Goal: Information Seeking & Learning: Learn about a topic

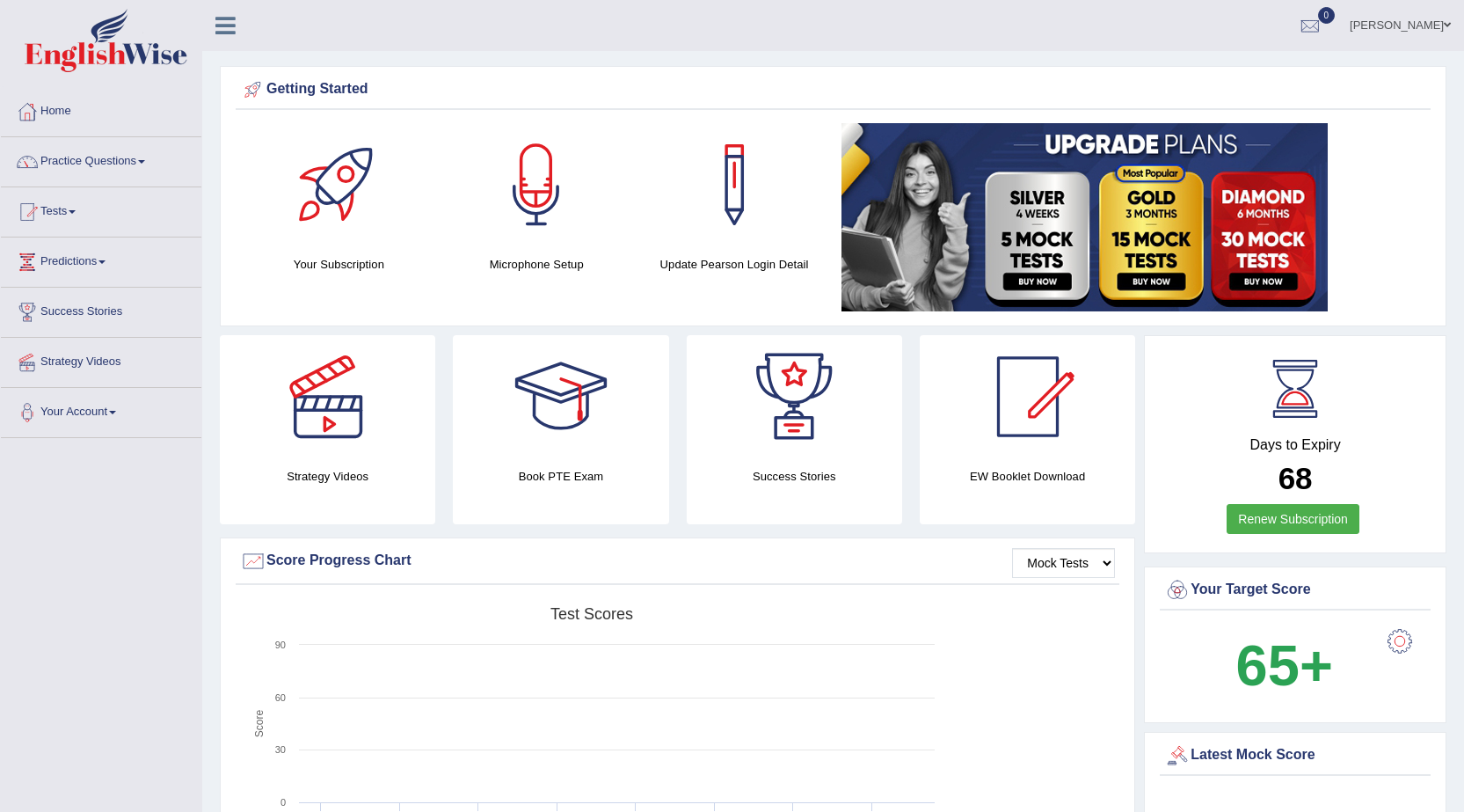
click at [1404, 26] on link "Deshani Garusinghe" at bounding box center [1401, 23] width 128 height 46
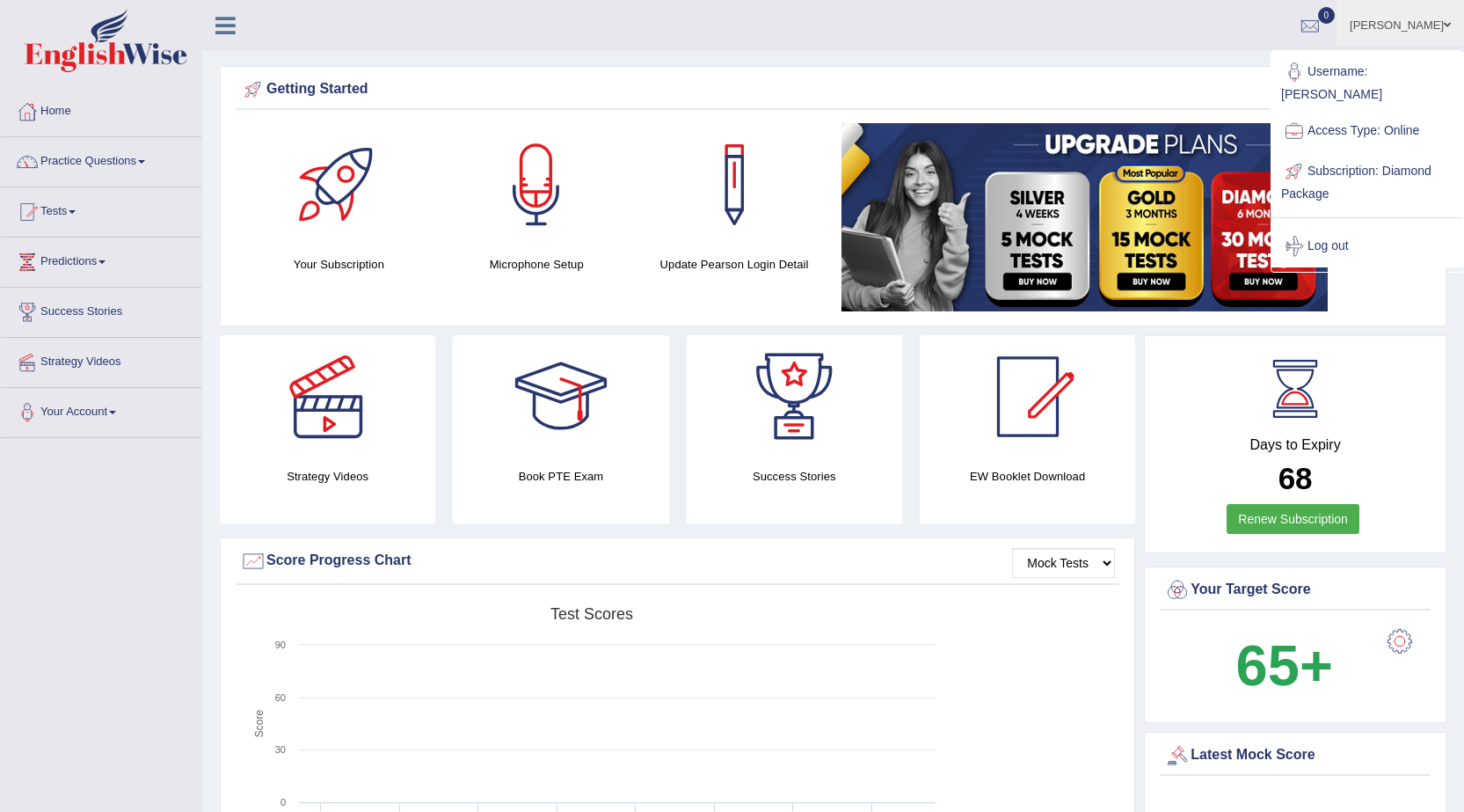
click at [1338, 226] on link "Log out" at bounding box center [1367, 246] width 190 height 41
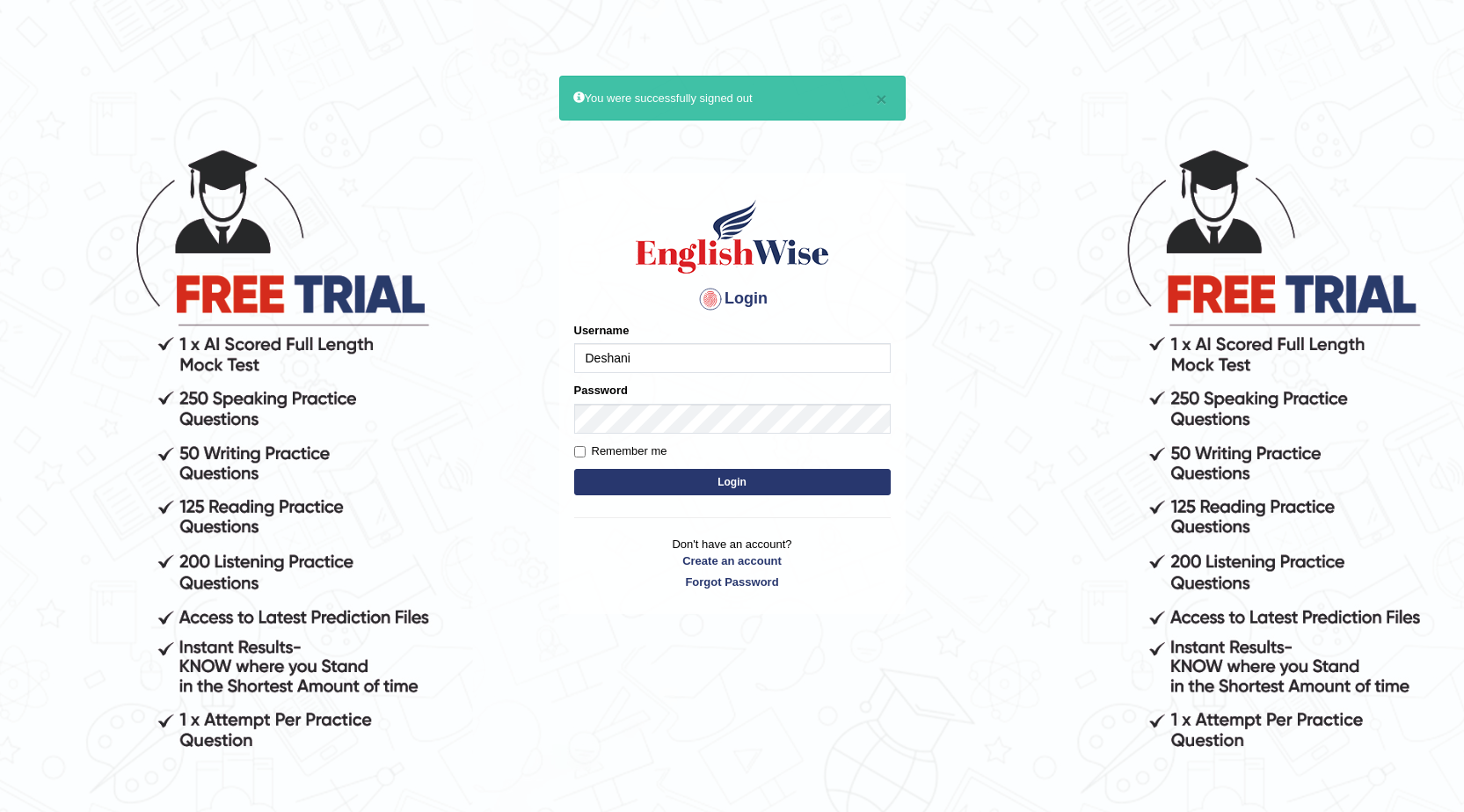
click at [677, 355] on input "Deshani" at bounding box center [732, 358] width 317 height 30
type input "[PERSON_NAME]"
click at [726, 486] on button "Login" at bounding box center [732, 482] width 317 height 27
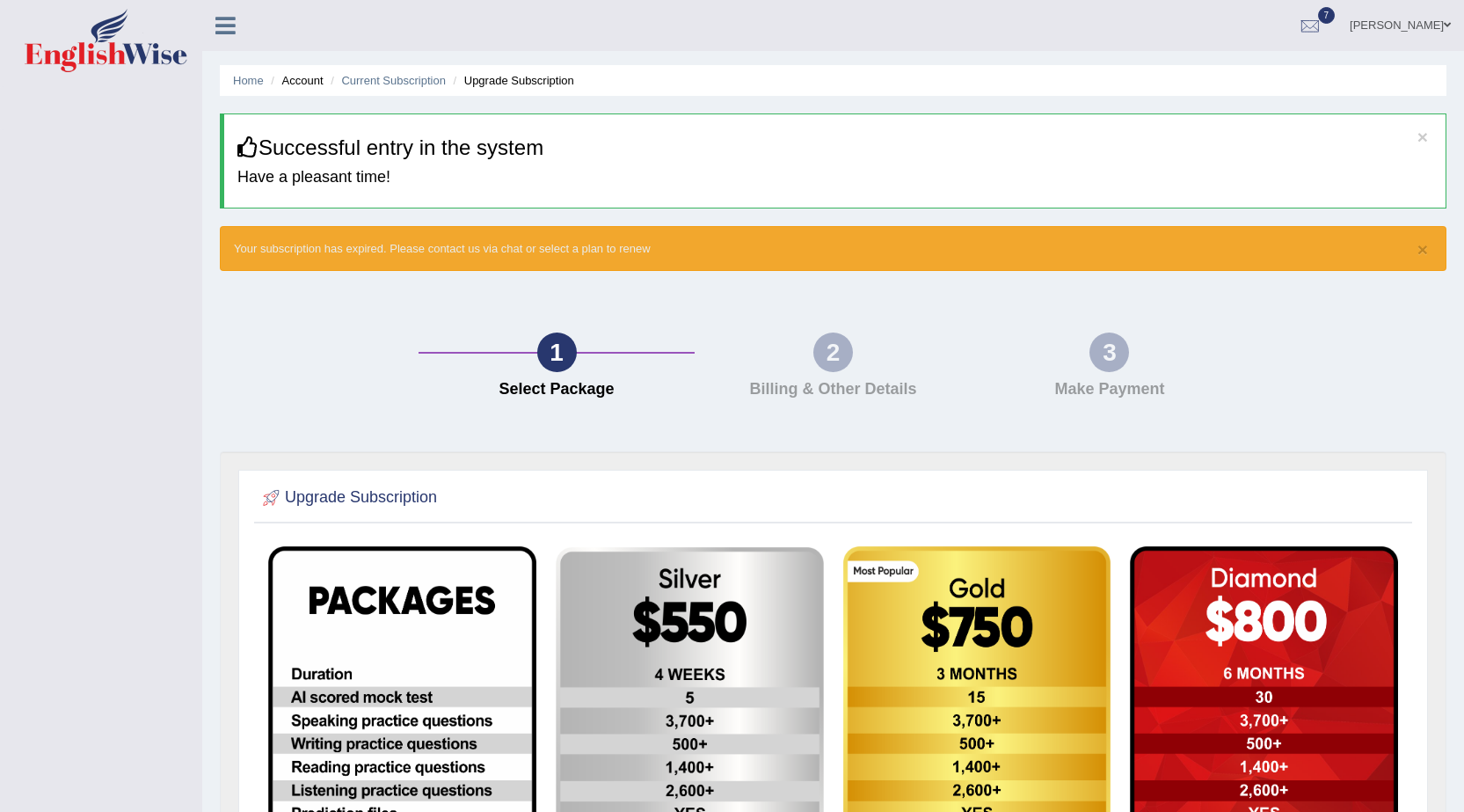
click at [1393, 20] on link "Rebecca Imuta" at bounding box center [1401, 23] width 128 height 46
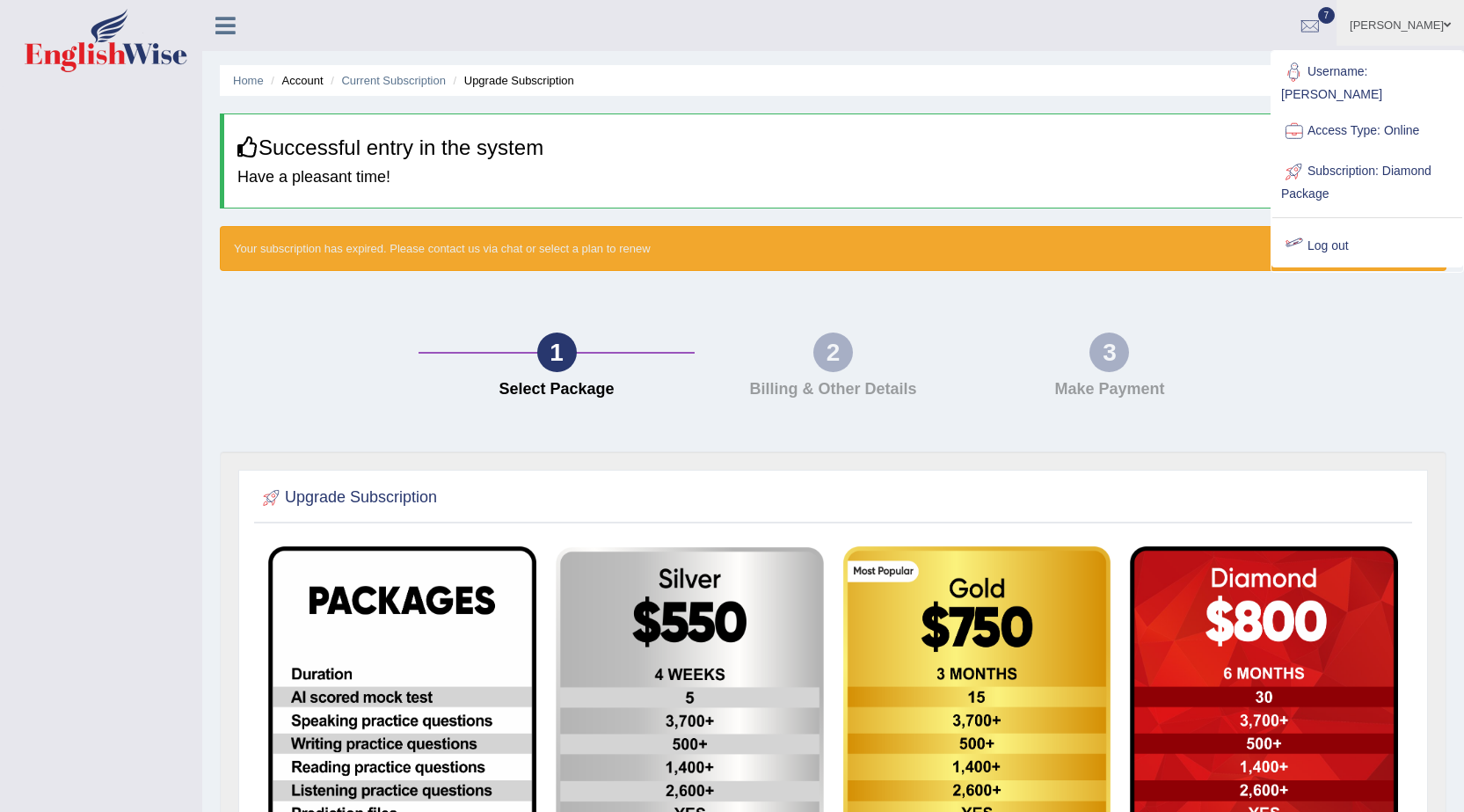
click at [1343, 228] on link "Log out" at bounding box center [1367, 246] width 190 height 41
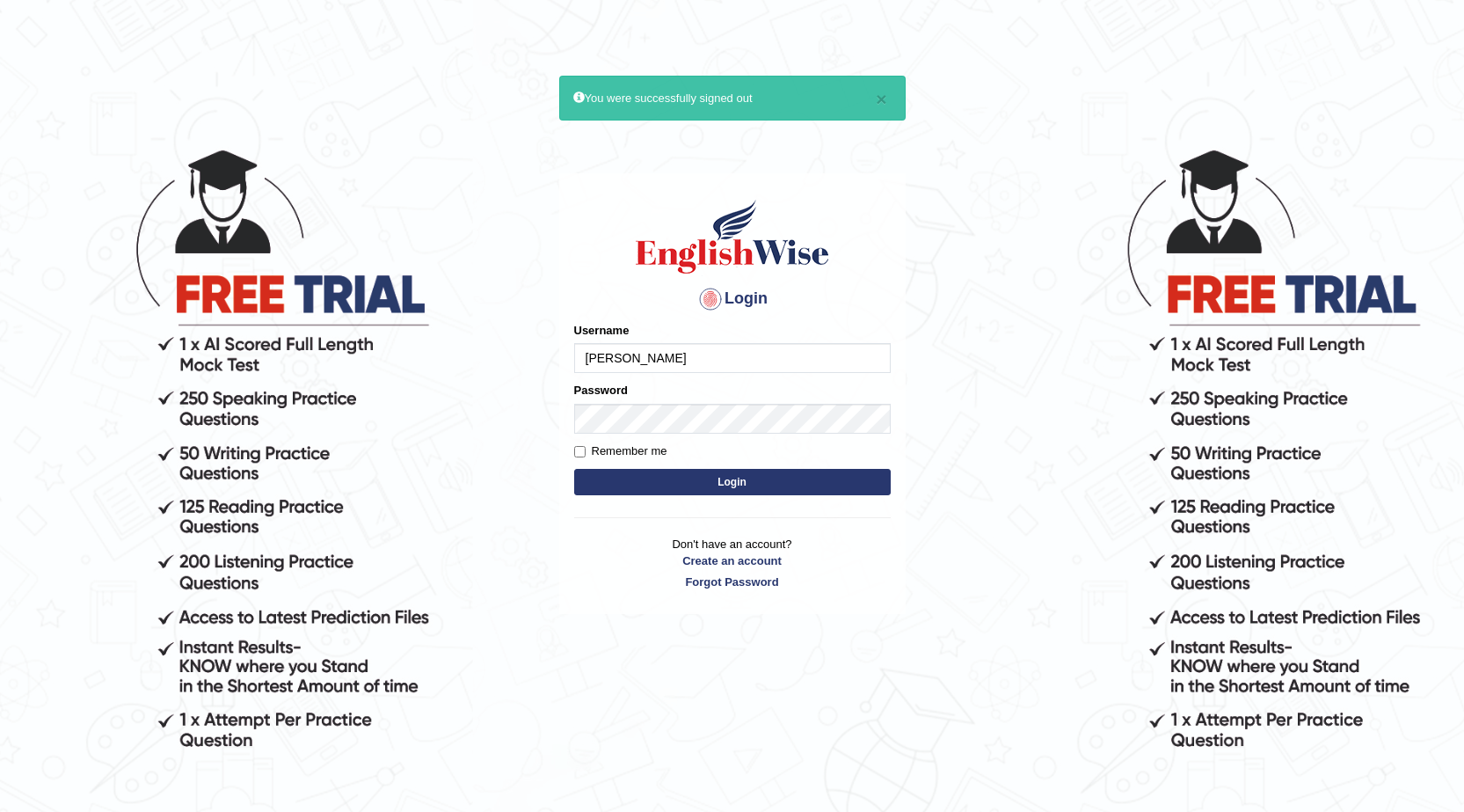
click at [642, 361] on input "[PERSON_NAME]" at bounding box center [732, 358] width 317 height 30
type input "R"
type input "Kiishonga"
click at [635, 481] on button "Login" at bounding box center [732, 482] width 317 height 27
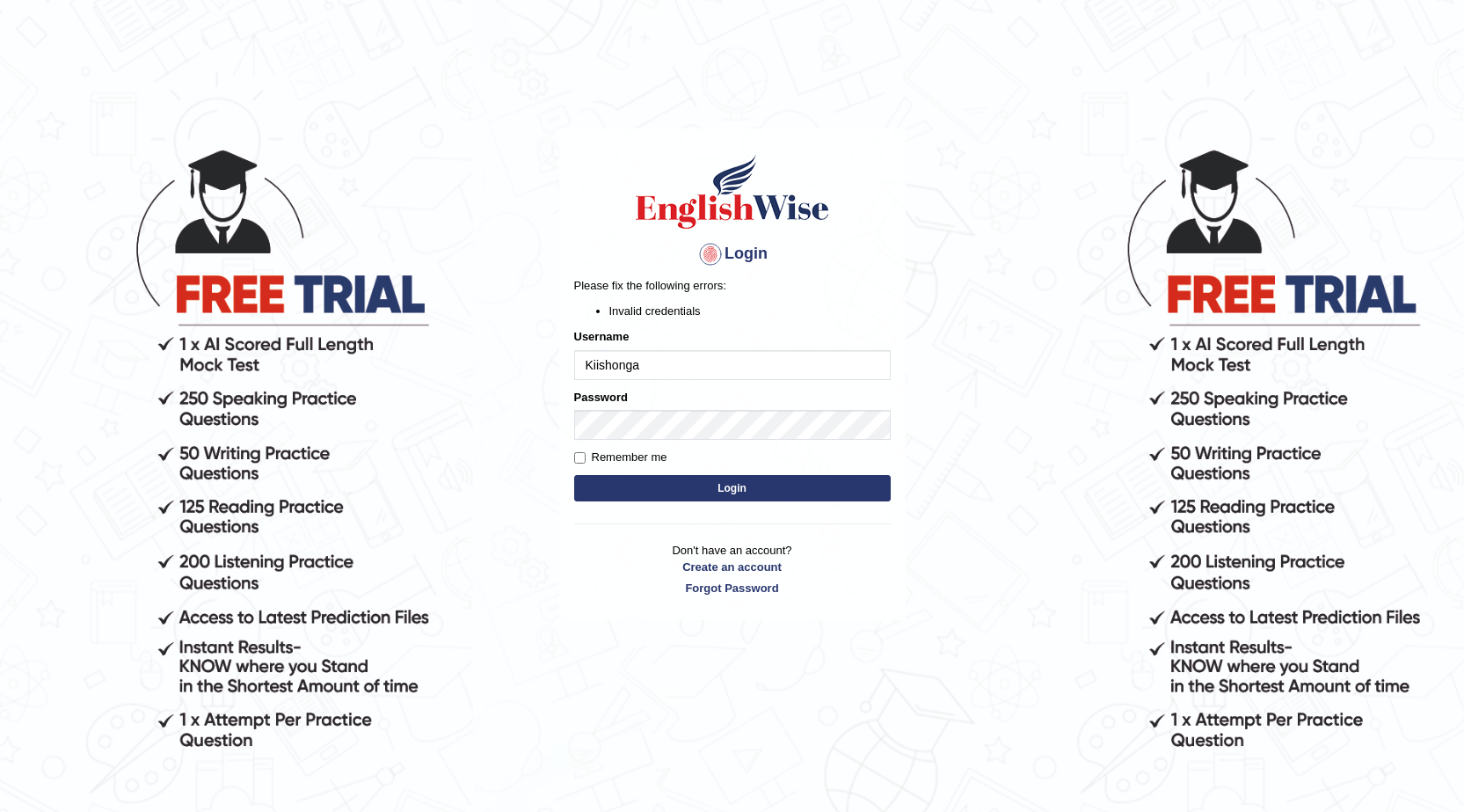
click at [639, 476] on button "Login" at bounding box center [732, 488] width 317 height 27
click at [597, 366] on input "Kiishonga" at bounding box center [732, 365] width 317 height 30
type input "Kishonga"
click at [803, 488] on button "Login" at bounding box center [732, 488] width 317 height 27
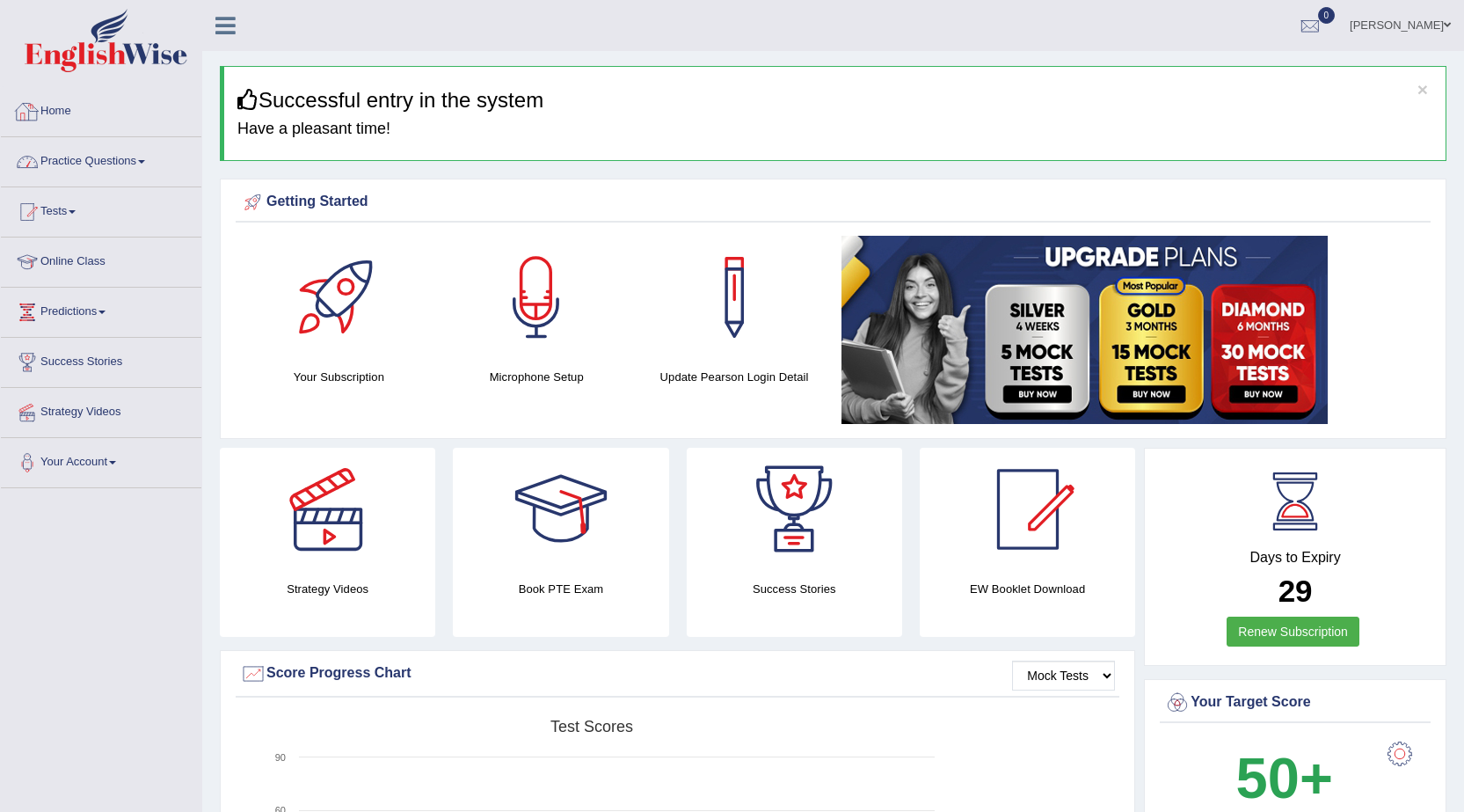
click at [98, 160] on link "Practice Questions" at bounding box center [101, 160] width 200 height 44
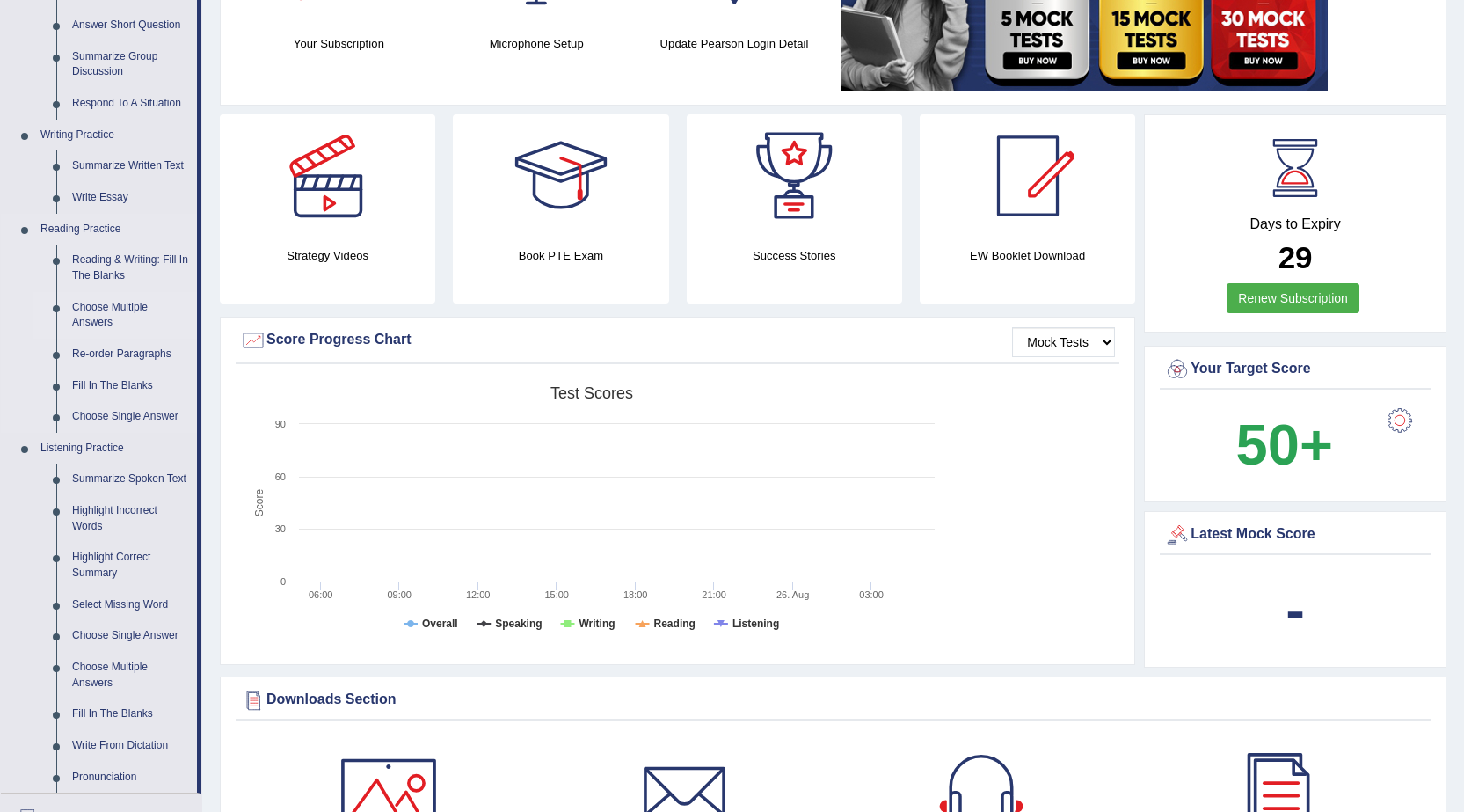
scroll to position [352, 0]
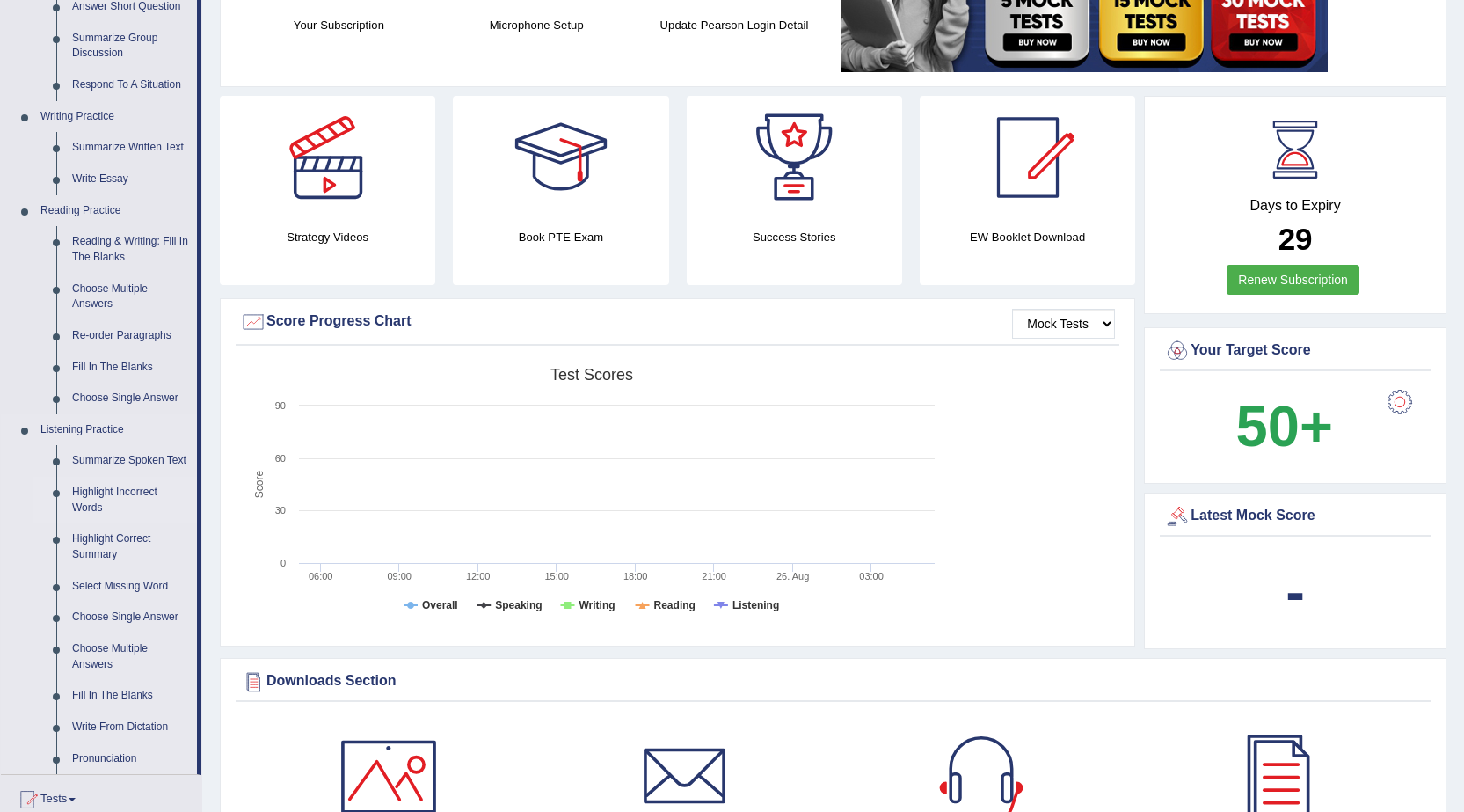
click at [95, 495] on link "Highlight Incorrect Words" at bounding box center [130, 500] width 133 height 47
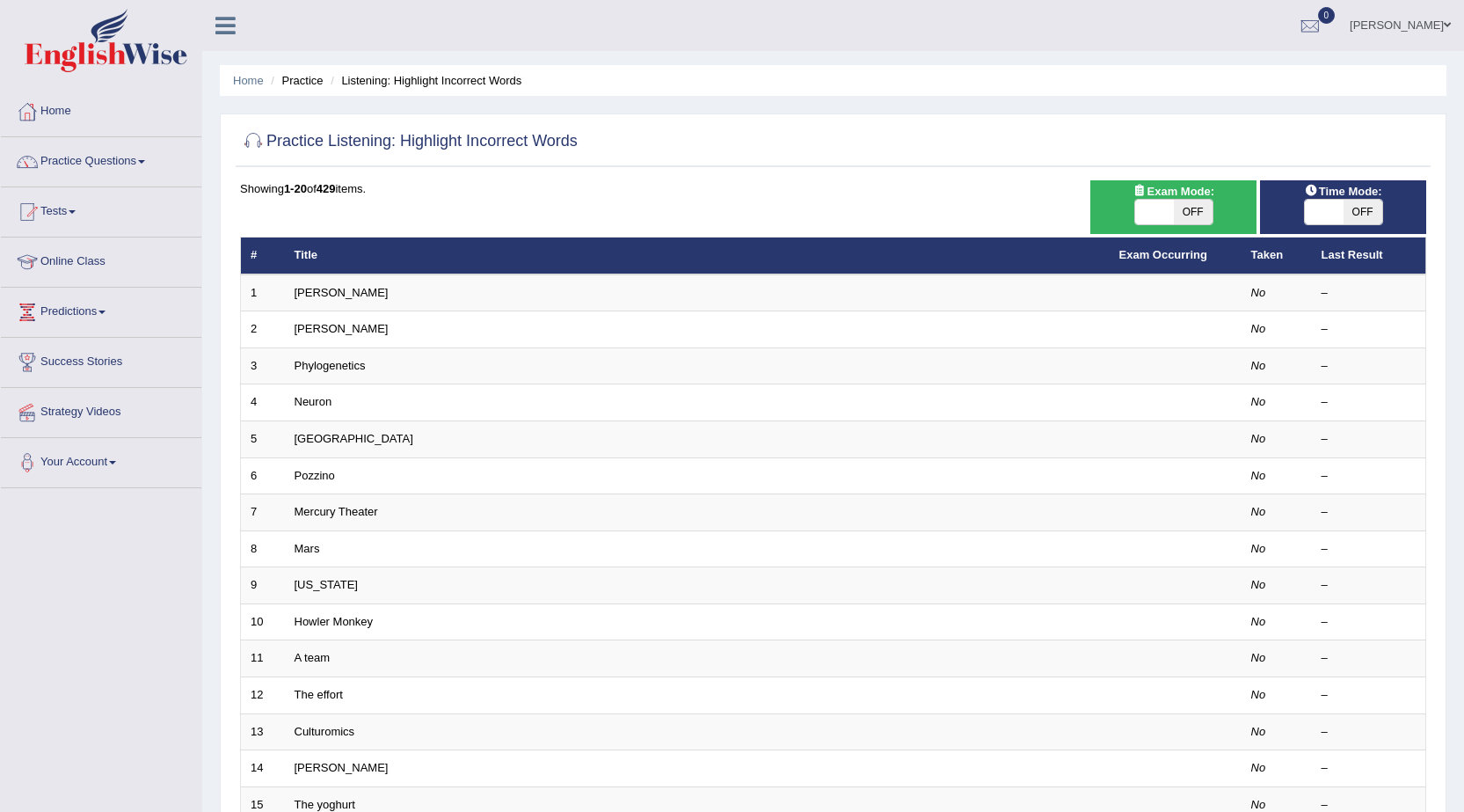
click at [1188, 207] on span "OFF" at bounding box center [1194, 212] width 39 height 25
checkbox input "true"
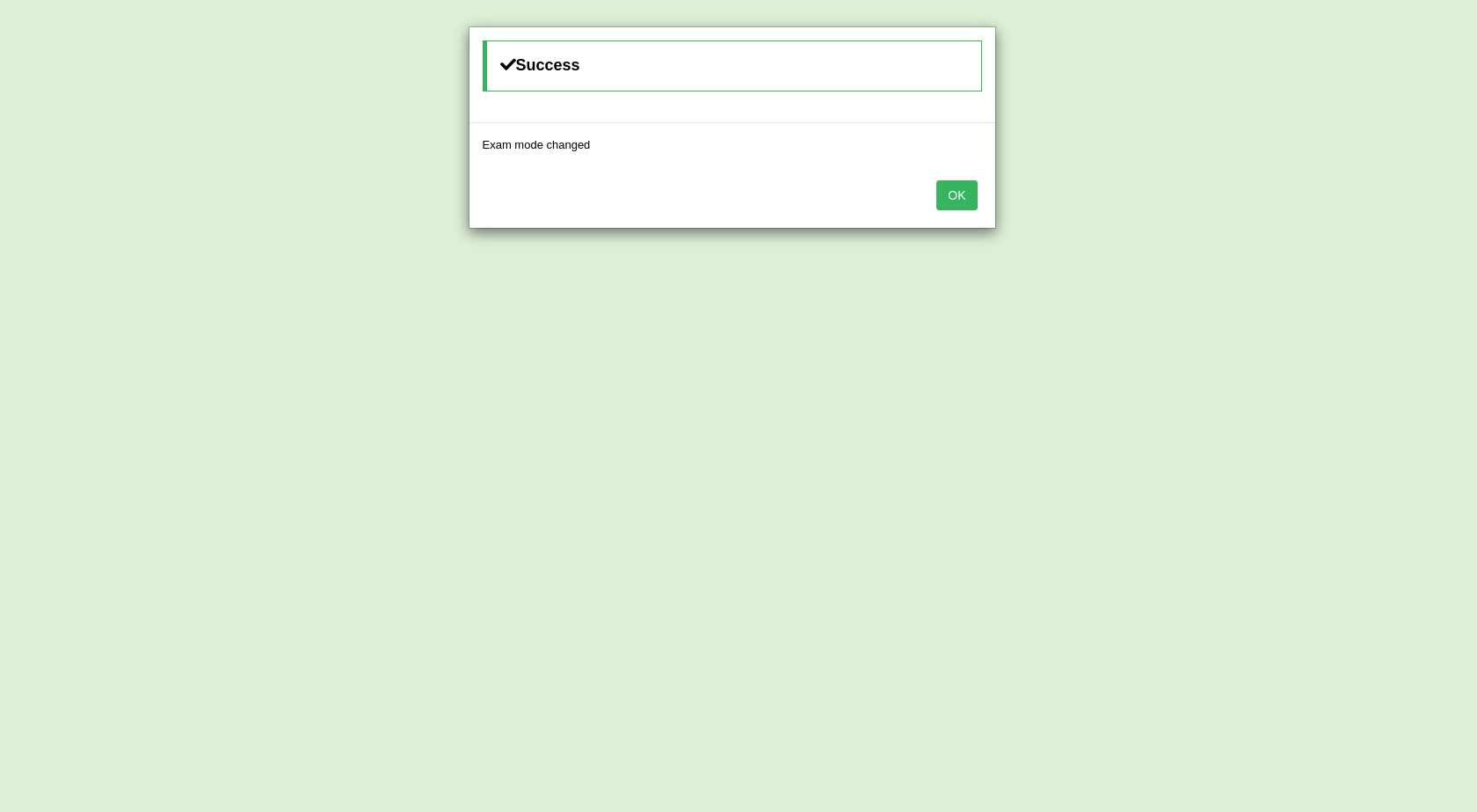
click at [945, 201] on button "OK" at bounding box center [957, 195] width 41 height 30
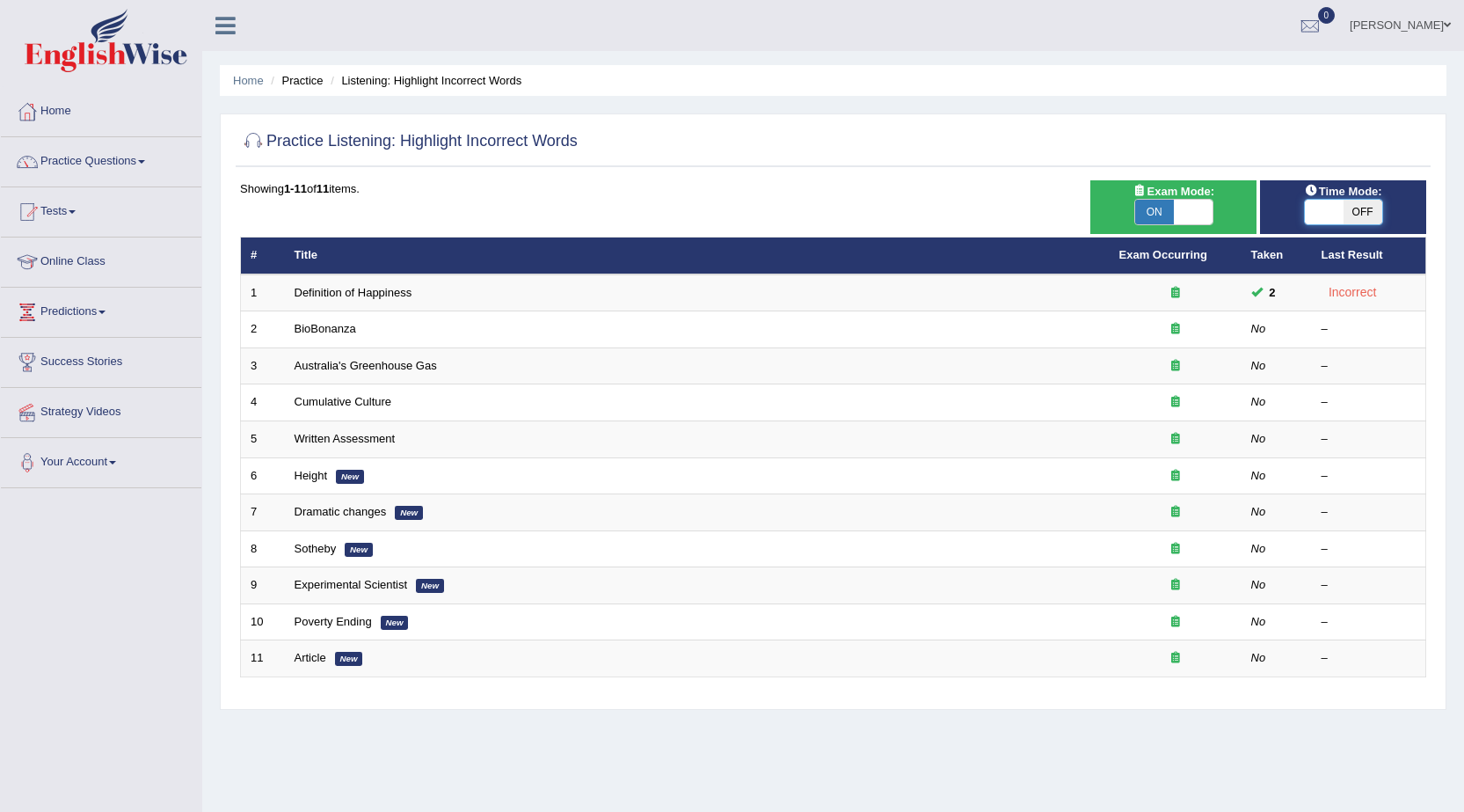
click at [1343, 220] on span at bounding box center [1325, 212] width 39 height 25
checkbox input "true"
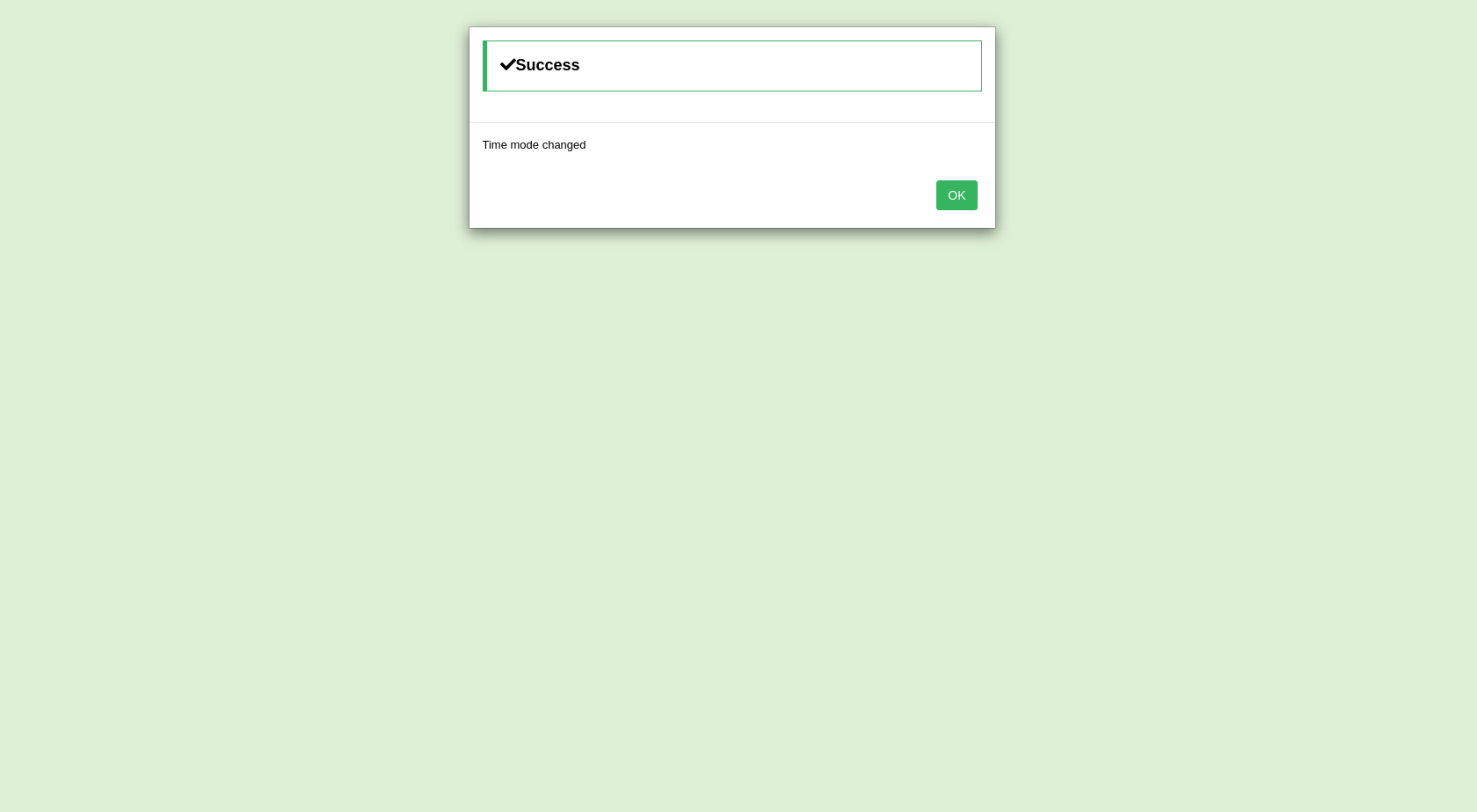
click at [954, 201] on button "OK" at bounding box center [957, 195] width 41 height 30
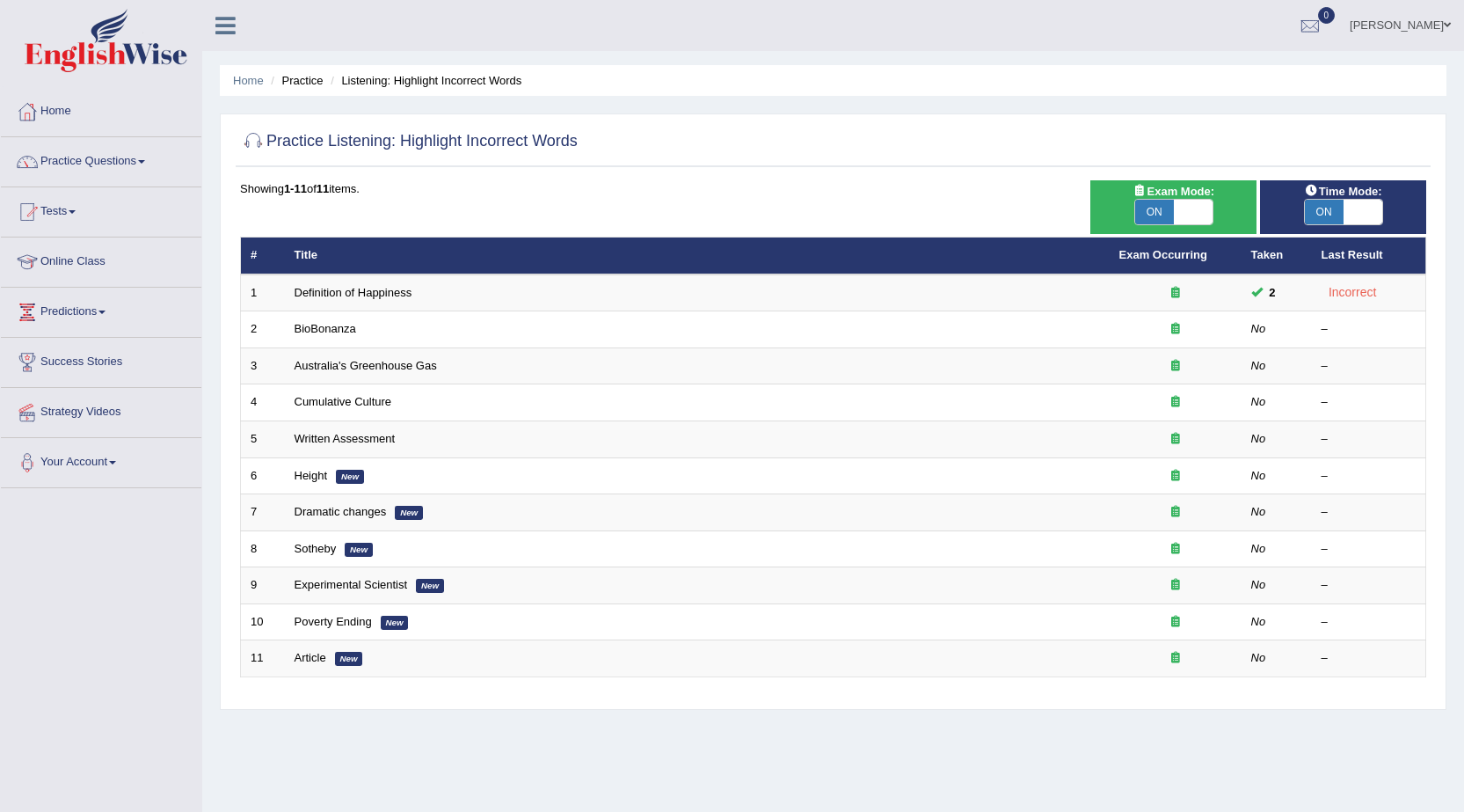
click at [1159, 204] on span "ON" at bounding box center [1155, 212] width 39 height 25
checkbox input "false"
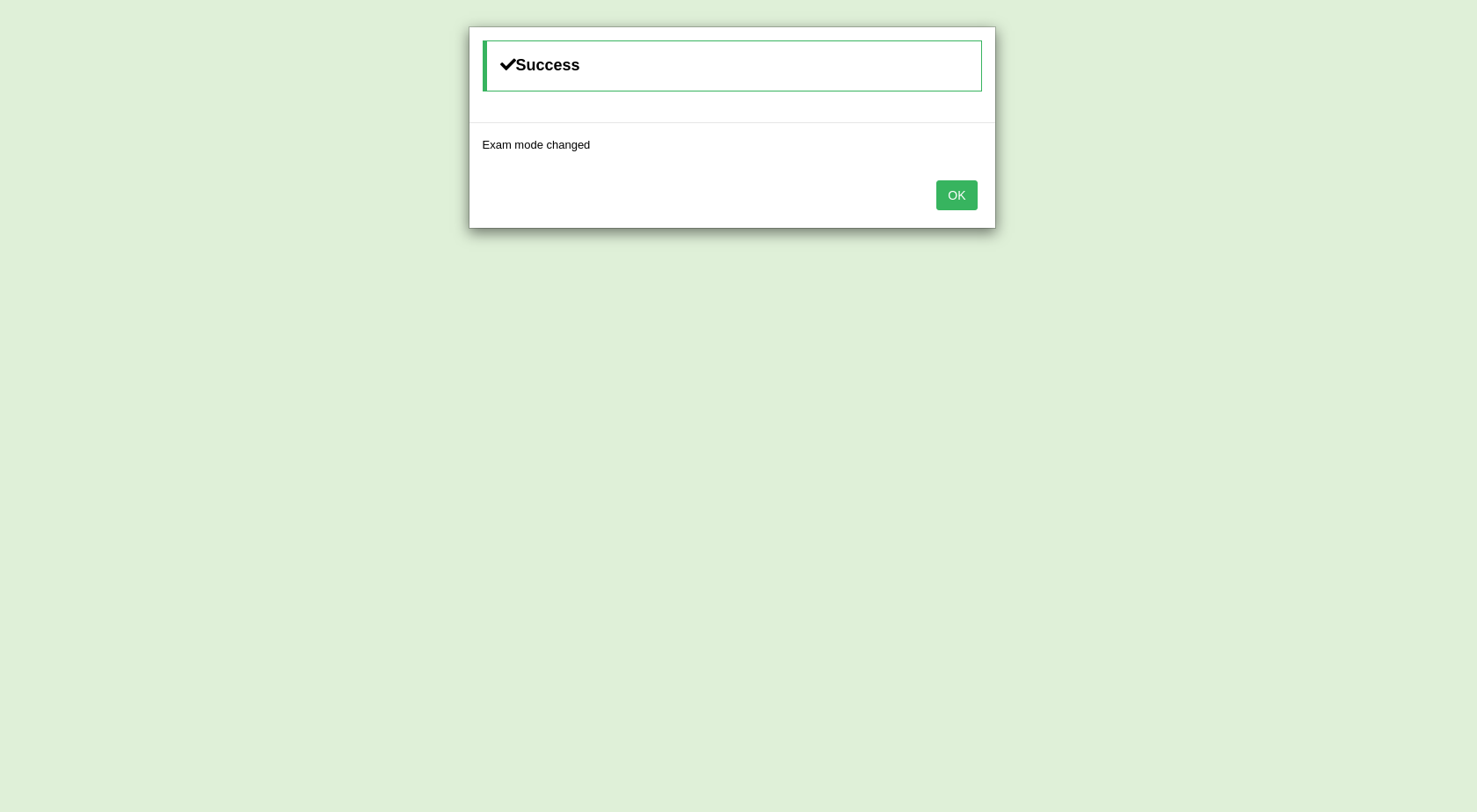
click at [941, 206] on button "OK" at bounding box center [957, 195] width 41 height 30
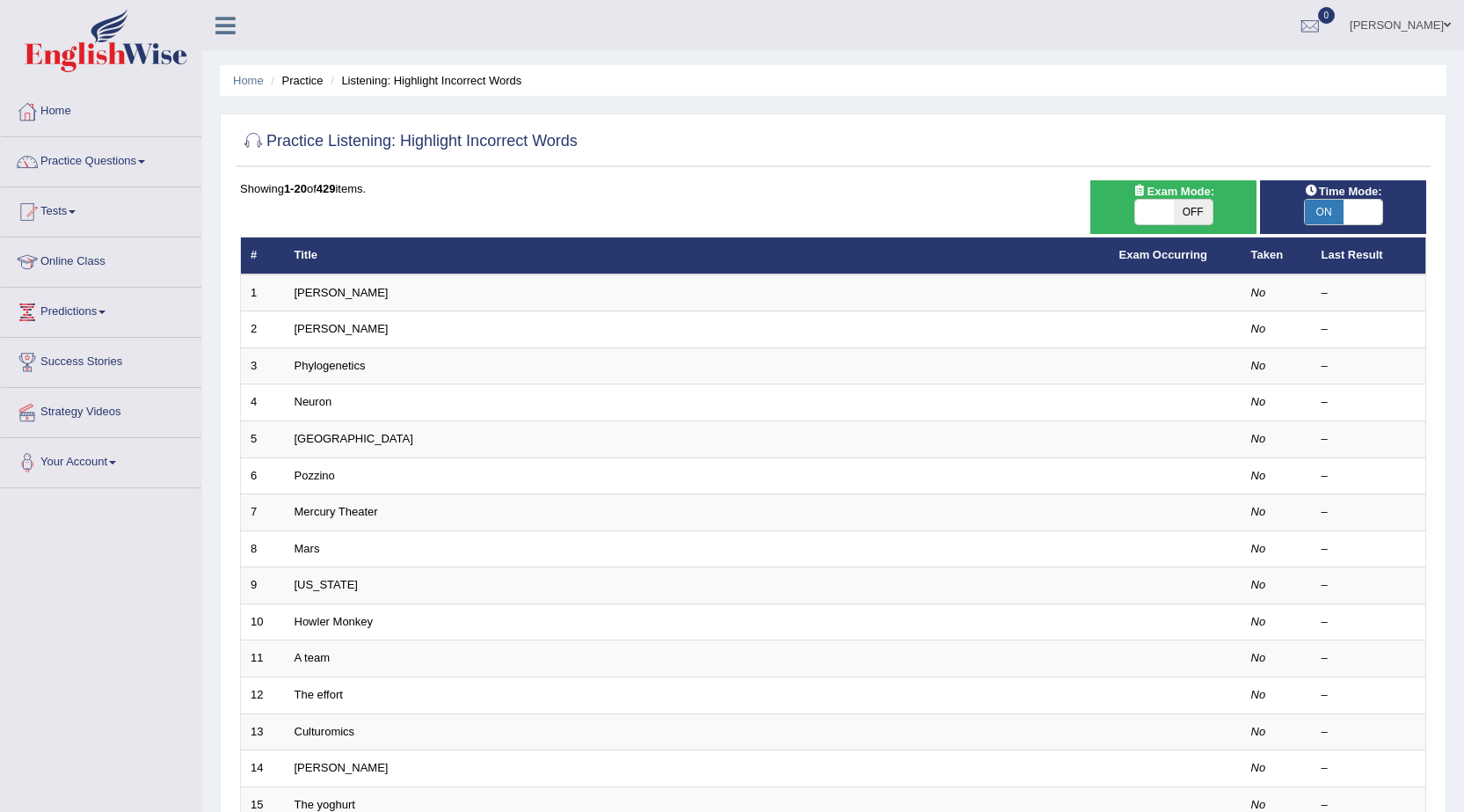
click at [1347, 228] on div "Time Mode: ON OFF" at bounding box center [1343, 207] width 166 height 54
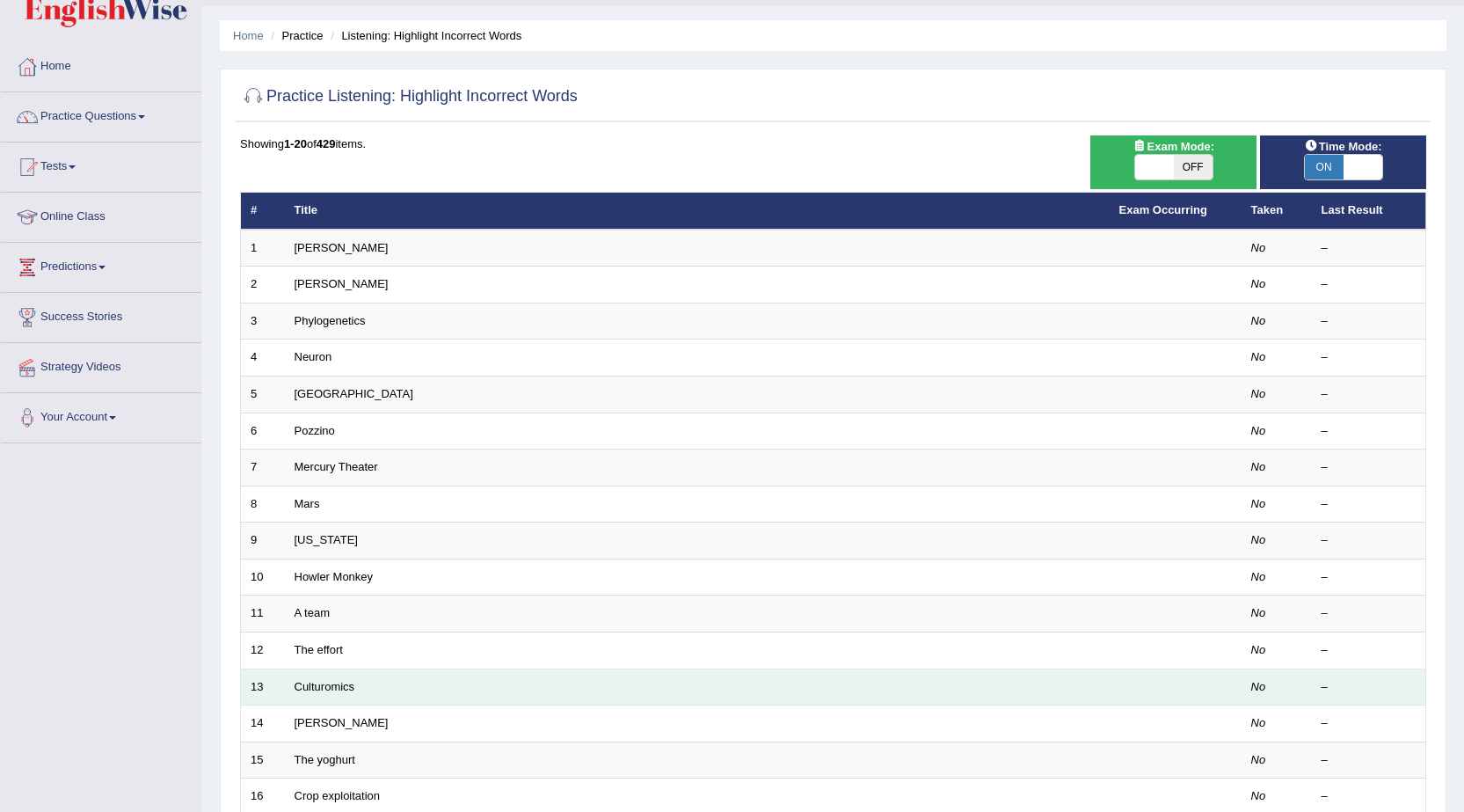
scroll to position [1, 0]
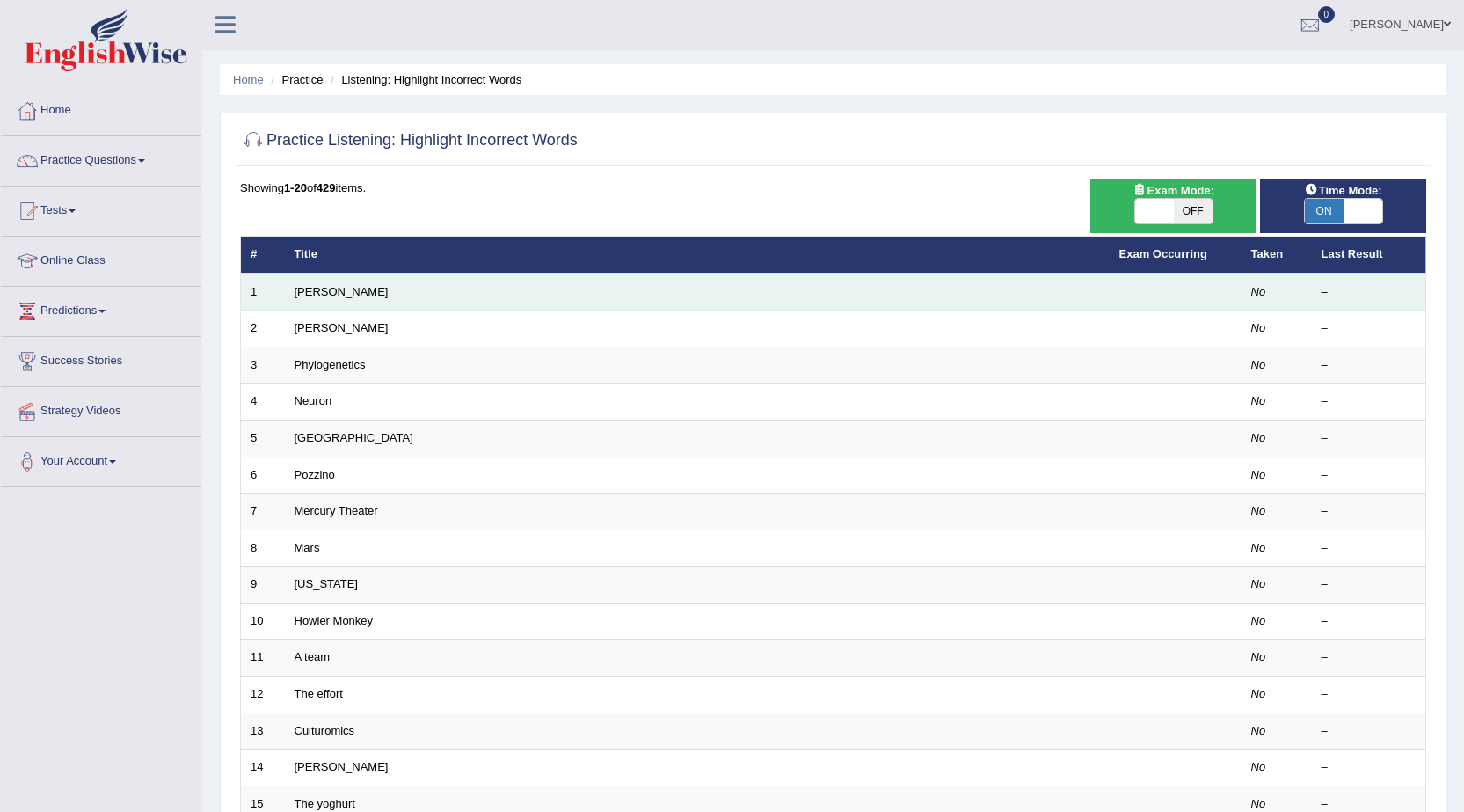
click at [372, 301] on td "[PERSON_NAME]" at bounding box center [697, 292] width 825 height 37
click at [657, 305] on td "[PERSON_NAME]" at bounding box center [697, 292] width 825 height 37
click at [569, 296] on td "[PERSON_NAME]" at bounding box center [697, 292] width 825 height 37
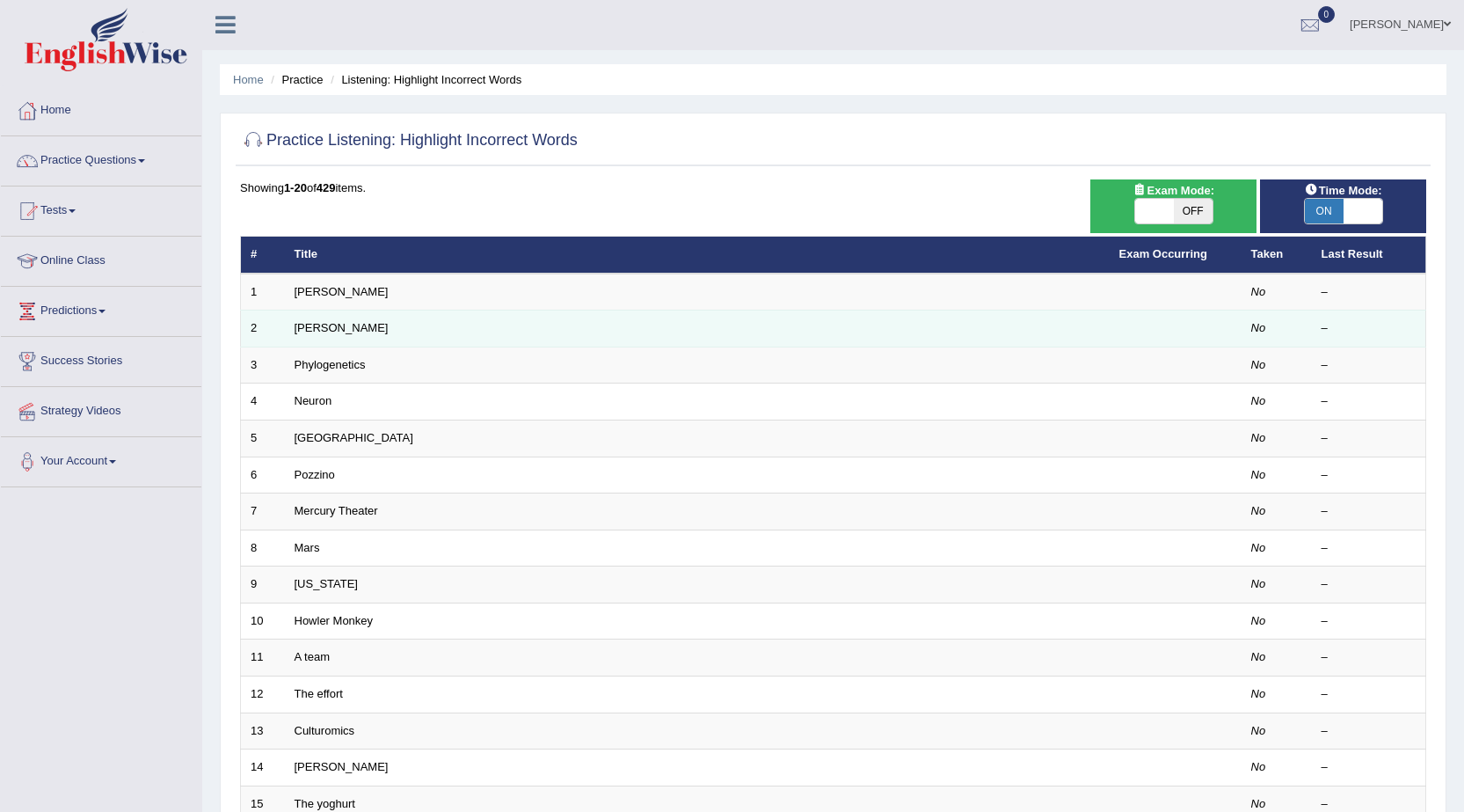
click at [507, 313] on td "[PERSON_NAME]" at bounding box center [697, 329] width 825 height 37
click at [475, 323] on td "[PERSON_NAME]" at bounding box center [697, 329] width 825 height 37
click at [474, 324] on td "[PERSON_NAME]" at bounding box center [697, 329] width 825 height 37
click at [469, 327] on td "[PERSON_NAME]" at bounding box center [697, 329] width 825 height 37
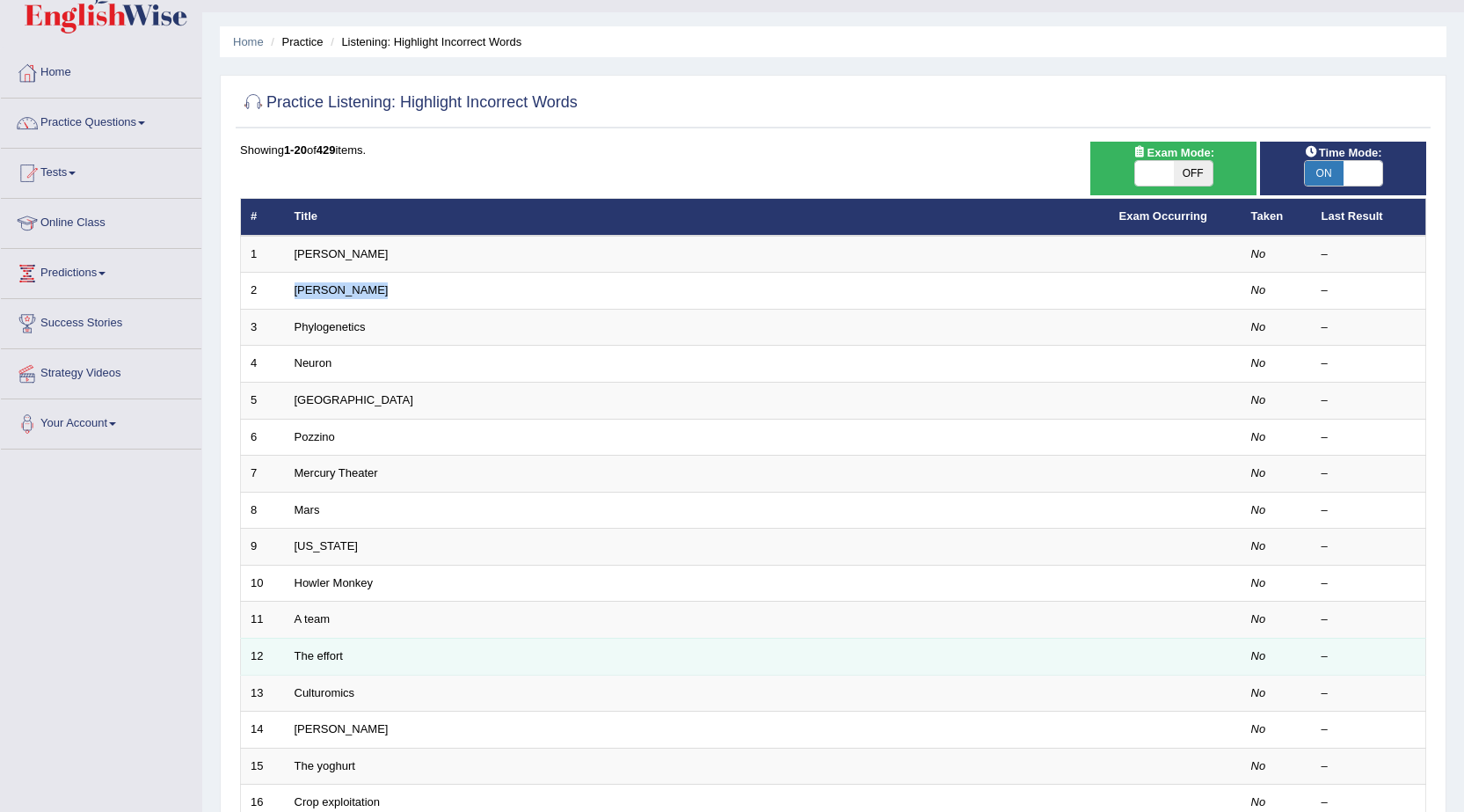
scroll to position [0, 0]
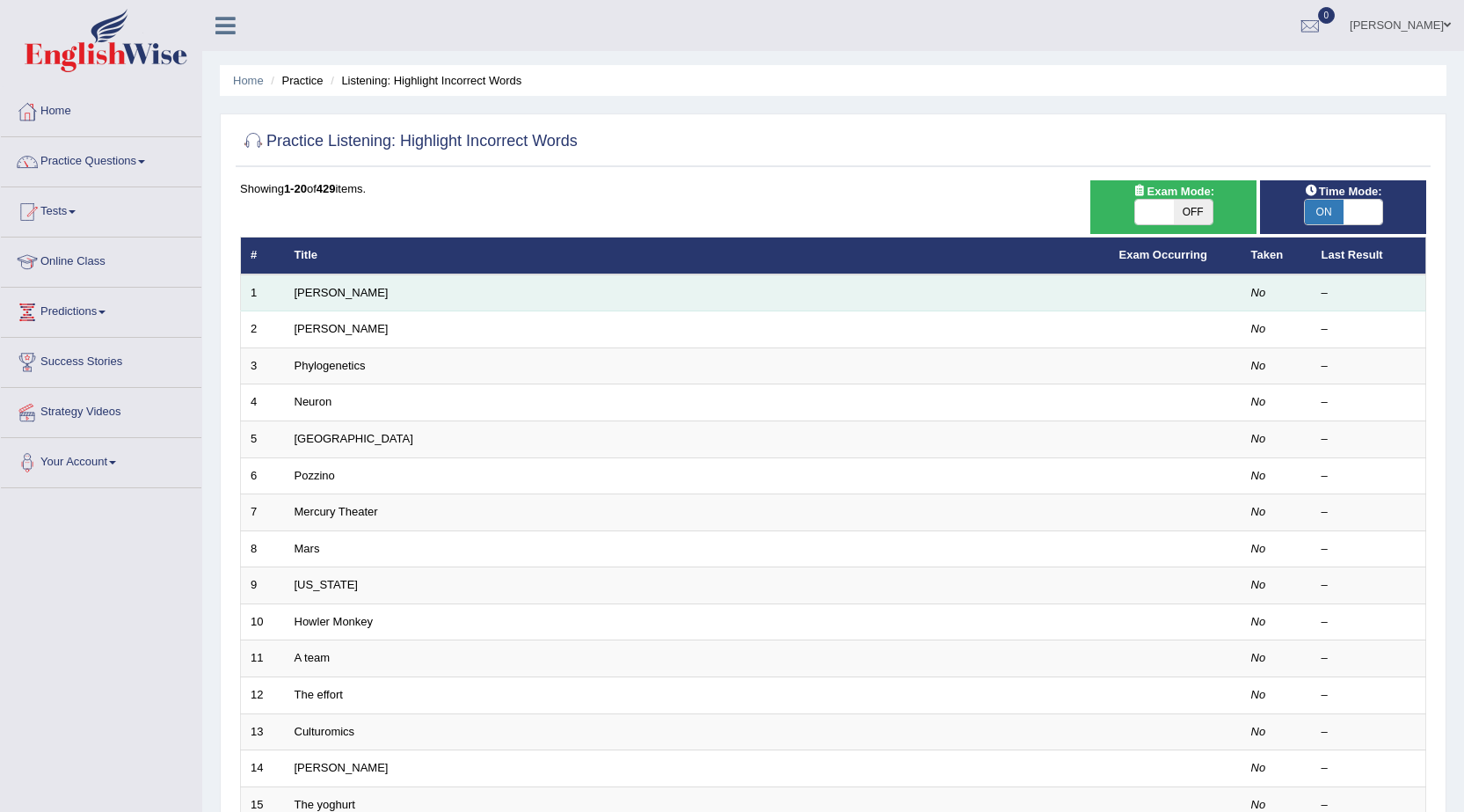
click at [483, 298] on td "Harold" at bounding box center [697, 293] width 825 height 37
click at [489, 289] on td "Harold" at bounding box center [697, 293] width 825 height 37
click at [491, 287] on td "Harold" at bounding box center [697, 293] width 825 height 37
click at [497, 284] on td "Harold" at bounding box center [697, 293] width 825 height 37
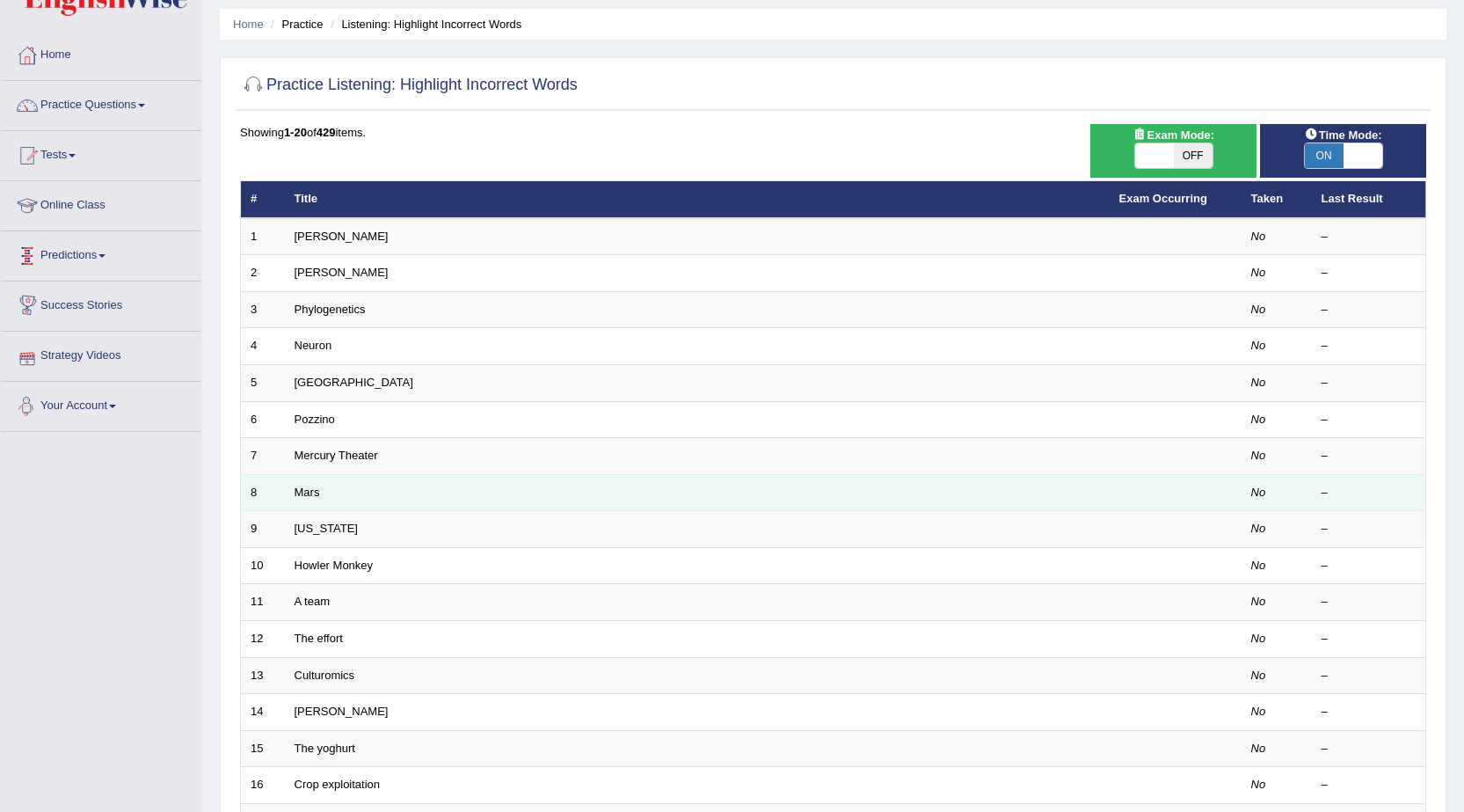
scroll to position [88, 0]
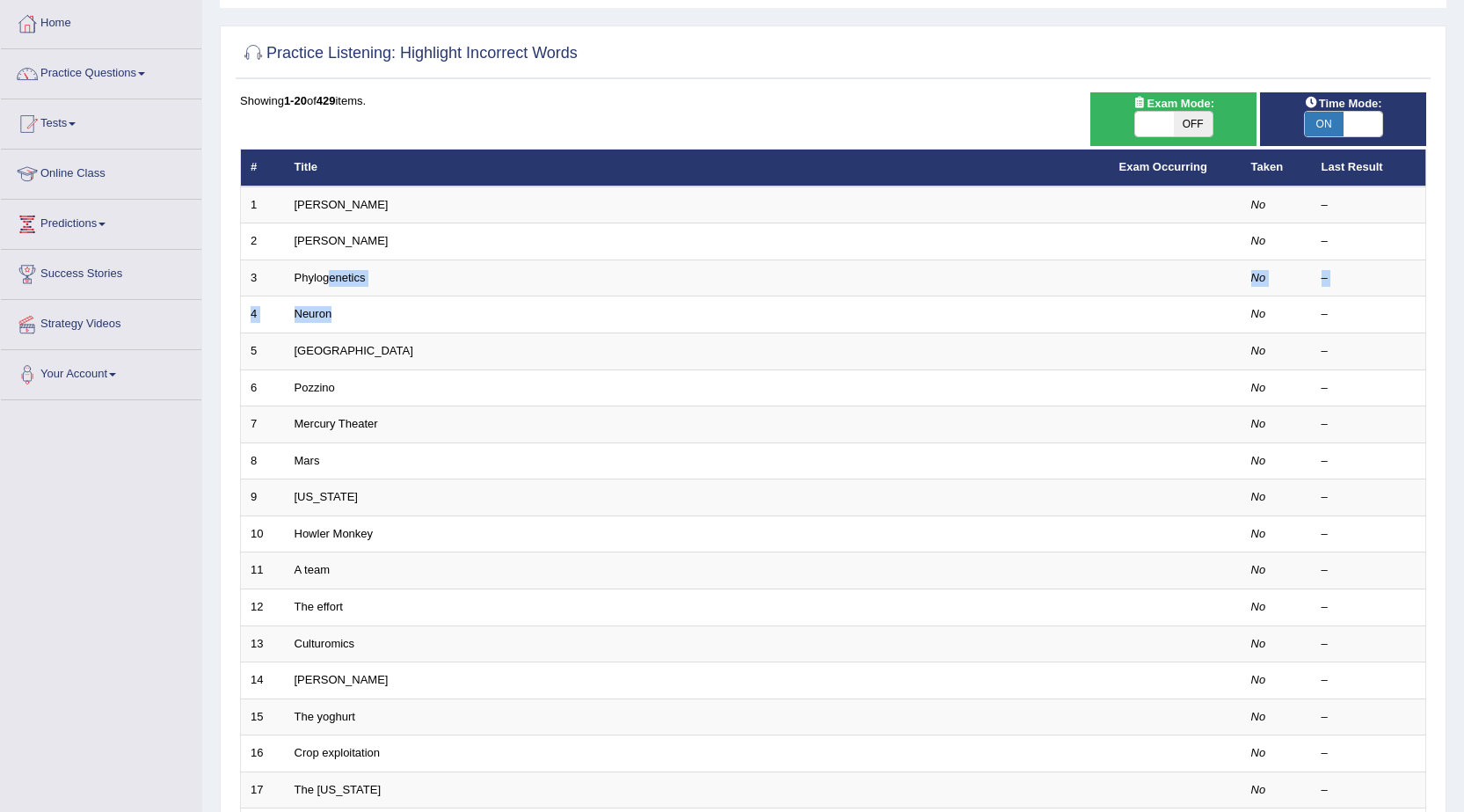
drag, startPoint x: 332, startPoint y: 272, endPoint x: 0, endPoint y: 261, distance: 332.2
click at [0, 261] on div "Toggle navigation Home Practice Questions Speaking Practice Read Aloud Repeat S…" at bounding box center [732, 489] width 1464 height 1155
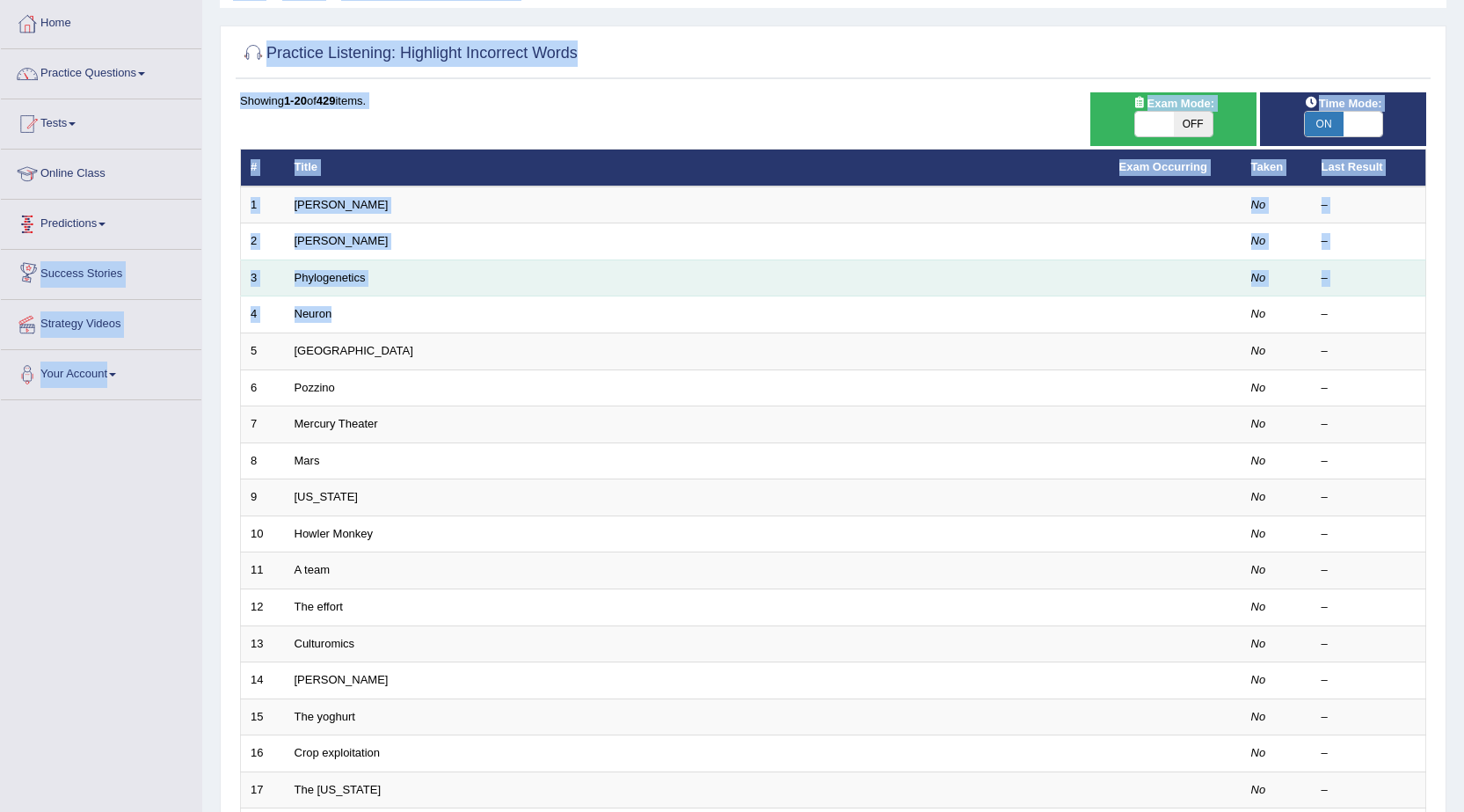
click at [462, 266] on td "Phylogenetics" at bounding box center [697, 278] width 825 height 37
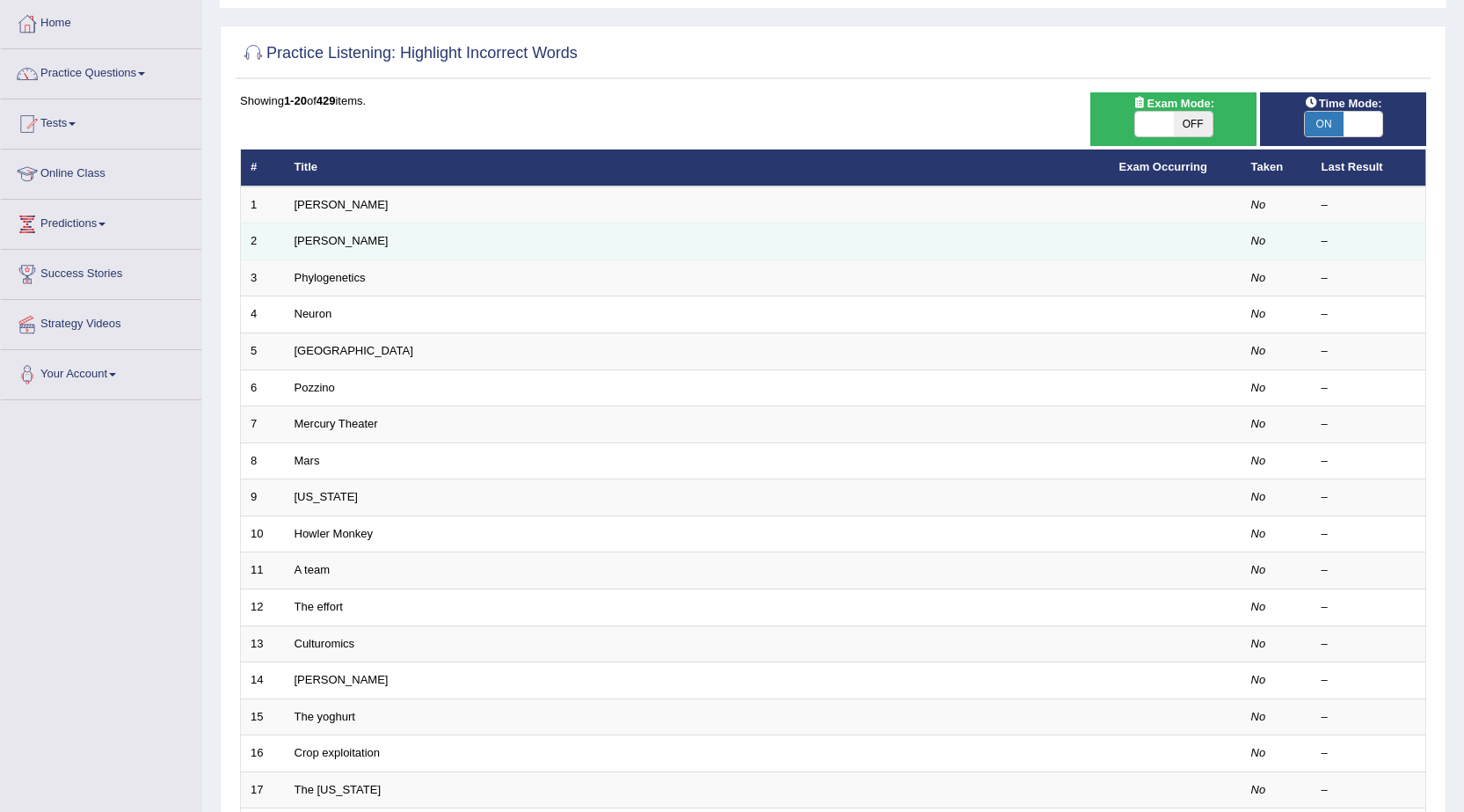
click at [308, 254] on td "[PERSON_NAME]" at bounding box center [697, 242] width 825 height 37
click at [312, 246] on link "[PERSON_NAME]" at bounding box center [341, 240] width 94 height 13
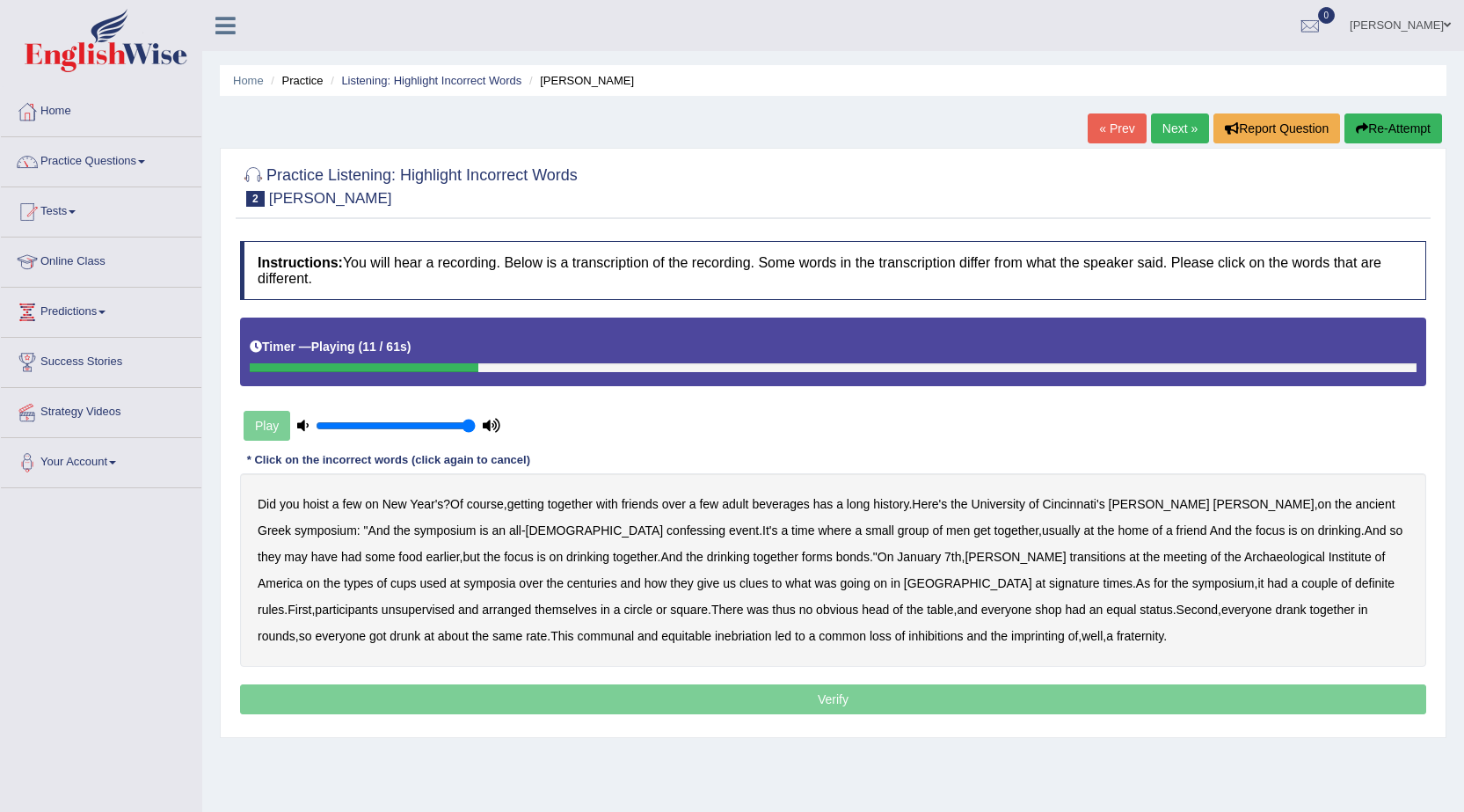
click at [414, 534] on b "symposium" at bounding box center [445, 530] width 62 height 14
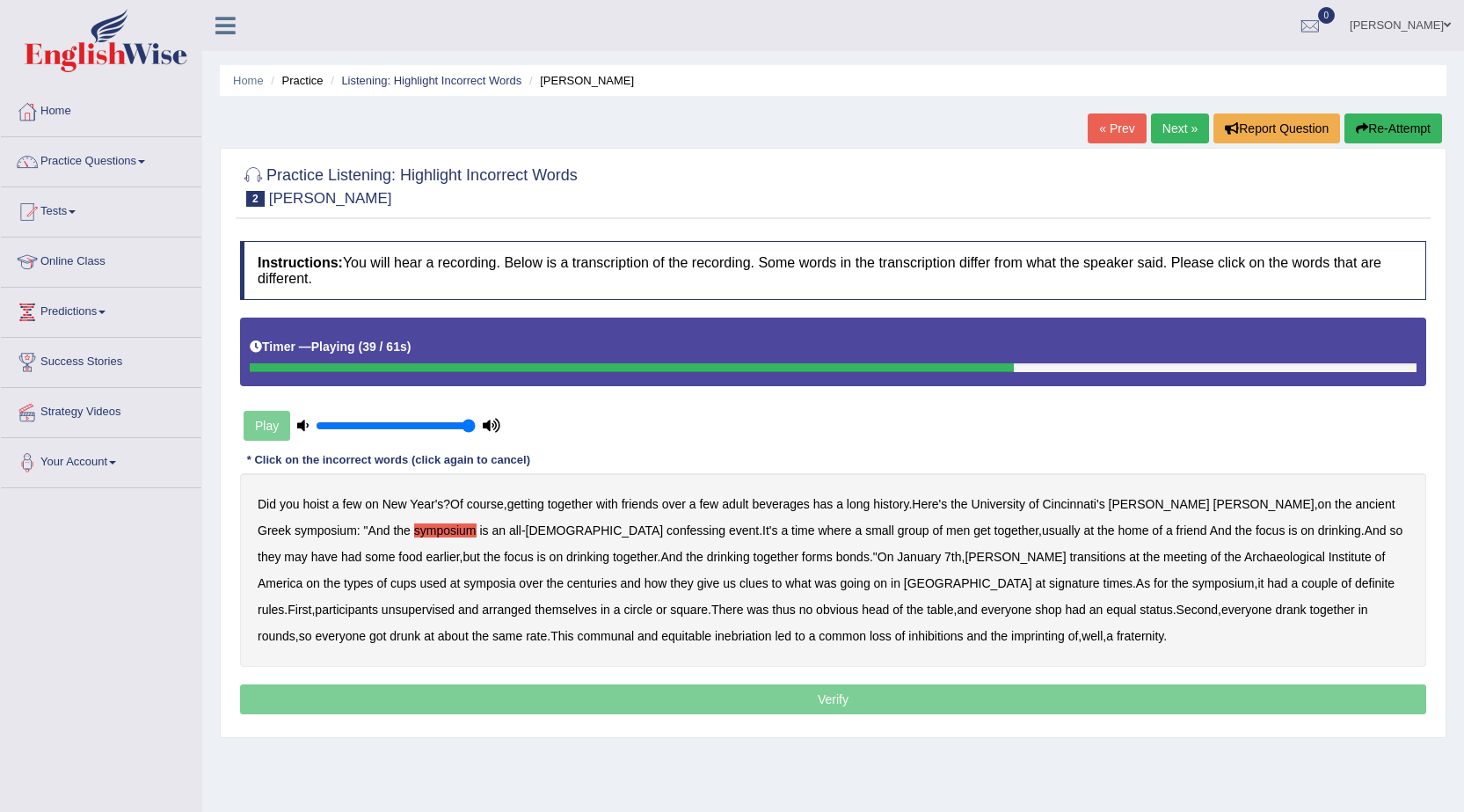
click at [1049, 589] on b "signature" at bounding box center [1075, 583] width 51 height 14
click at [1104, 583] on b "times" at bounding box center [1118, 583] width 29 height 14
click at [1104, 582] on b "times" at bounding box center [1118, 583] width 29 height 14
click at [1035, 613] on b "shop" at bounding box center [1048, 609] width 27 height 14
click at [1012, 636] on b "imprinting" at bounding box center [1038, 636] width 54 height 14
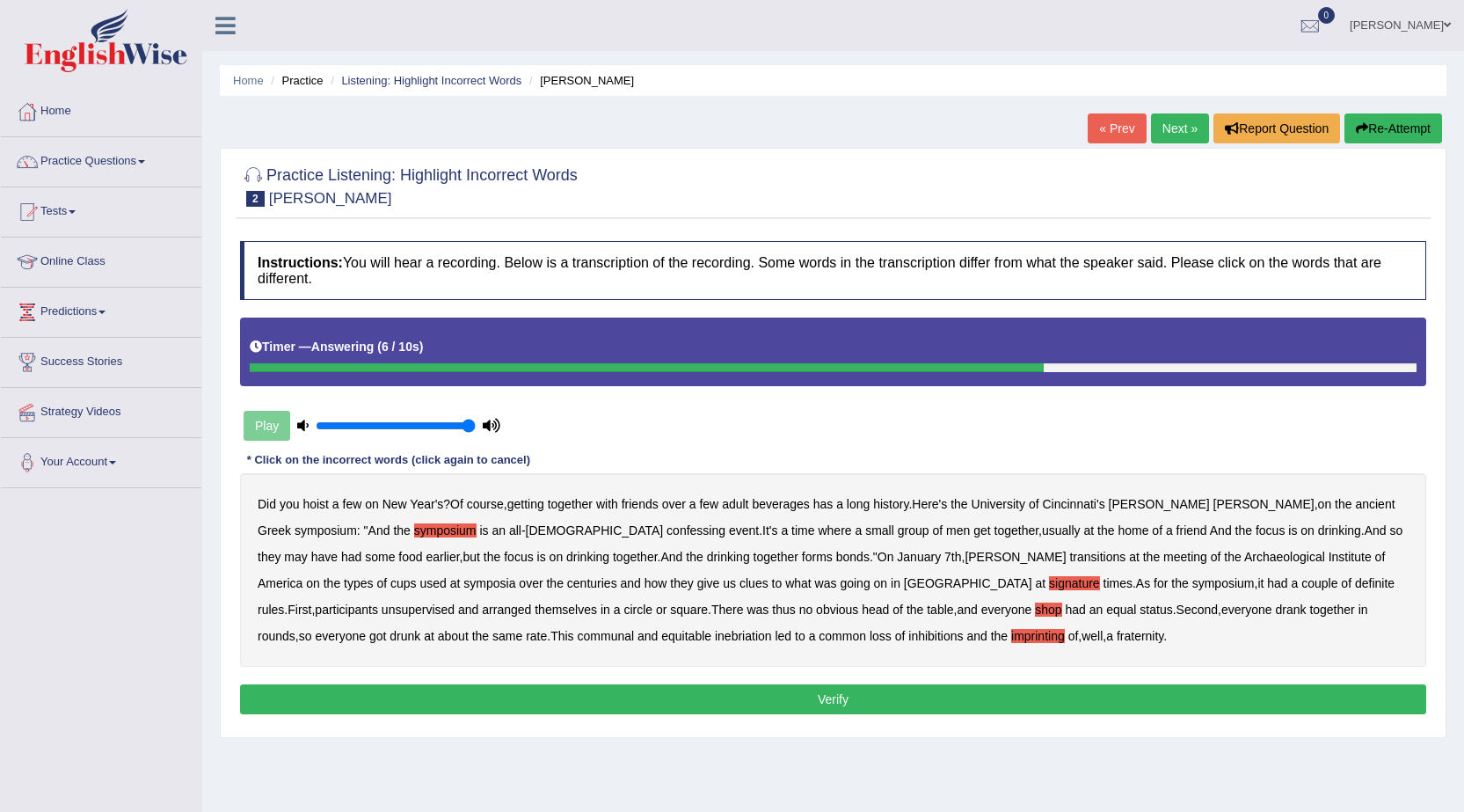
click at [536, 693] on button "Verify" at bounding box center [834, 699] width 1186 height 30
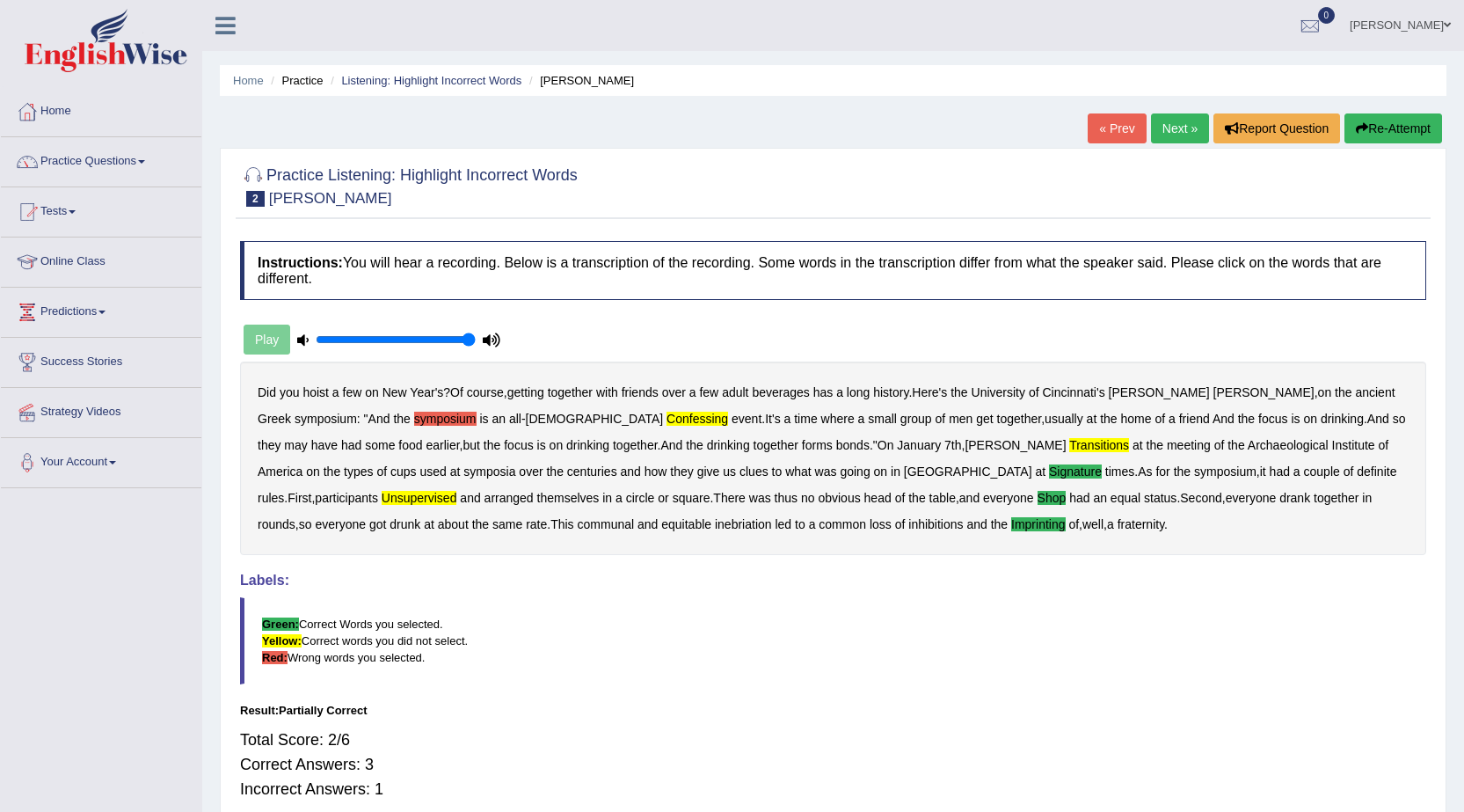
click at [1366, 129] on button "Re-Attempt" at bounding box center [1394, 129] width 98 height 30
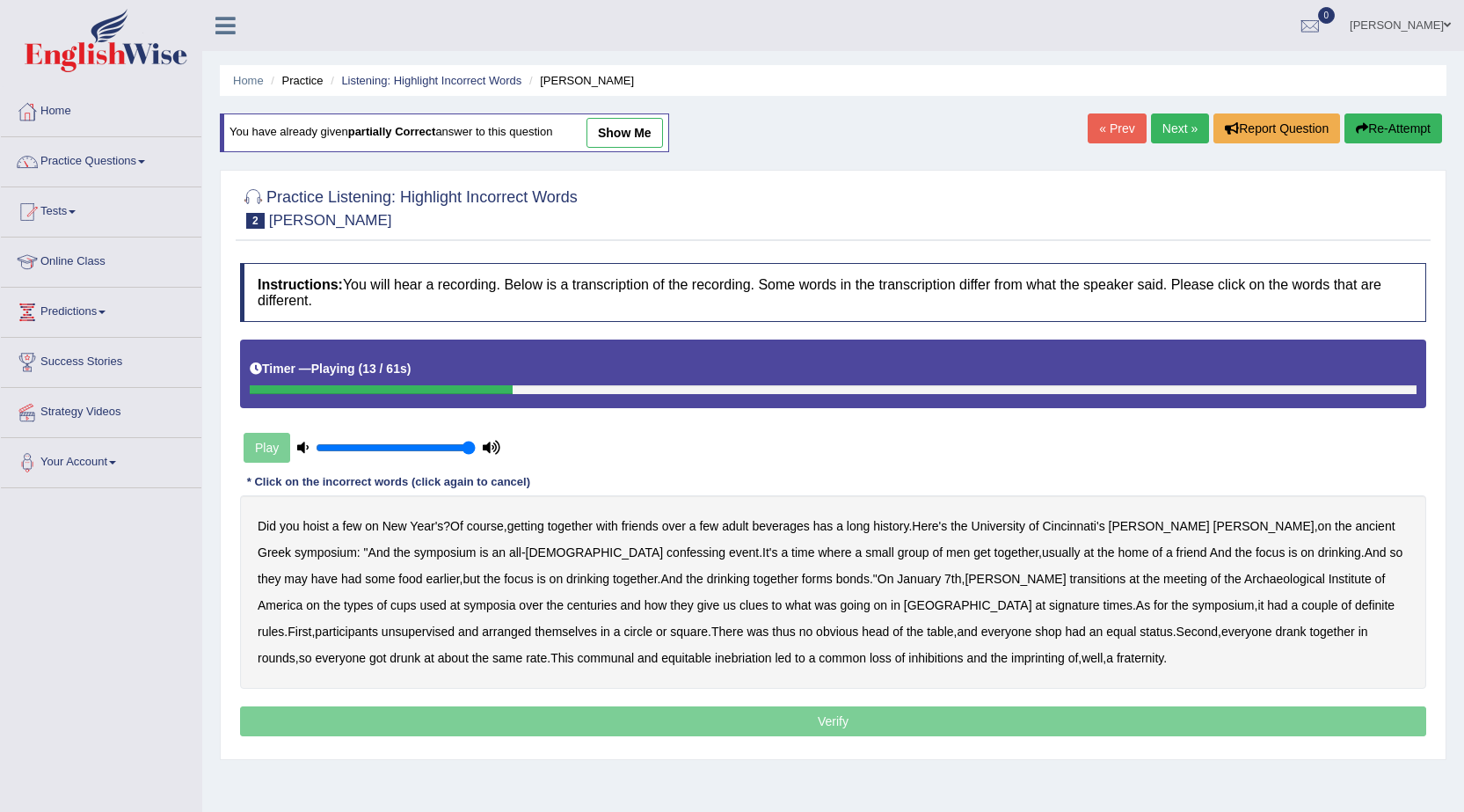
click at [667, 555] on b "confessing" at bounding box center [696, 552] width 59 height 14
drag, startPoint x: 847, startPoint y: 579, endPoint x: 863, endPoint y: 581, distance: 16.1
click at [1069, 579] on b "transitions" at bounding box center [1097, 579] width 56 height 14
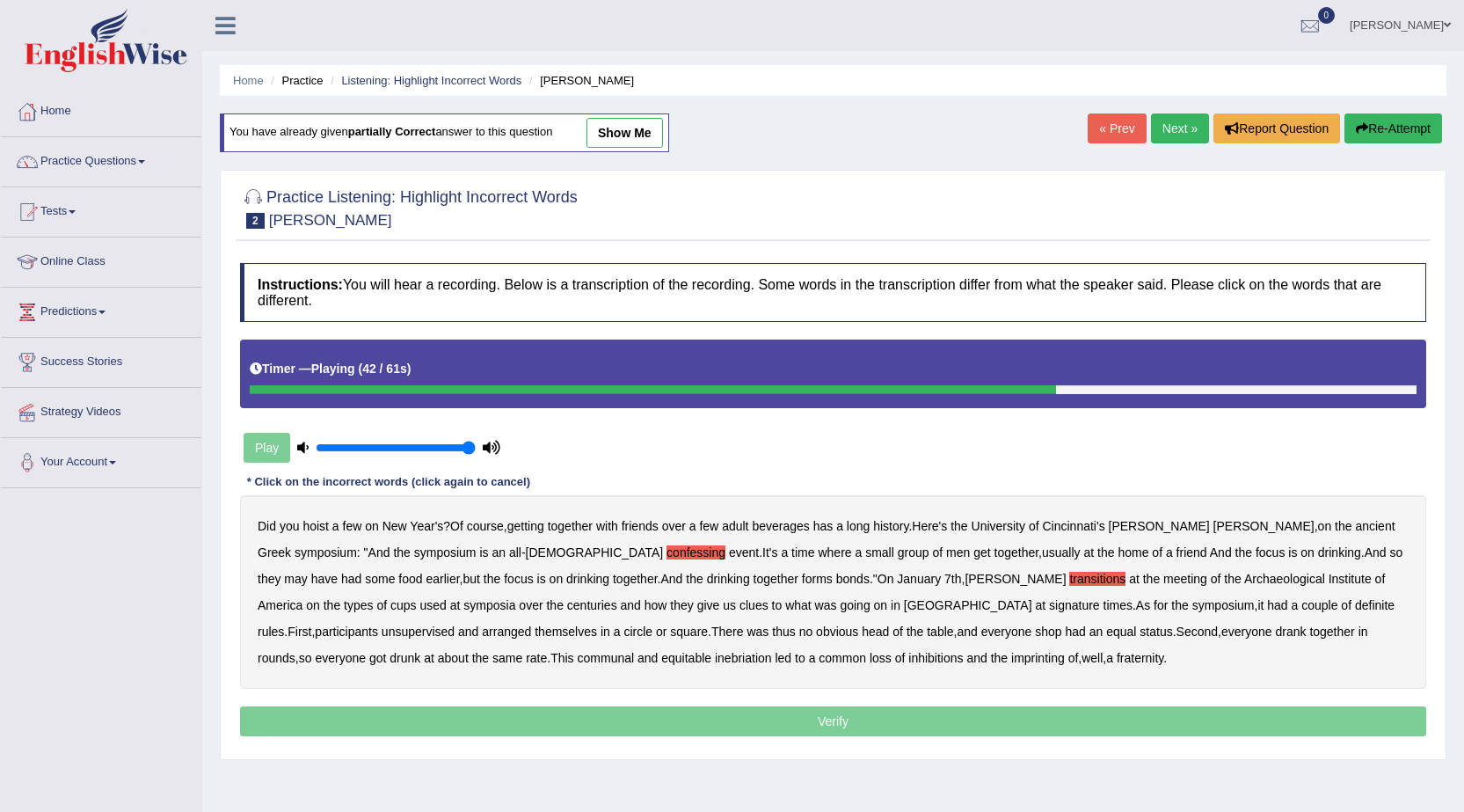
click at [1355, 605] on b "definite" at bounding box center [1374, 605] width 40 height 14
click at [1355, 605] on b "definite" at bounding box center [1374, 605] width 40 height 14
click at [1355, 605] on b "definite" at bounding box center [1374, 605] width 40 height 14
click at [379, 624] on b "participants" at bounding box center [346, 631] width 63 height 14
click at [386, 651] on b "got" at bounding box center [378, 658] width 17 height 14
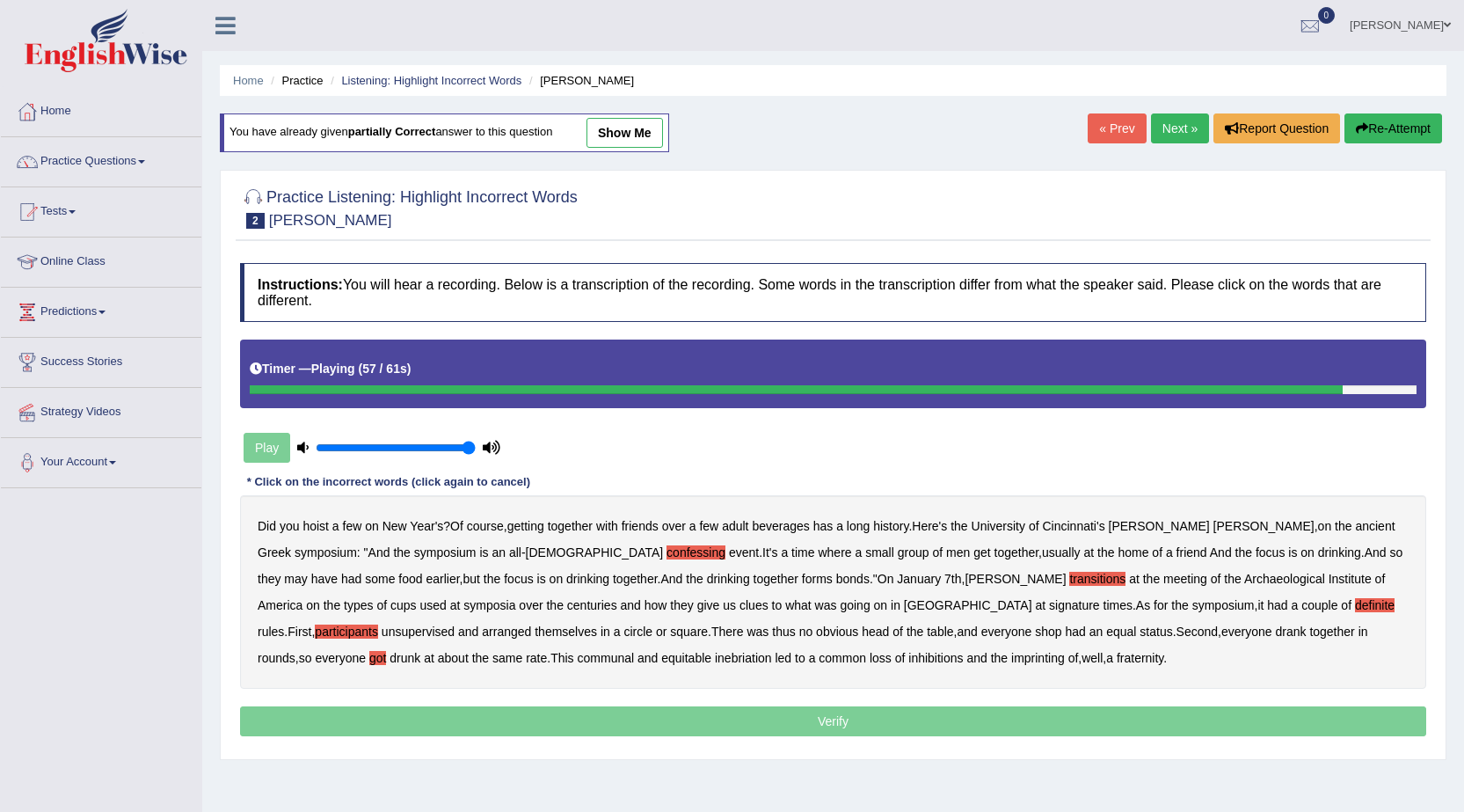
click at [1159, 623] on div "Did you hoist a few on New Year's ? Of course , getting together with friends o…" at bounding box center [834, 591] width 1186 height 193
click at [1012, 658] on b "imprinting" at bounding box center [1038, 658] width 54 height 14
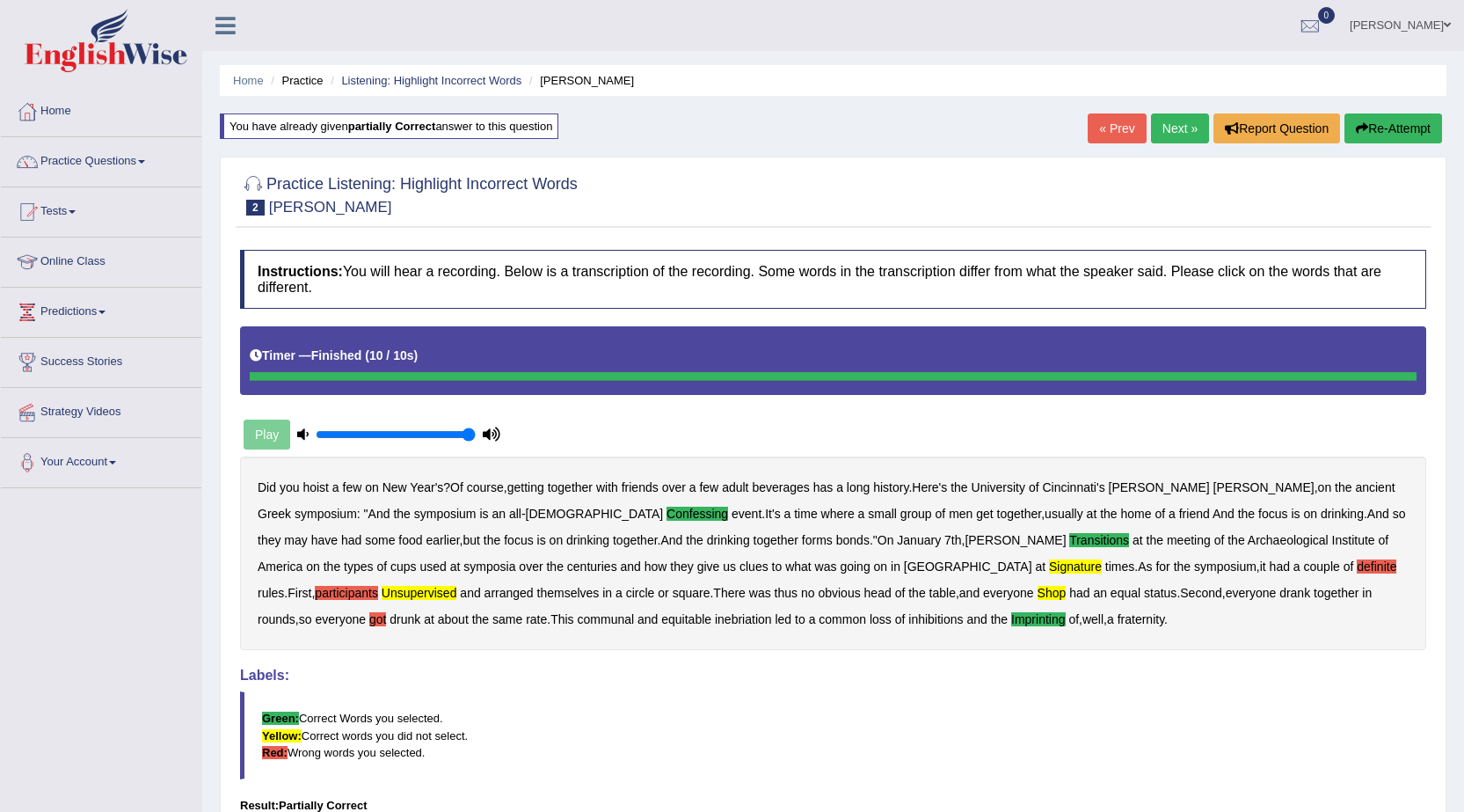
click at [1398, 129] on button "Re-Attempt" at bounding box center [1394, 129] width 98 height 30
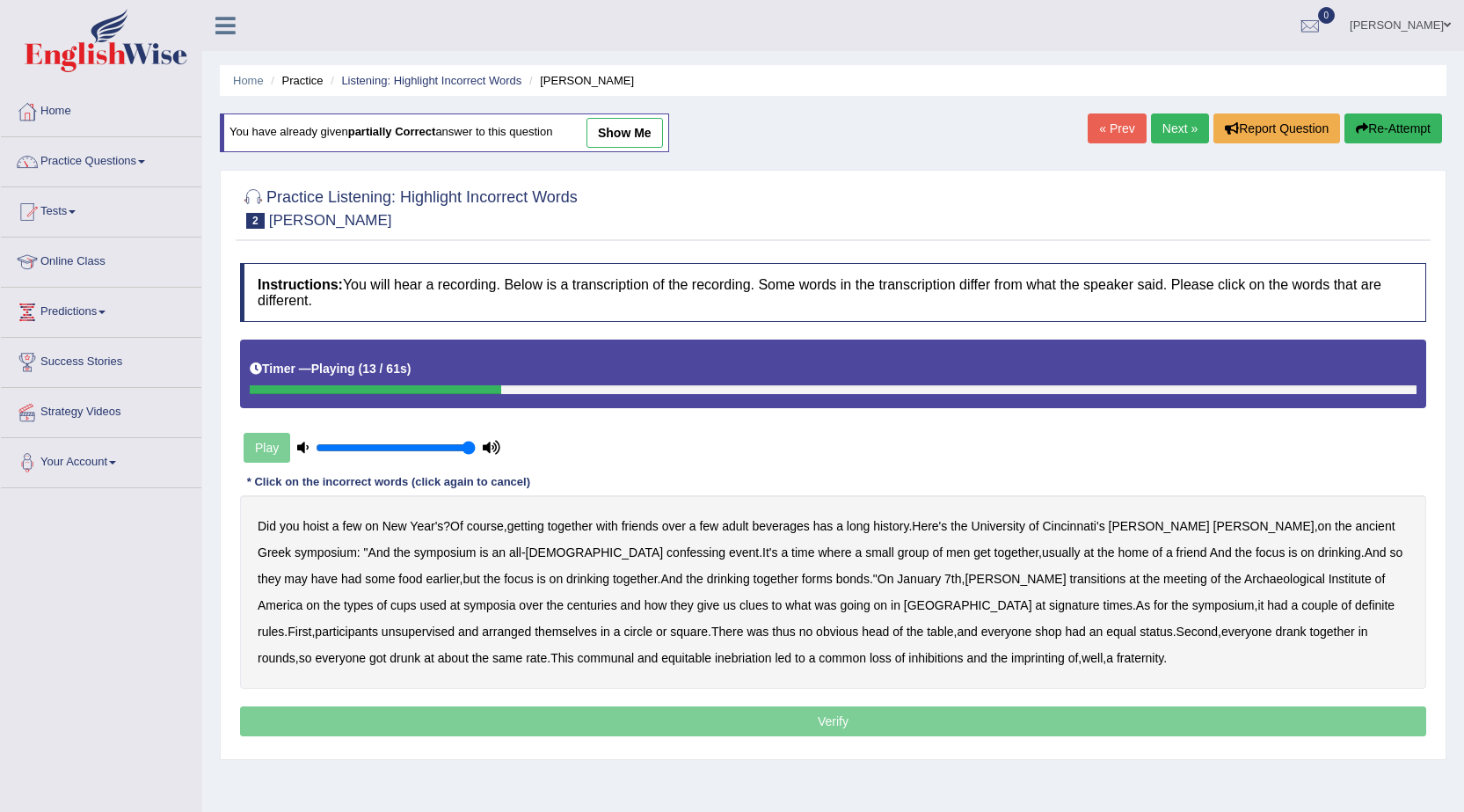
click at [667, 555] on b "confessing" at bounding box center [696, 552] width 59 height 14
click at [1049, 608] on b "signature" at bounding box center [1075, 605] width 51 height 14
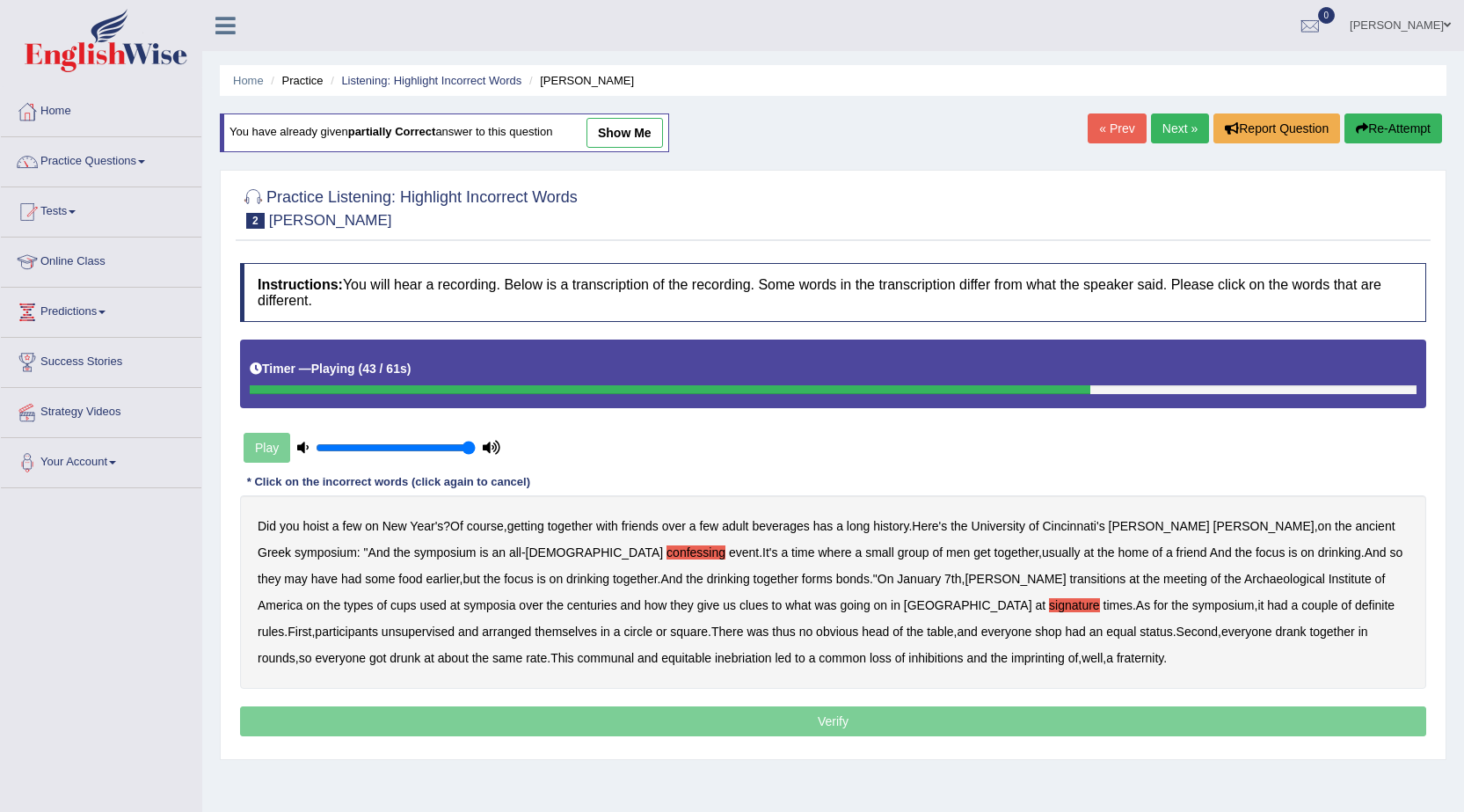
click at [455, 624] on b "unsupervised" at bounding box center [418, 631] width 73 height 14
click at [1035, 629] on b "shop" at bounding box center [1048, 631] width 27 height 14
click at [909, 654] on b "inhibitions" at bounding box center [936, 658] width 54 height 14
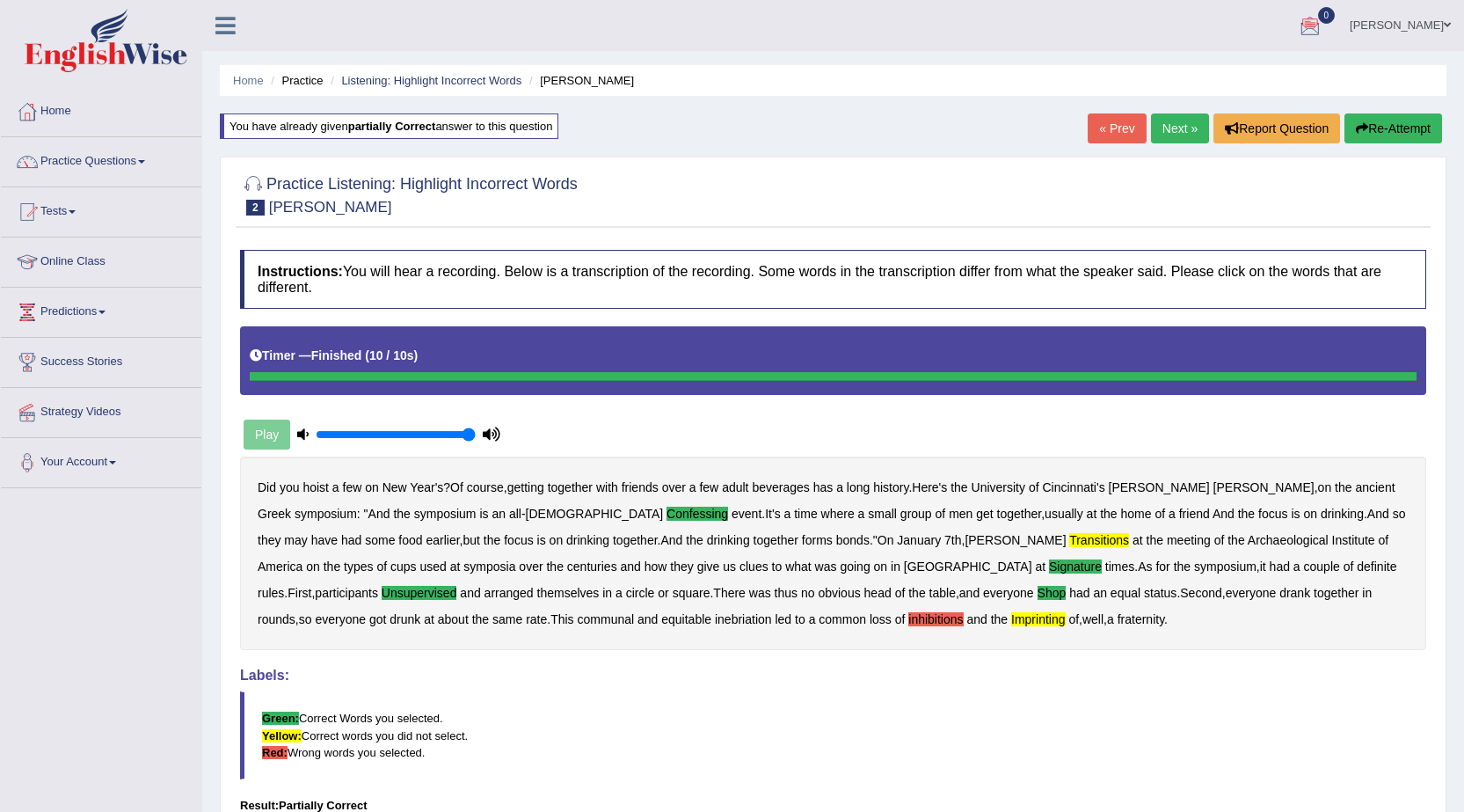
click at [1401, 129] on button "Re-Attempt" at bounding box center [1394, 129] width 98 height 30
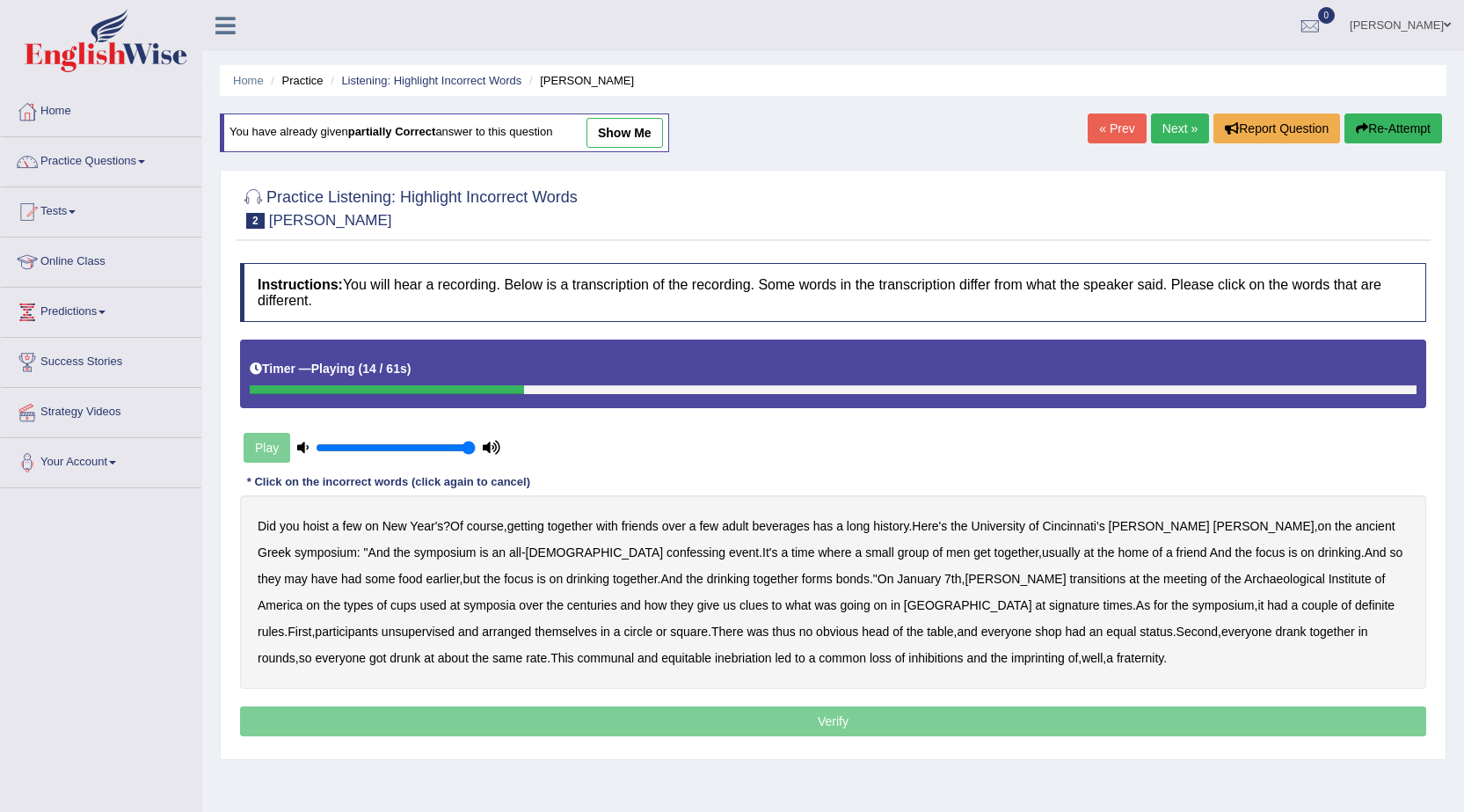
click at [667, 553] on b "confessing" at bounding box center [696, 552] width 59 height 14
click at [1069, 582] on b "transitions" at bounding box center [1097, 579] width 56 height 14
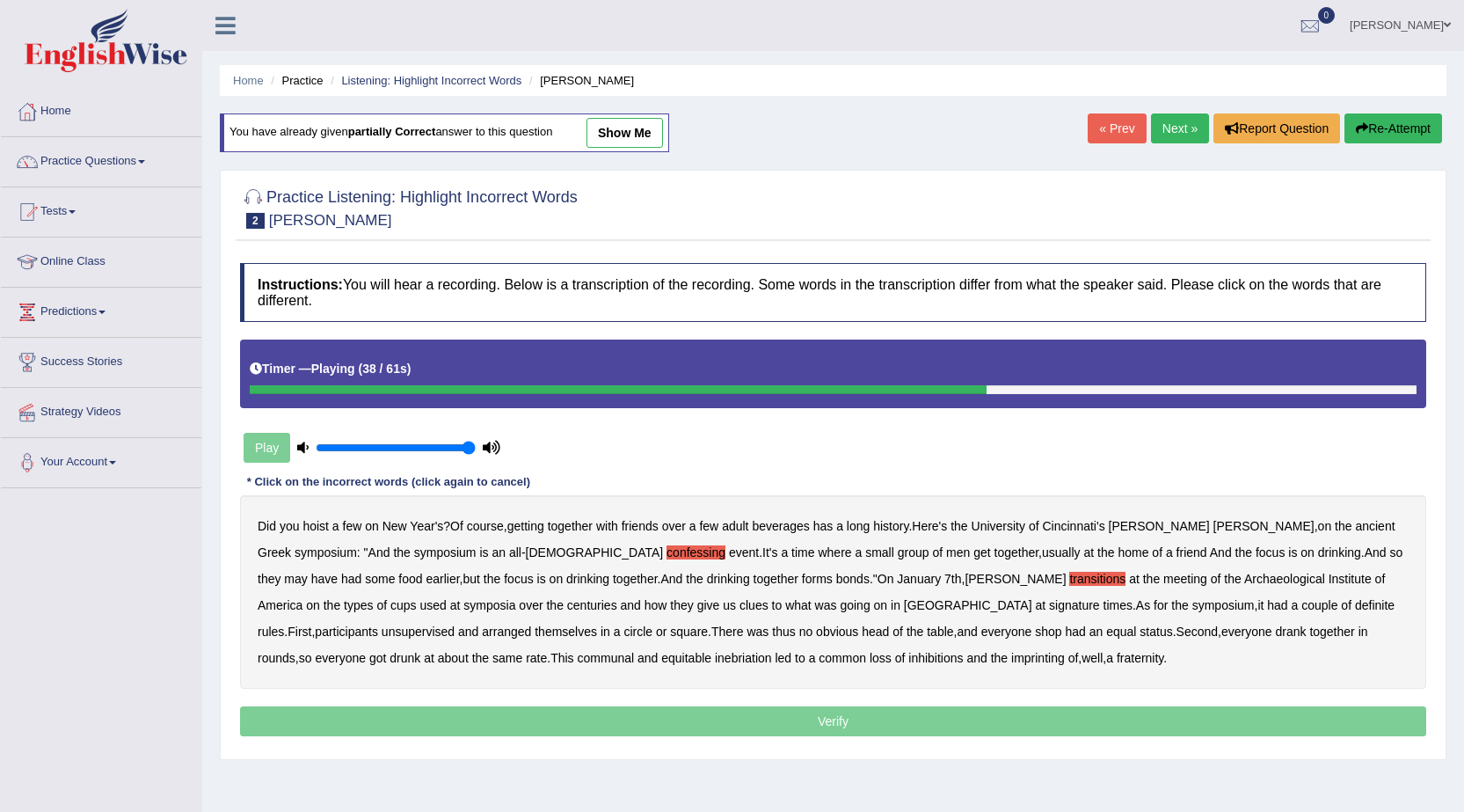
click at [1049, 605] on b "signature" at bounding box center [1075, 605] width 51 height 14
click at [455, 624] on b "unsupervised" at bounding box center [418, 631] width 73 height 14
click at [1035, 630] on b "shop" at bounding box center [1048, 631] width 27 height 14
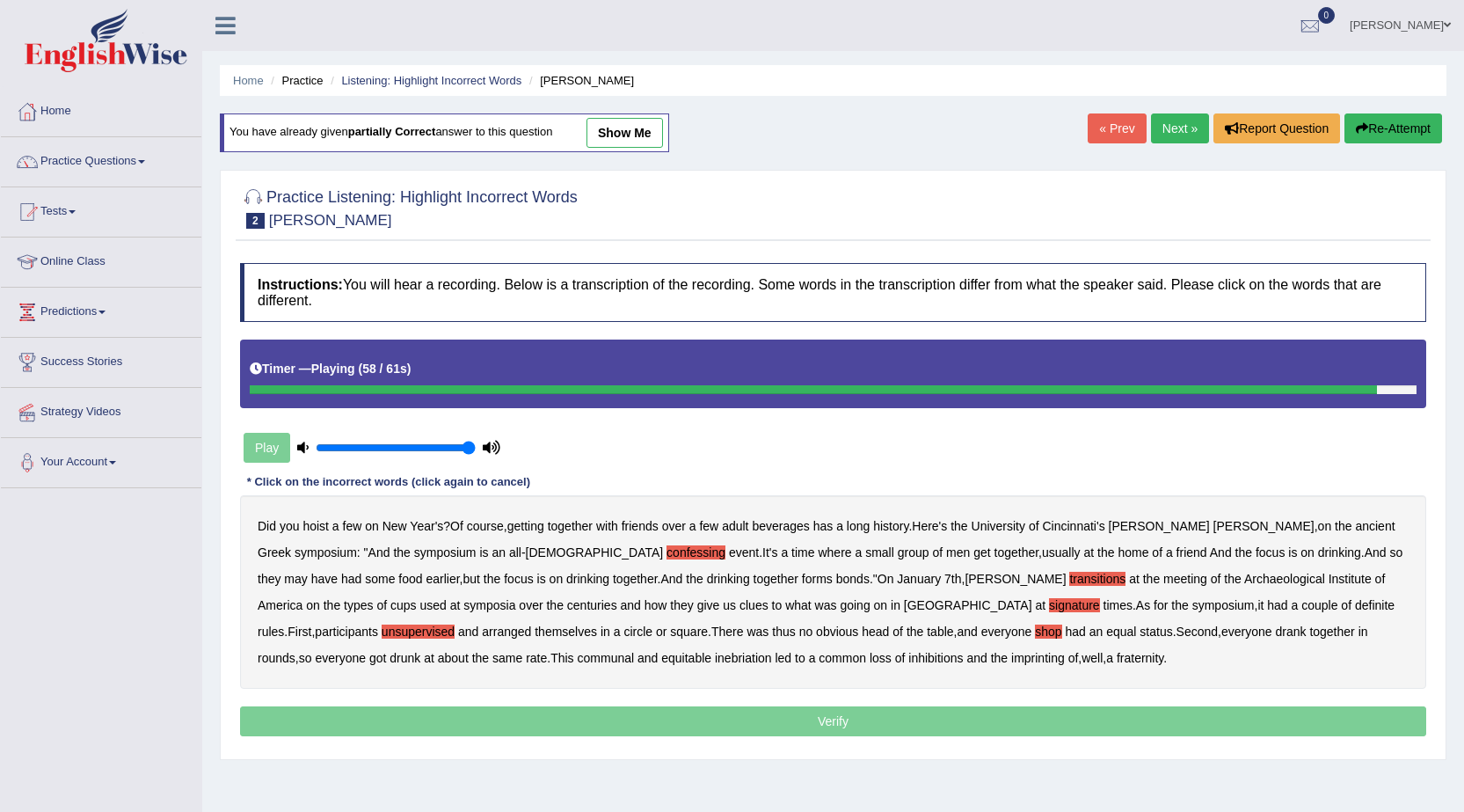
click at [909, 652] on b "inhibitions" at bounding box center [936, 658] width 54 height 14
click at [1012, 662] on b "imprinting" at bounding box center [1038, 658] width 54 height 14
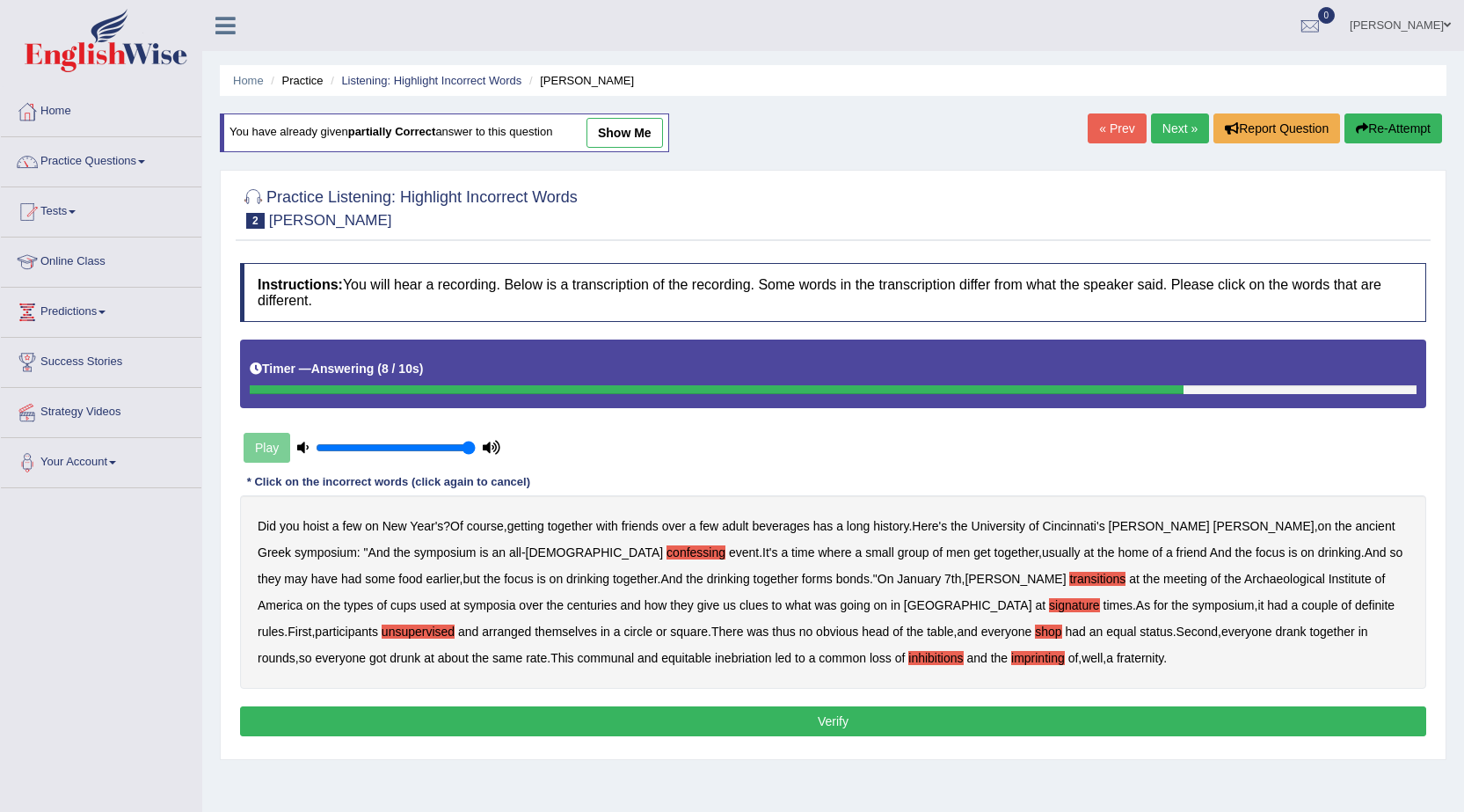
click at [909, 661] on b "inhibitions" at bounding box center [936, 658] width 54 height 14
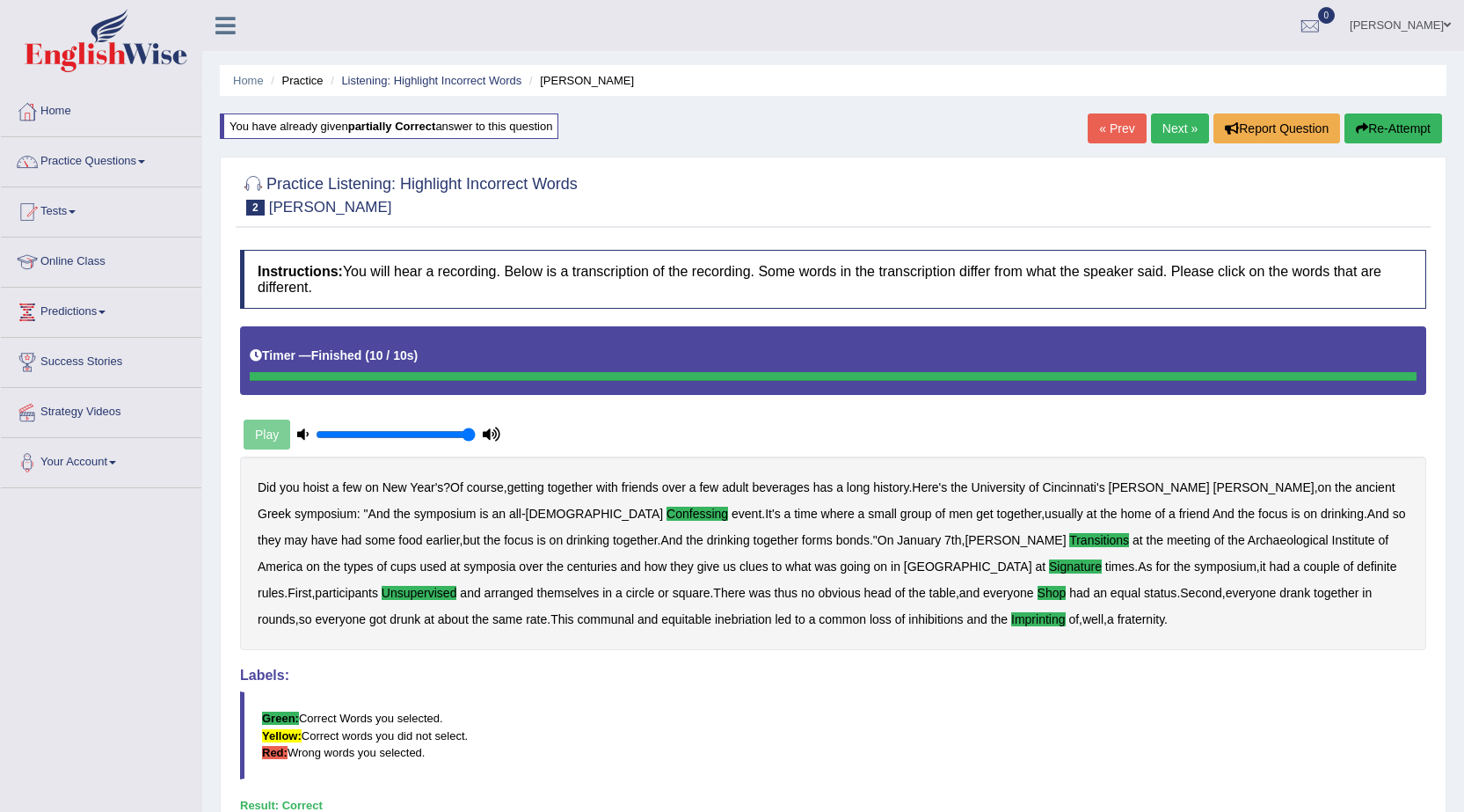
click at [1109, 136] on link "« Prev" at bounding box center [1116, 129] width 58 height 30
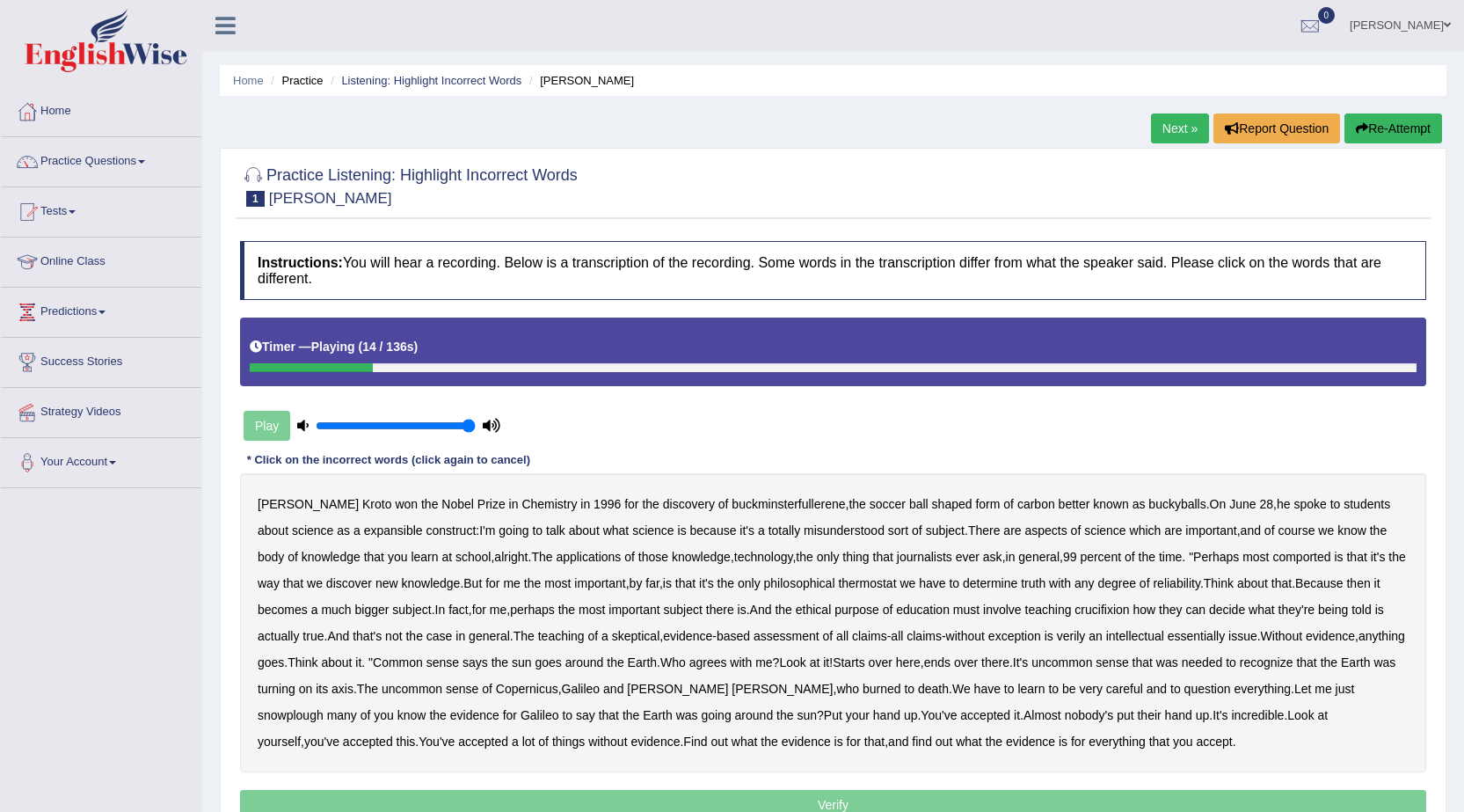
click at [364, 535] on b "expansible" at bounding box center [394, 530] width 59 height 14
click at [1288, 559] on b "comported" at bounding box center [1301, 557] width 58 height 14
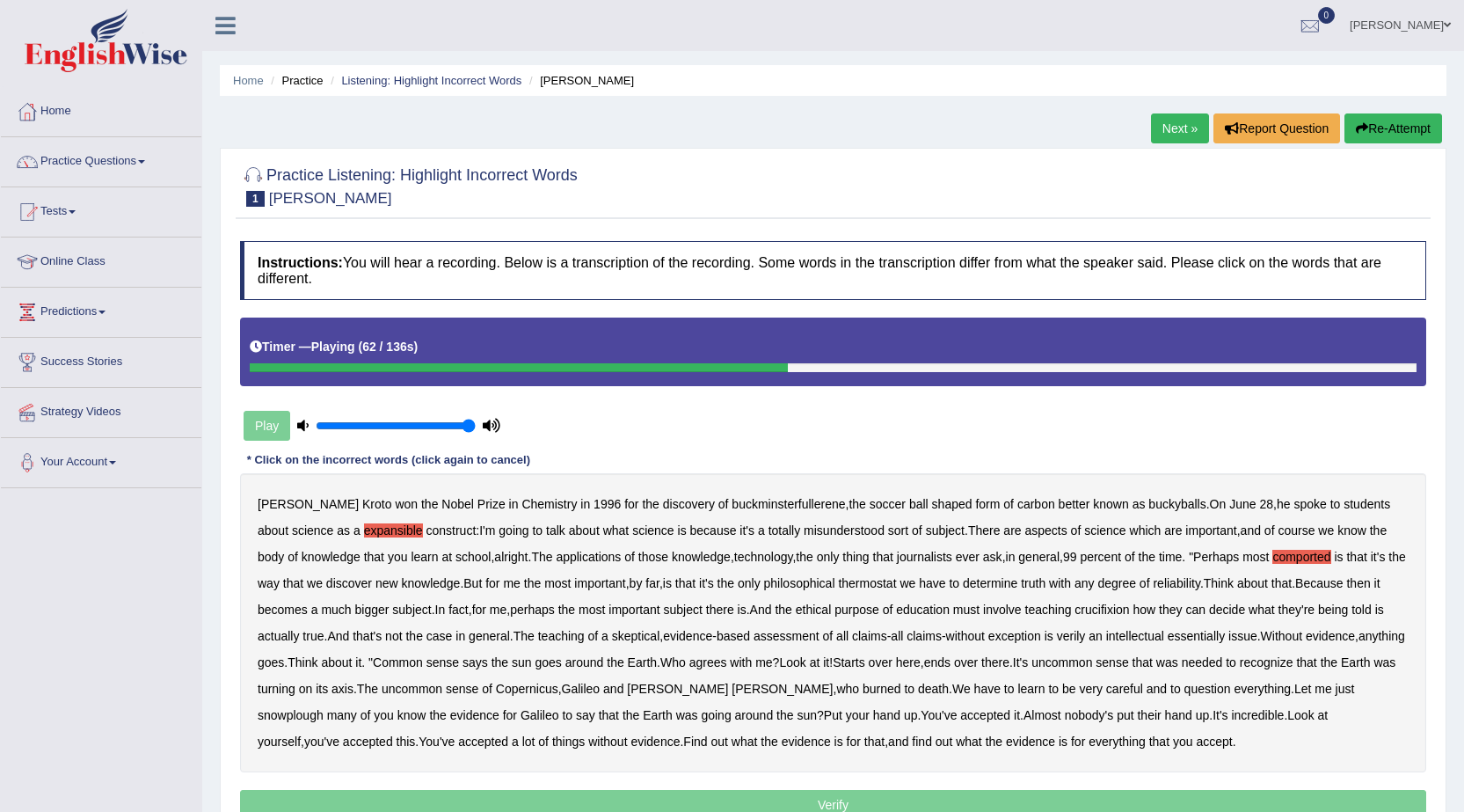
click at [1115, 610] on b "crucifixion" at bounding box center [1101, 609] width 54 height 14
click at [1080, 642] on b "verily" at bounding box center [1071, 636] width 29 height 14
click at [1191, 642] on b "essentially" at bounding box center [1196, 636] width 57 height 14
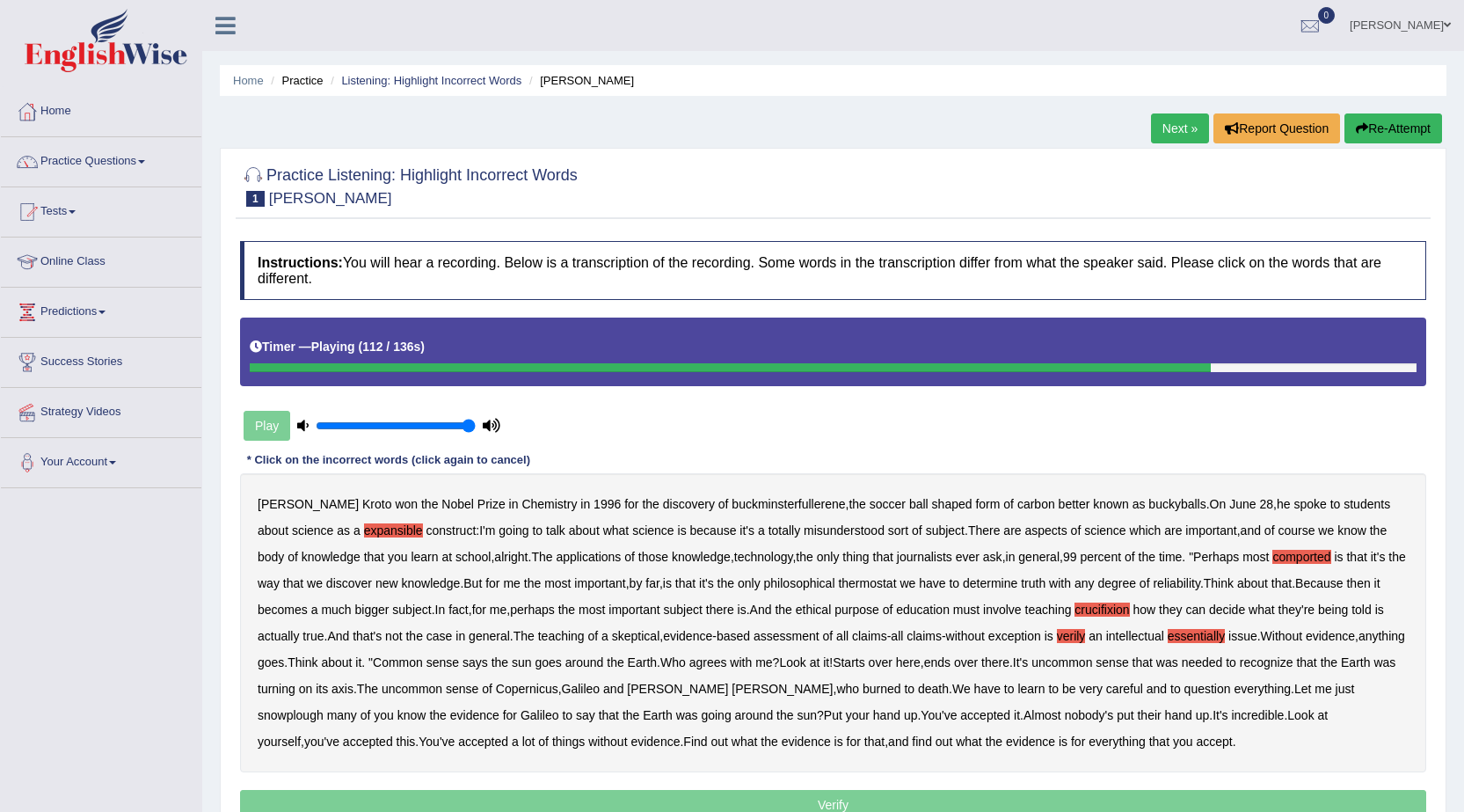
click at [324, 707] on b "snowplough" at bounding box center [291, 714] width 66 height 14
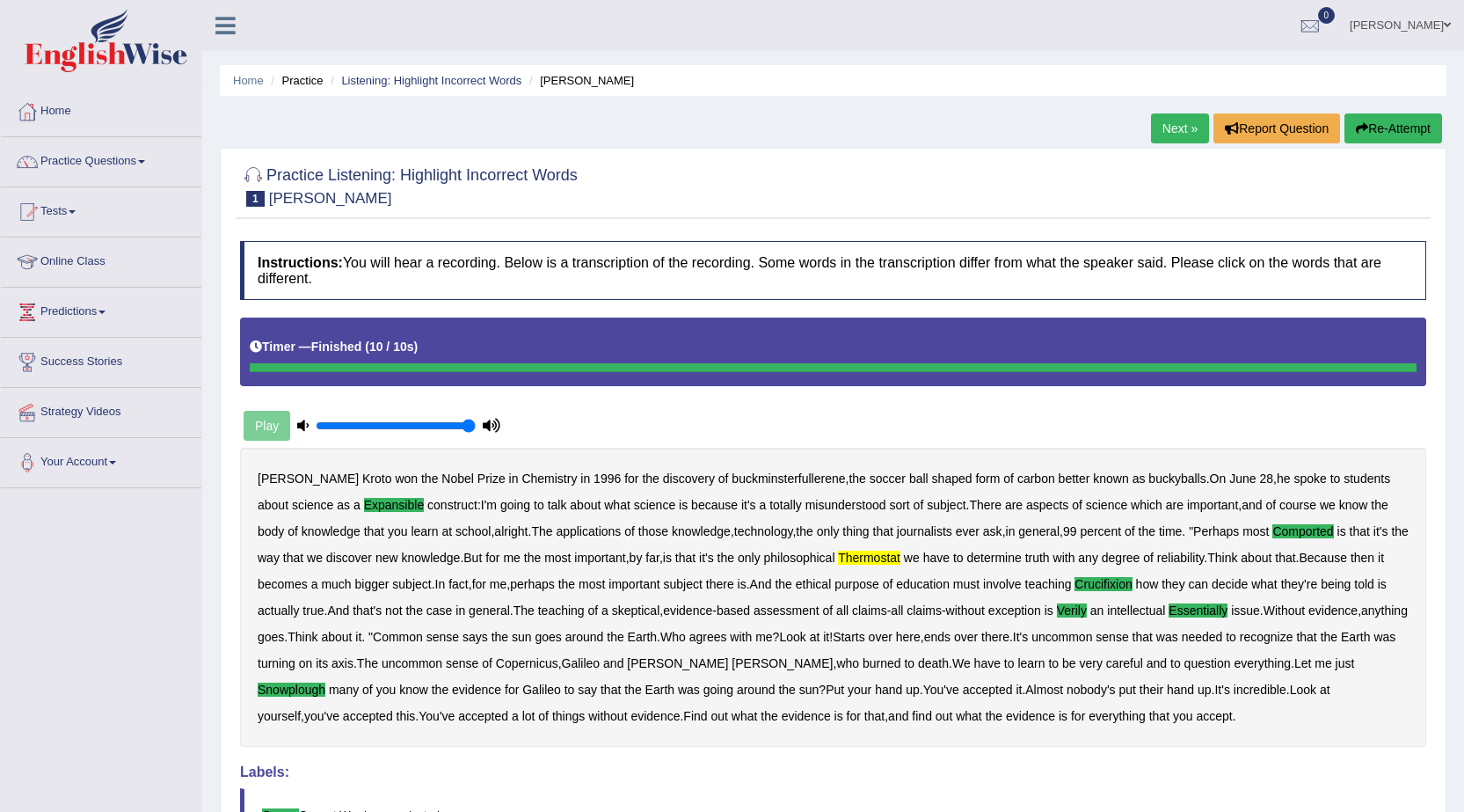
click at [1366, 130] on button "Re-Attempt" at bounding box center [1394, 129] width 98 height 30
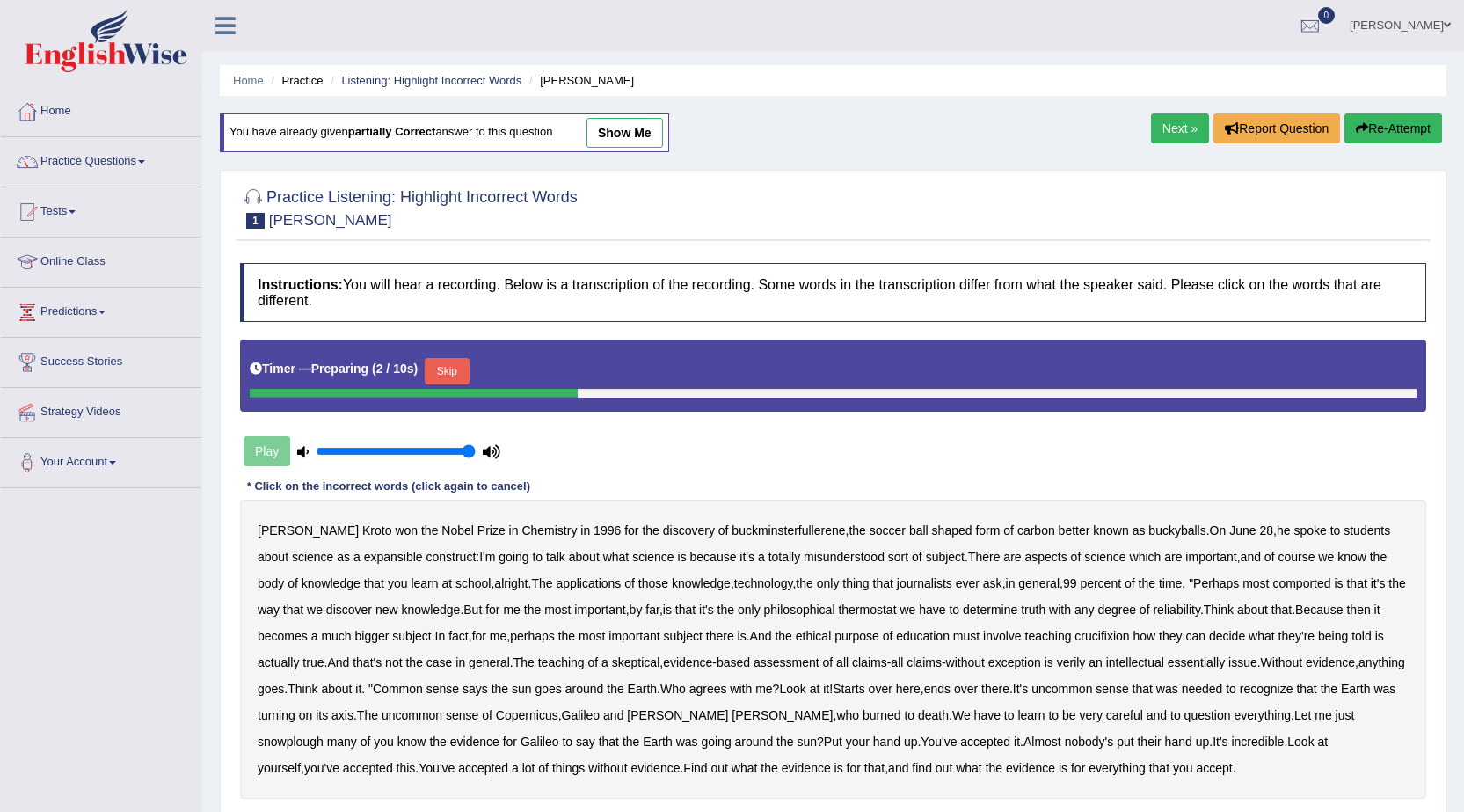
click at [450, 374] on button "Skip" at bounding box center [447, 371] width 44 height 27
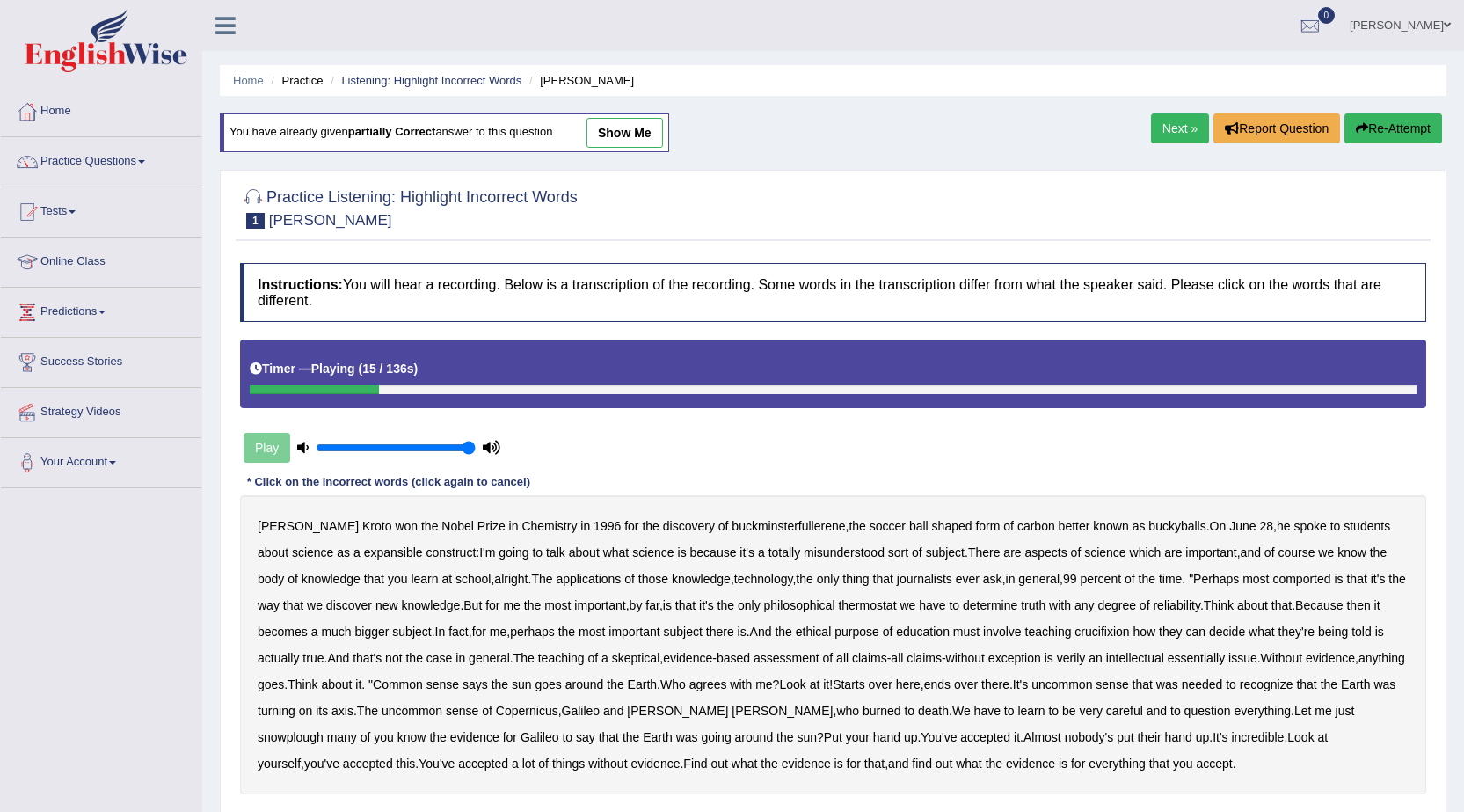
click at [364, 559] on b "expansible" at bounding box center [394, 552] width 59 height 14
click at [1291, 577] on b "comported" at bounding box center [1301, 579] width 58 height 14
click at [849, 606] on b "thermostat" at bounding box center [866, 605] width 58 height 14
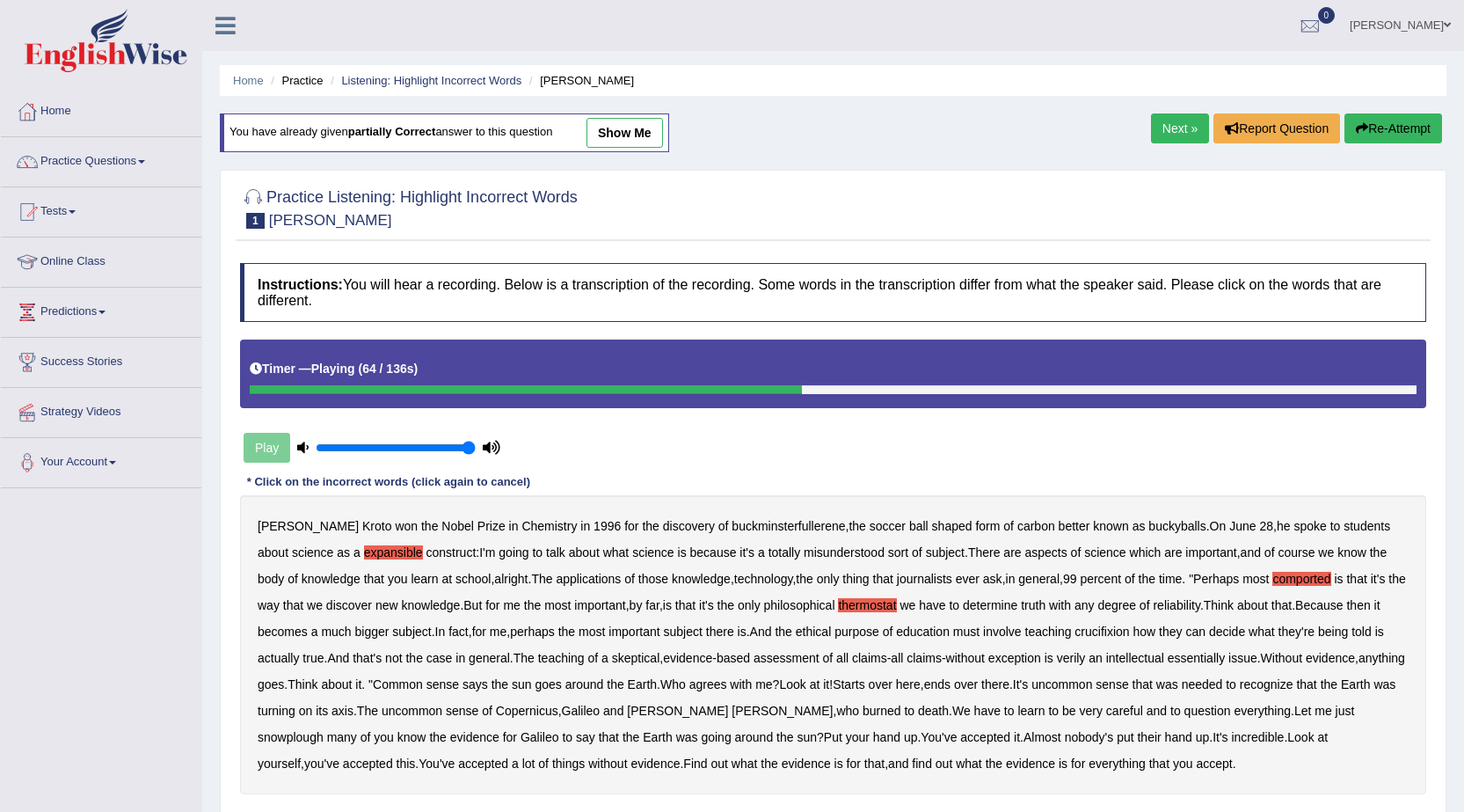
click at [1111, 634] on b "crucifixion" at bounding box center [1101, 631] width 54 height 14
click at [1076, 654] on b "verily" at bounding box center [1071, 658] width 29 height 14
click at [324, 730] on b "snowplough" at bounding box center [291, 737] width 66 height 14
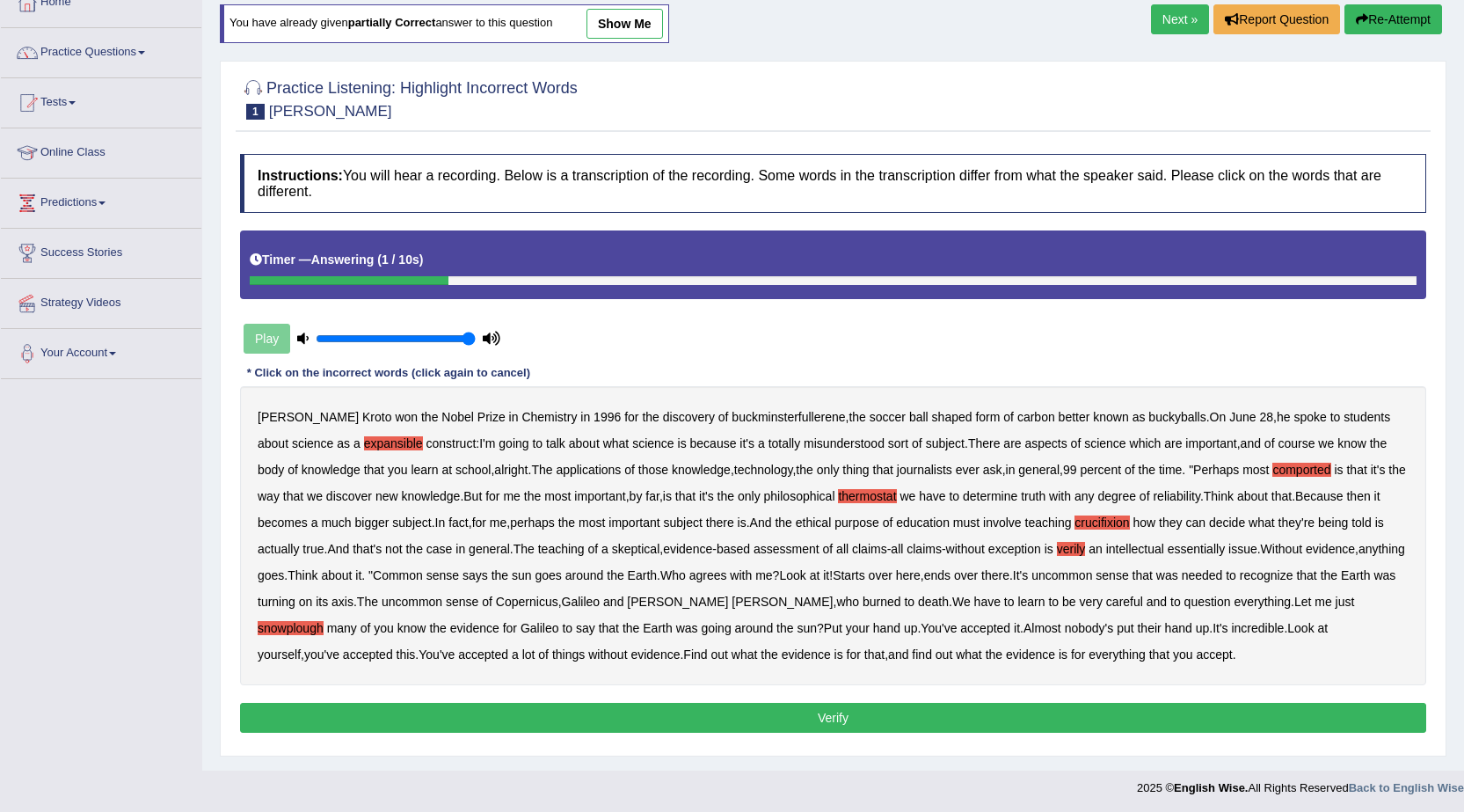
scroll to position [112, 0]
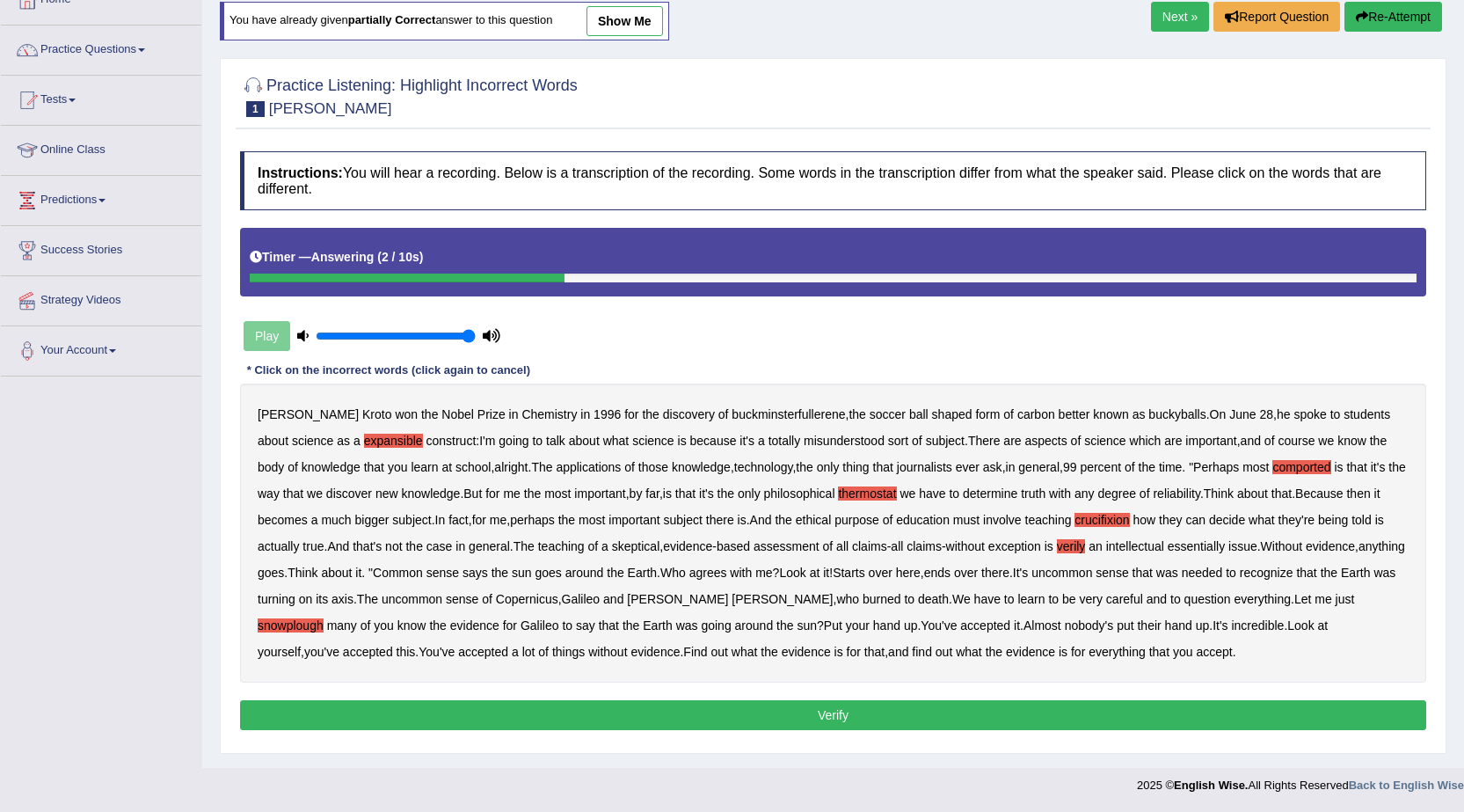
click at [972, 724] on button "Verify" at bounding box center [834, 715] width 1186 height 30
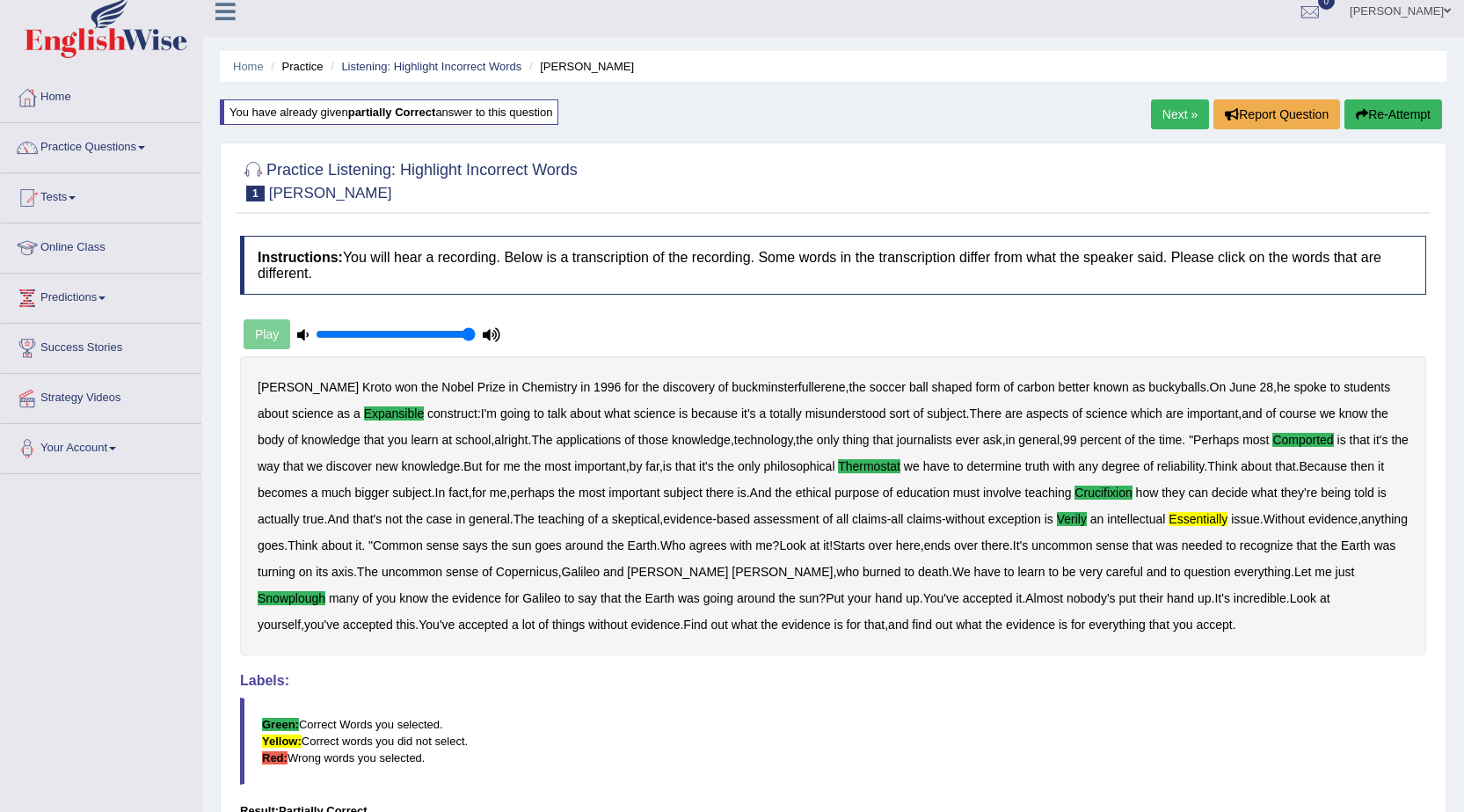
scroll to position [0, 0]
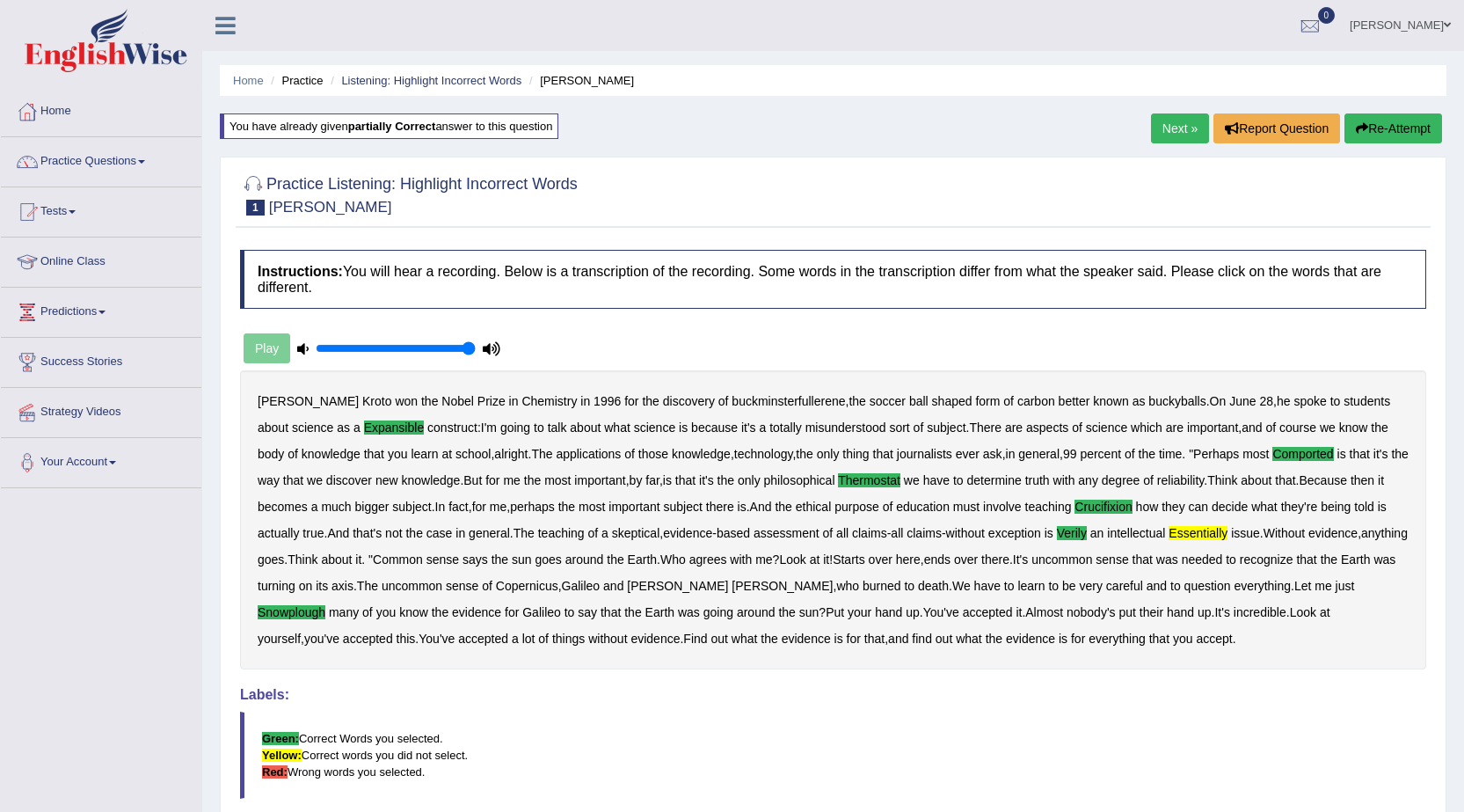
click at [1152, 135] on link "Next »" at bounding box center [1179, 129] width 58 height 30
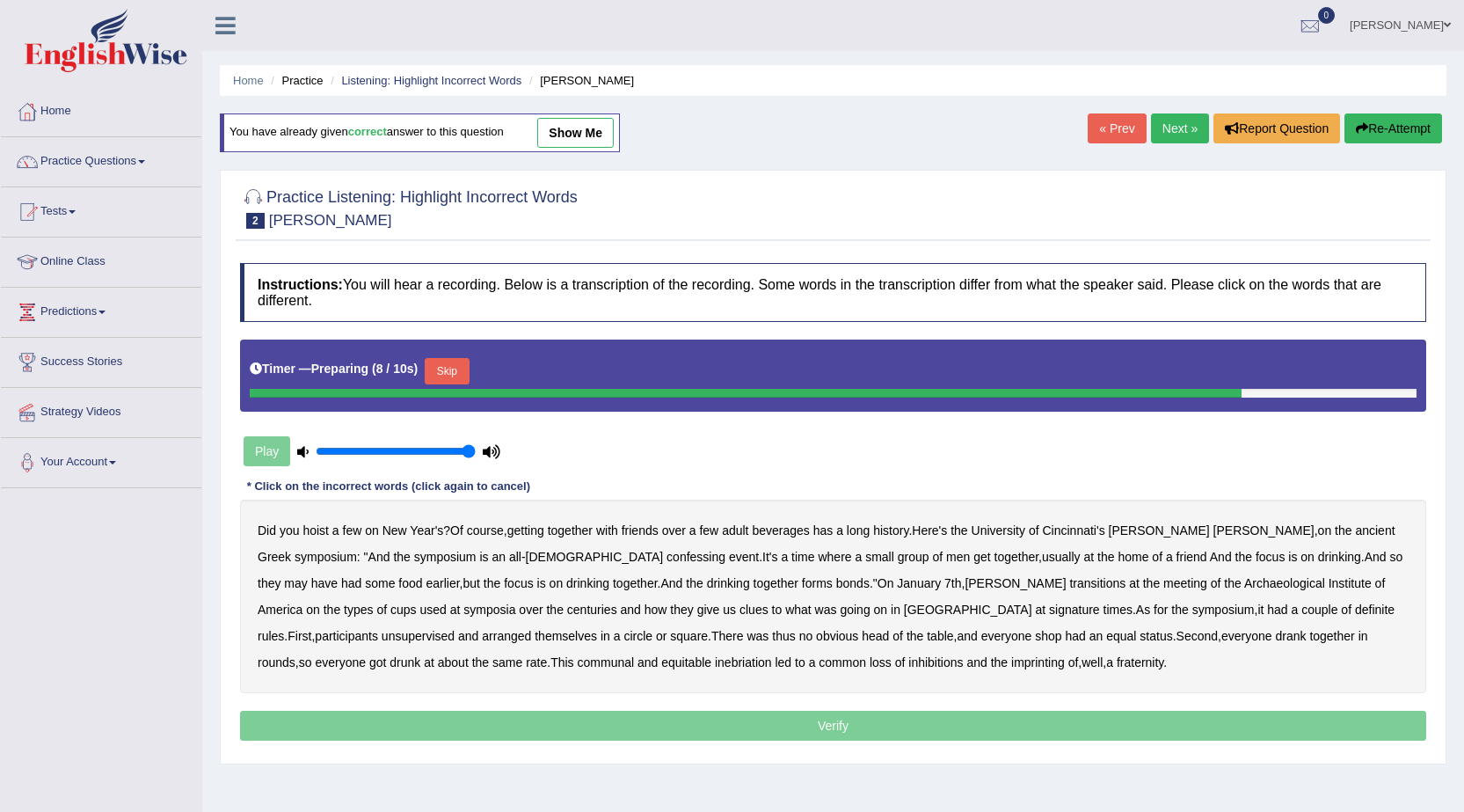
click at [1164, 136] on link "Next »" at bounding box center [1179, 129] width 58 height 30
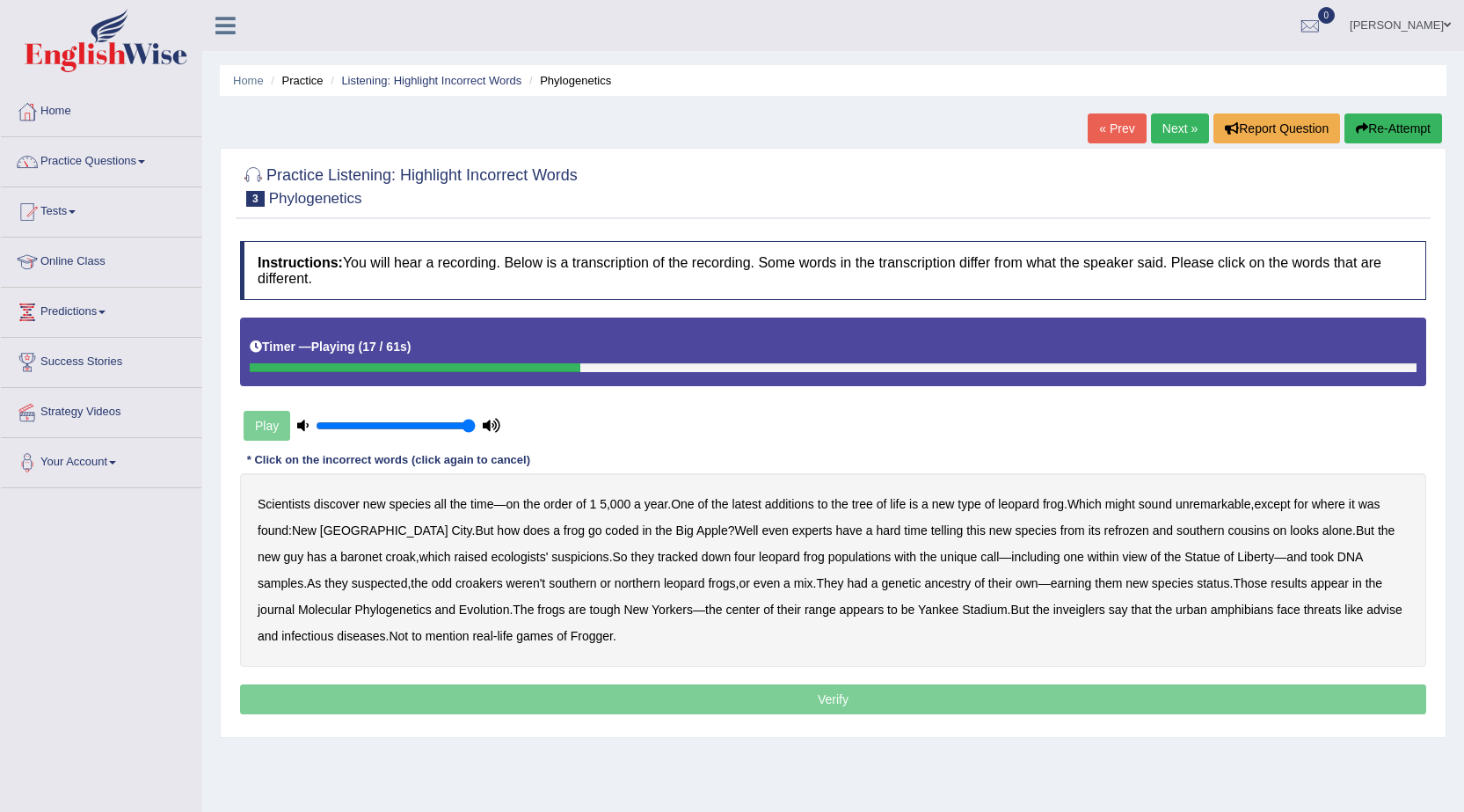
click at [605, 534] on b "coded" at bounding box center [622, 530] width 34 height 14
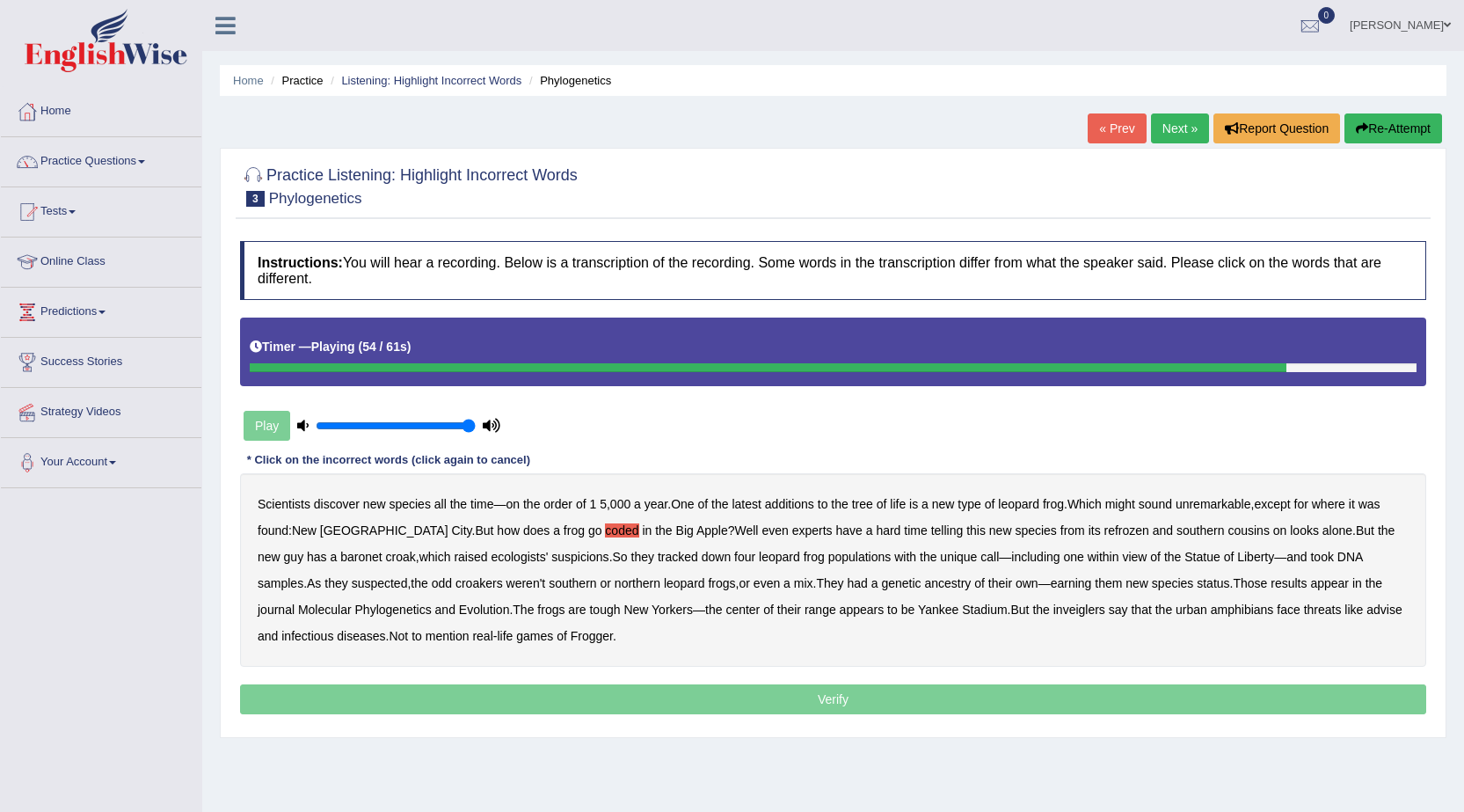
click at [1053, 609] on b "inveiglers" at bounding box center [1079, 609] width 52 height 14
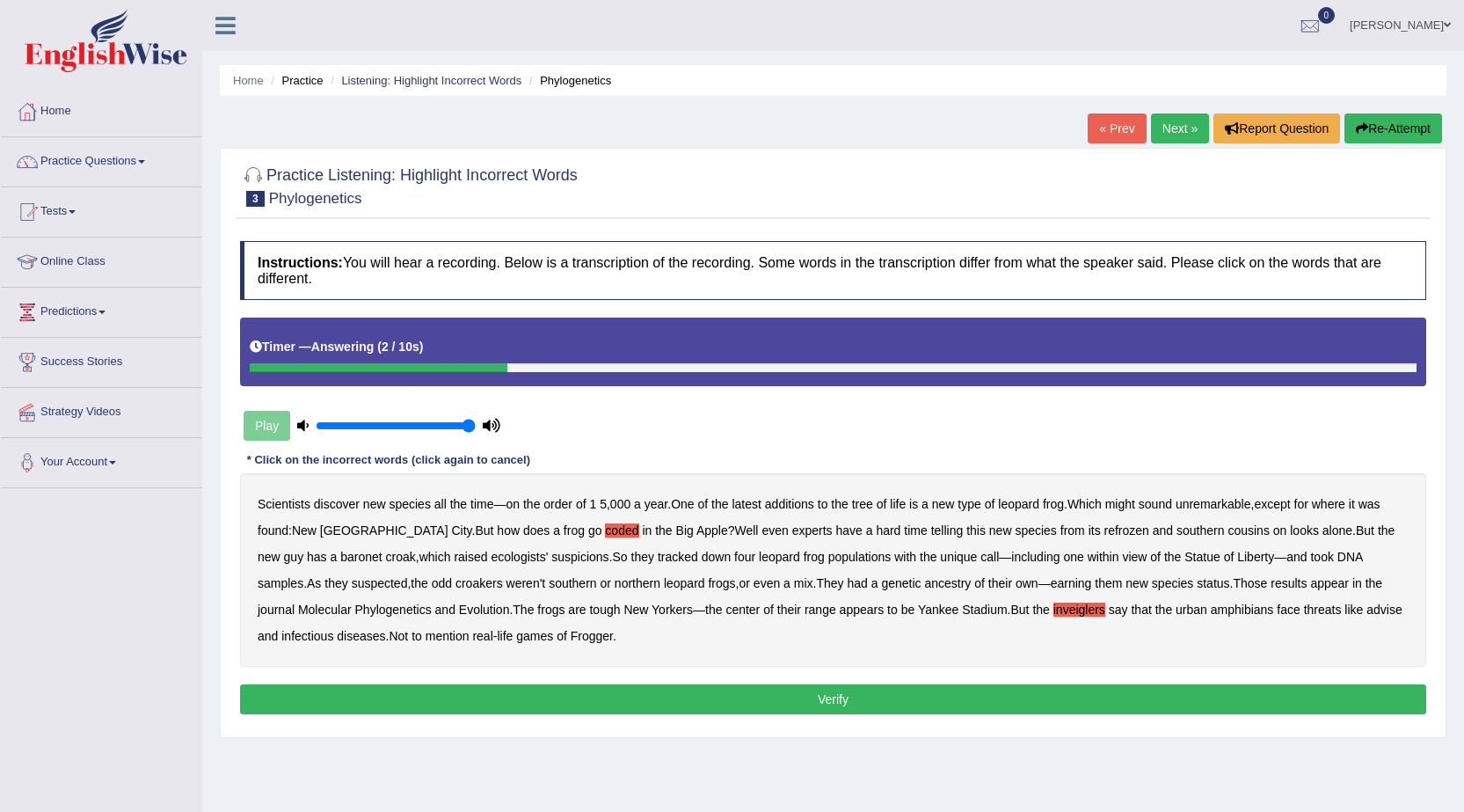
click at [560, 699] on button "Verify" at bounding box center [834, 699] width 1186 height 30
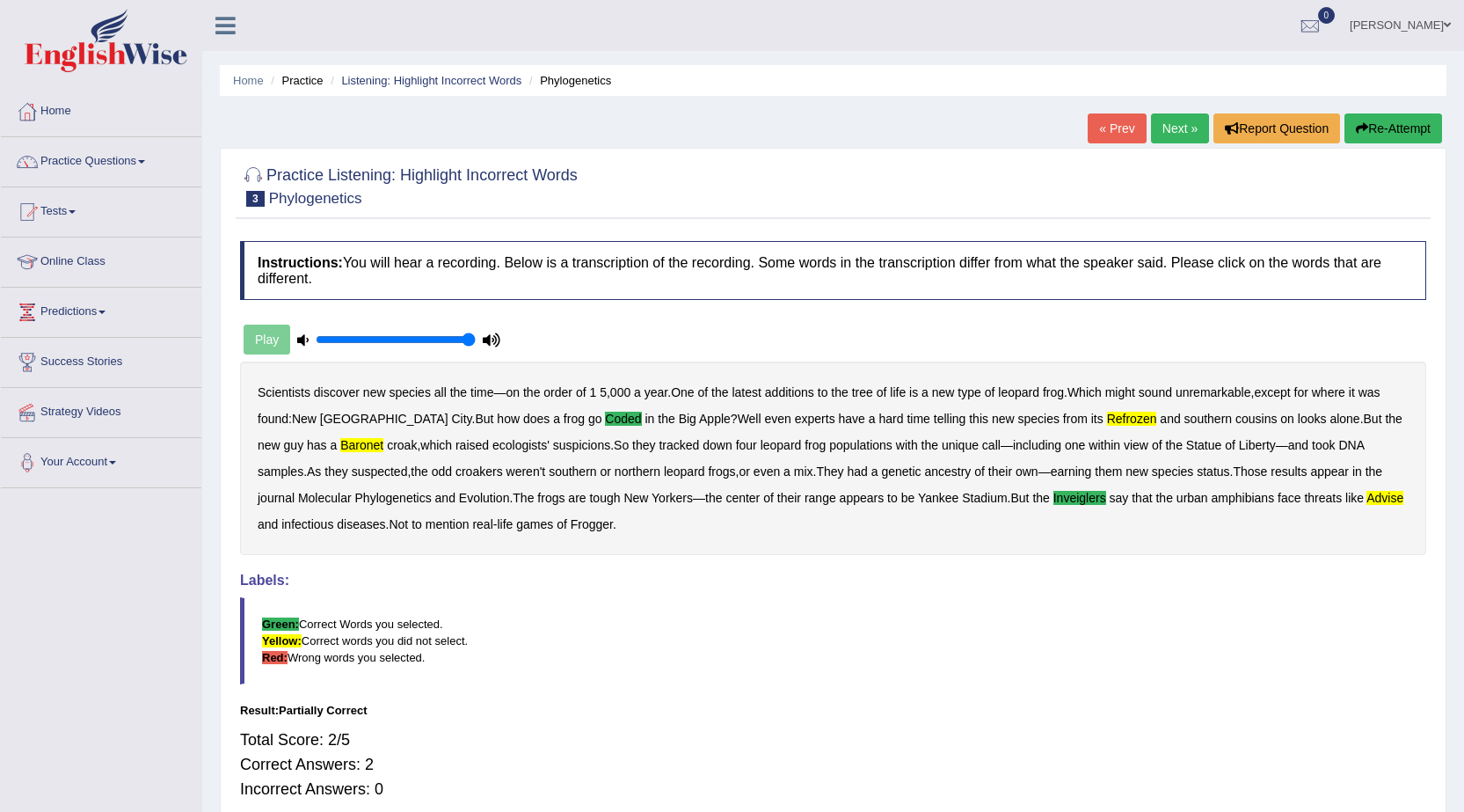
click at [1405, 122] on button "Re-Attempt" at bounding box center [1394, 129] width 98 height 30
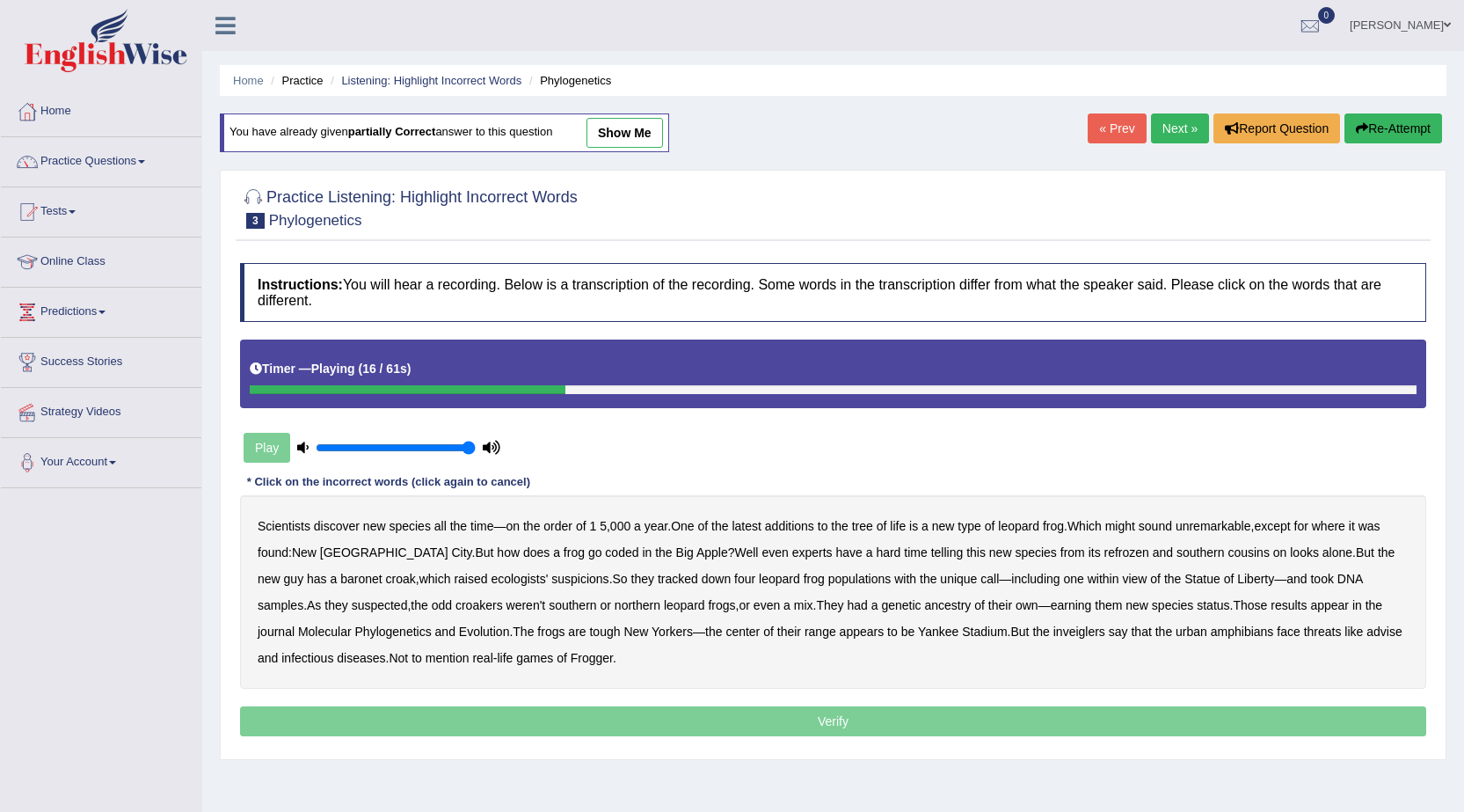
click at [605, 557] on b "coded" at bounding box center [622, 552] width 34 height 14
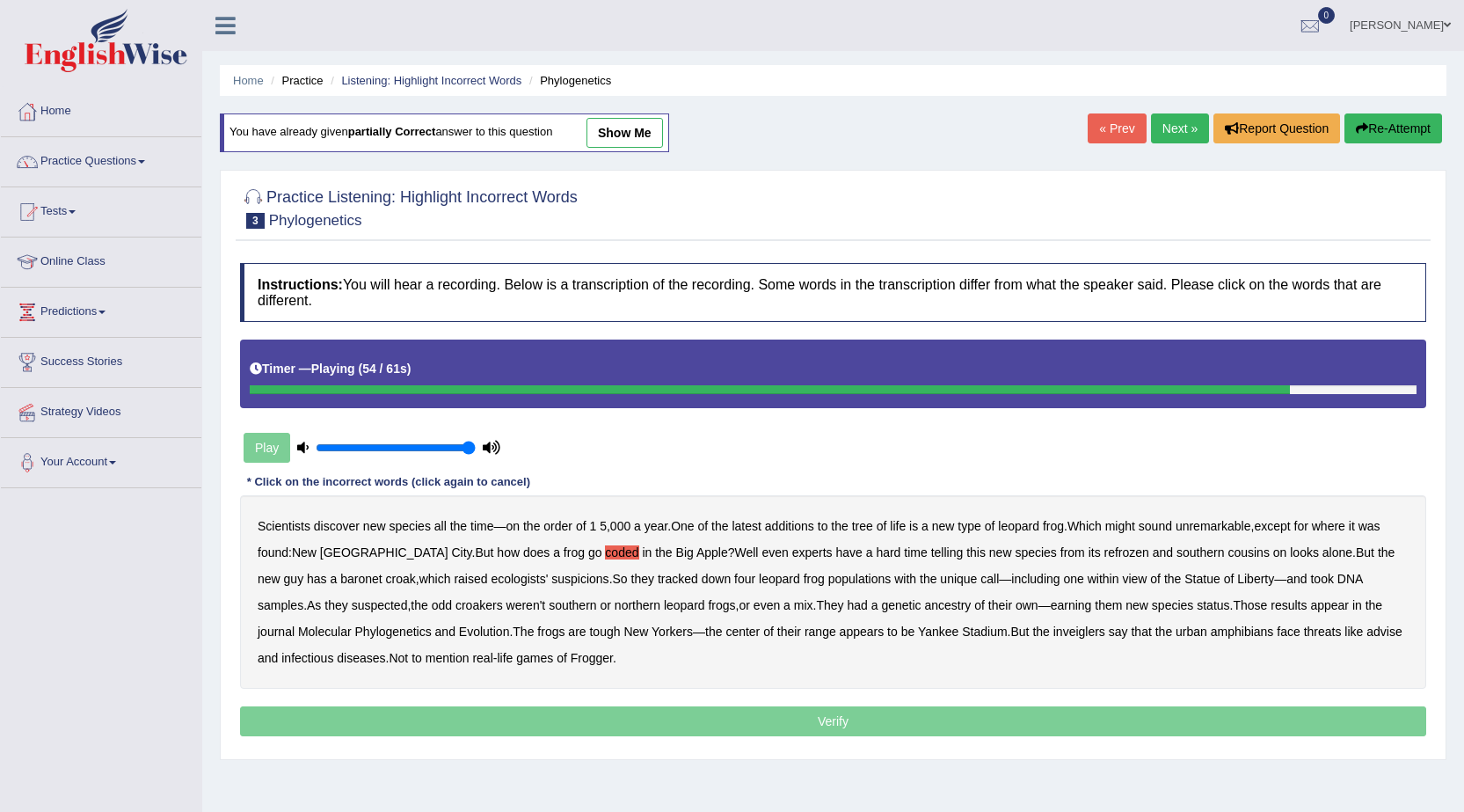
click at [1053, 631] on b "inveiglers" at bounding box center [1079, 631] width 52 height 14
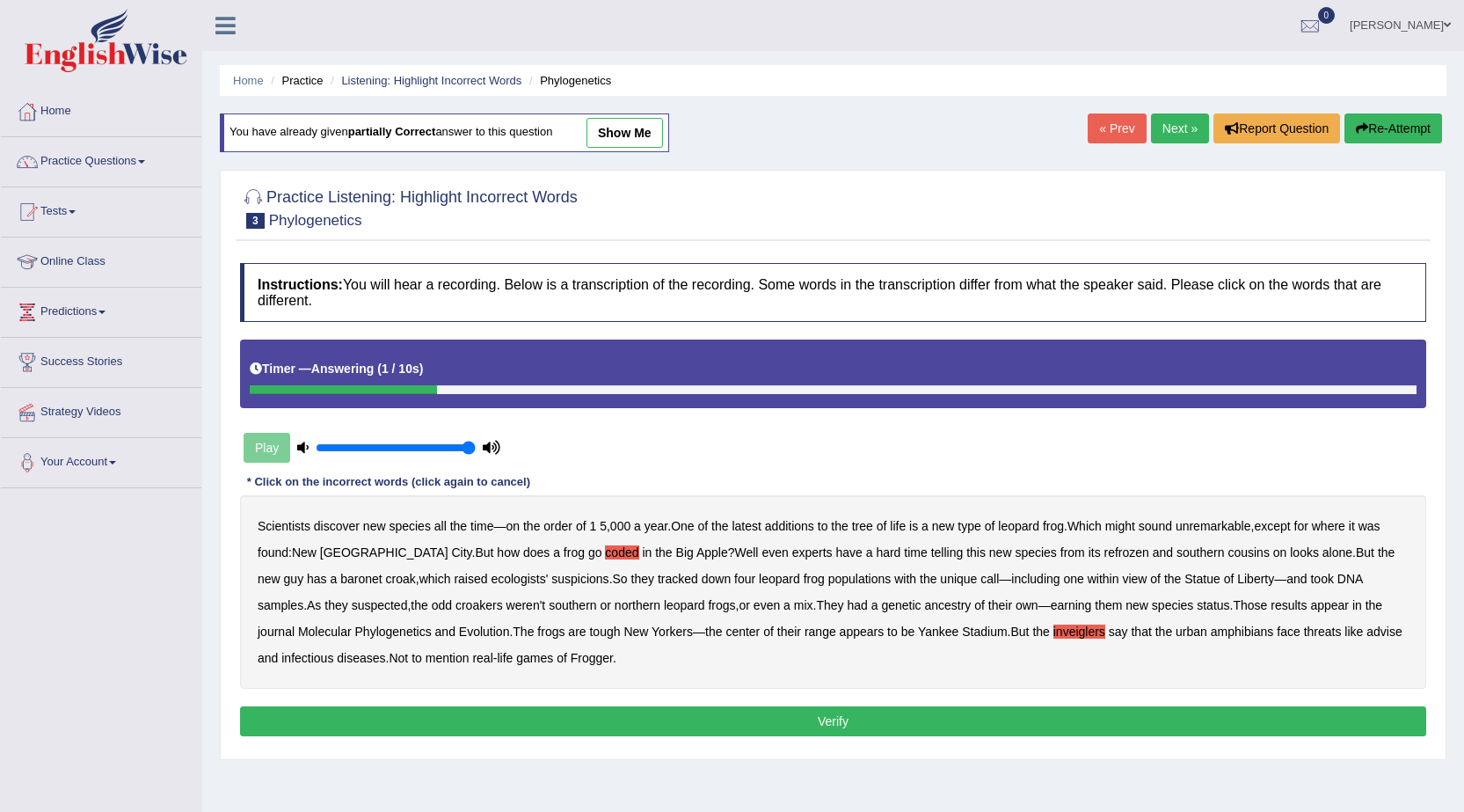
click at [319, 708] on button "Verify" at bounding box center [834, 721] width 1186 height 30
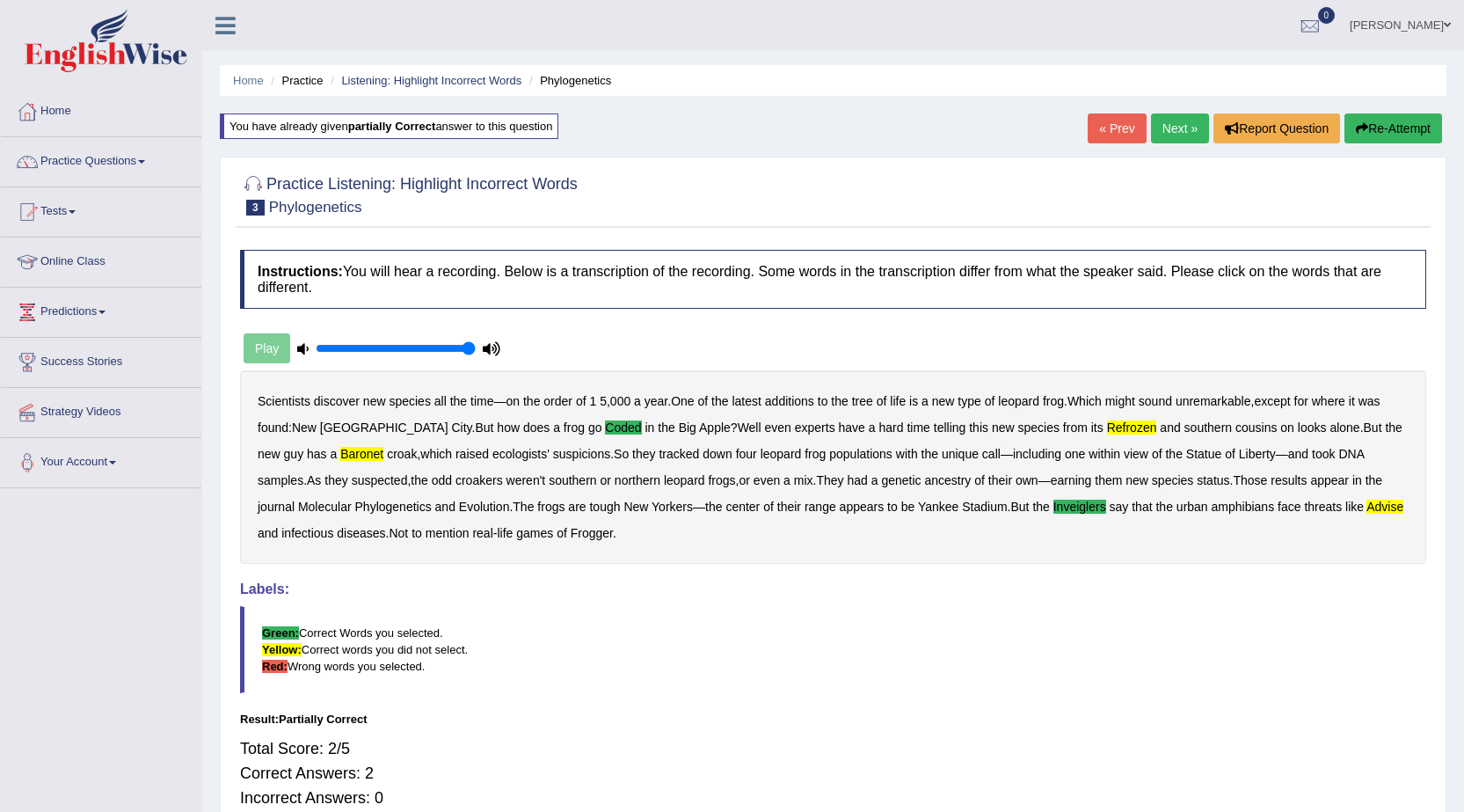
click at [1423, 123] on button "Re-Attempt" at bounding box center [1394, 129] width 98 height 30
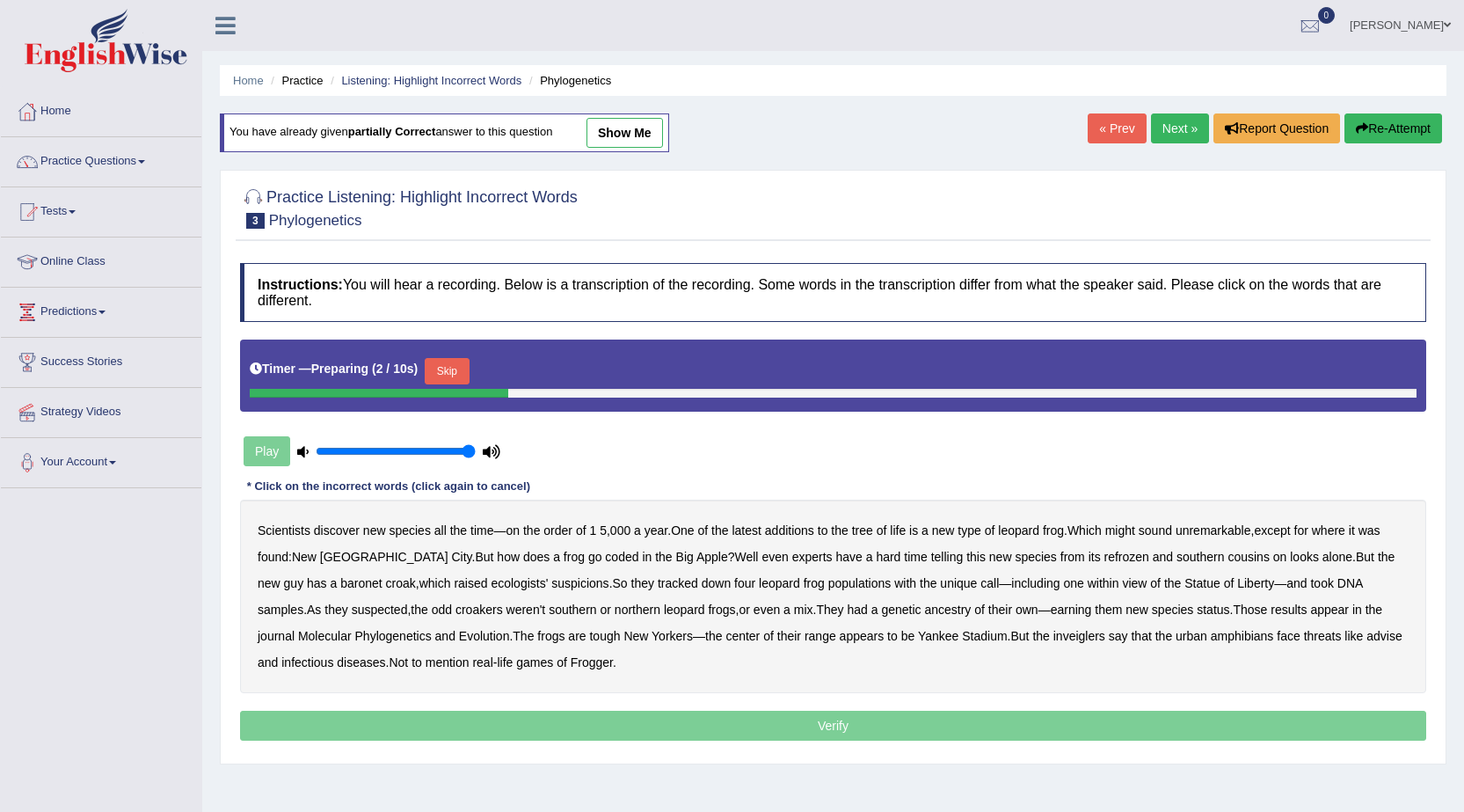
click at [463, 375] on button "Skip" at bounding box center [447, 371] width 44 height 27
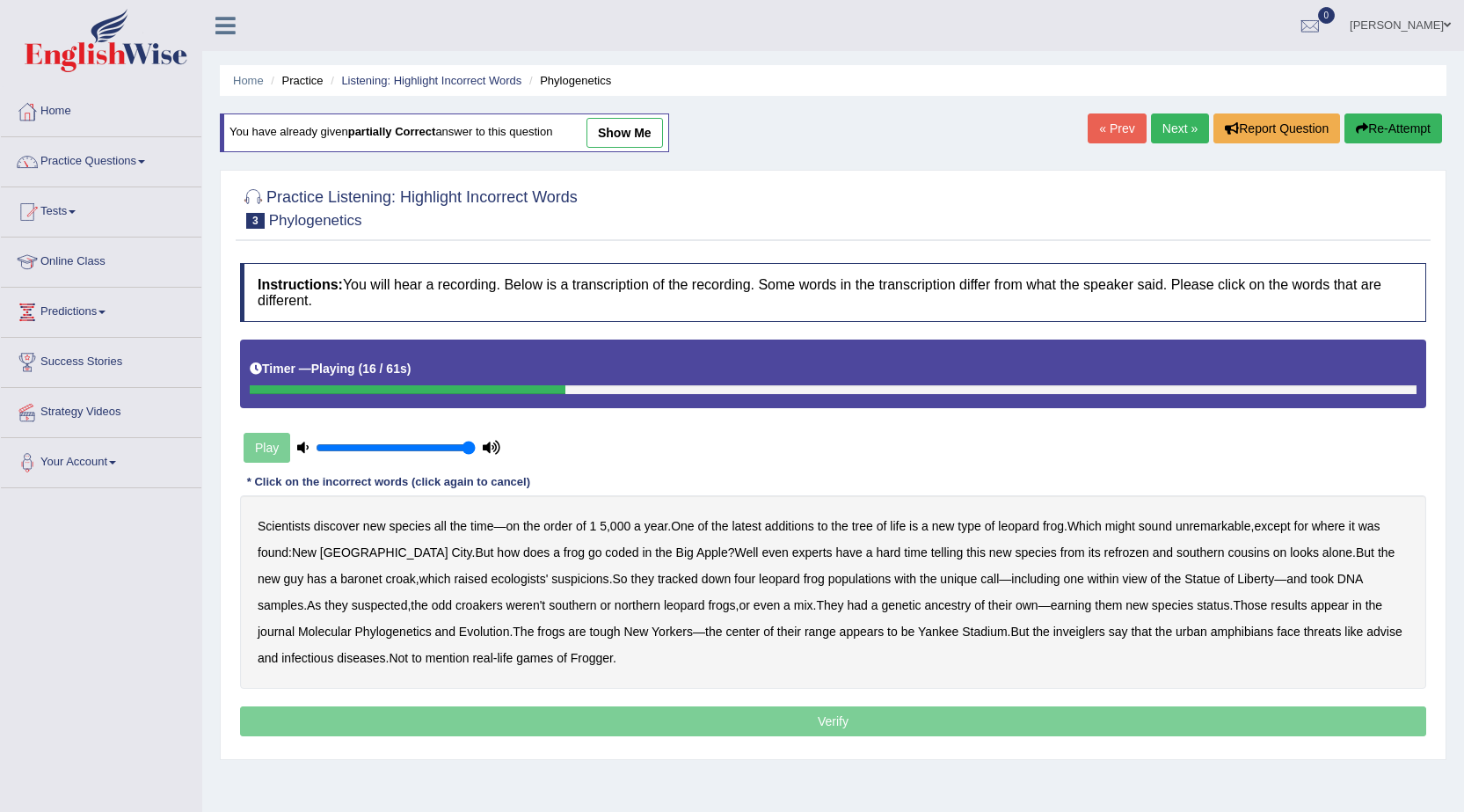
click at [605, 552] on b "coded" at bounding box center [622, 552] width 34 height 14
click at [1105, 550] on b "refrozen" at bounding box center [1127, 552] width 45 height 14
click at [341, 581] on b "baronet" at bounding box center [361, 579] width 42 height 14
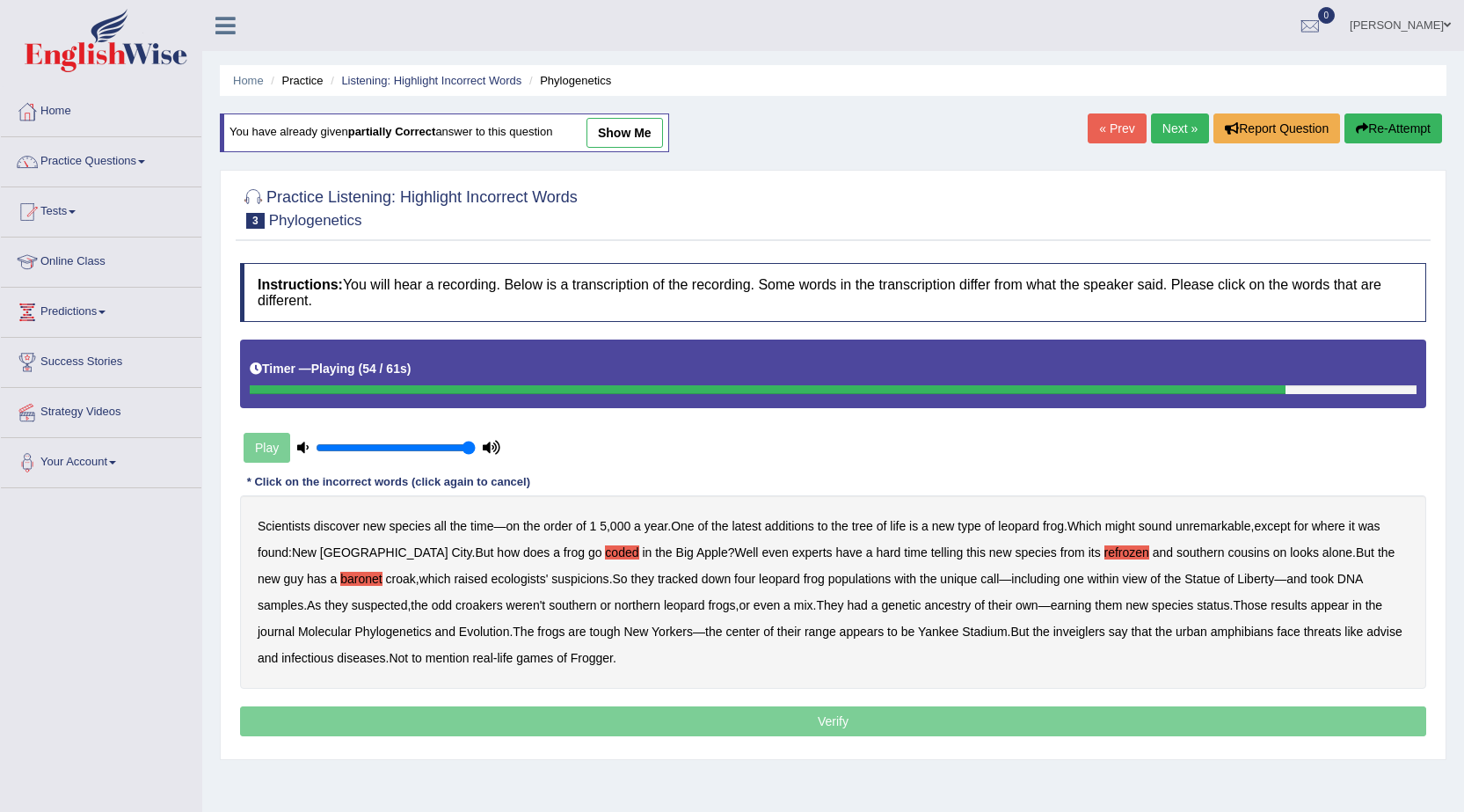
click at [1053, 633] on b "inveiglers" at bounding box center [1079, 631] width 52 height 14
click at [1366, 634] on b "advise" at bounding box center [1384, 631] width 35 height 14
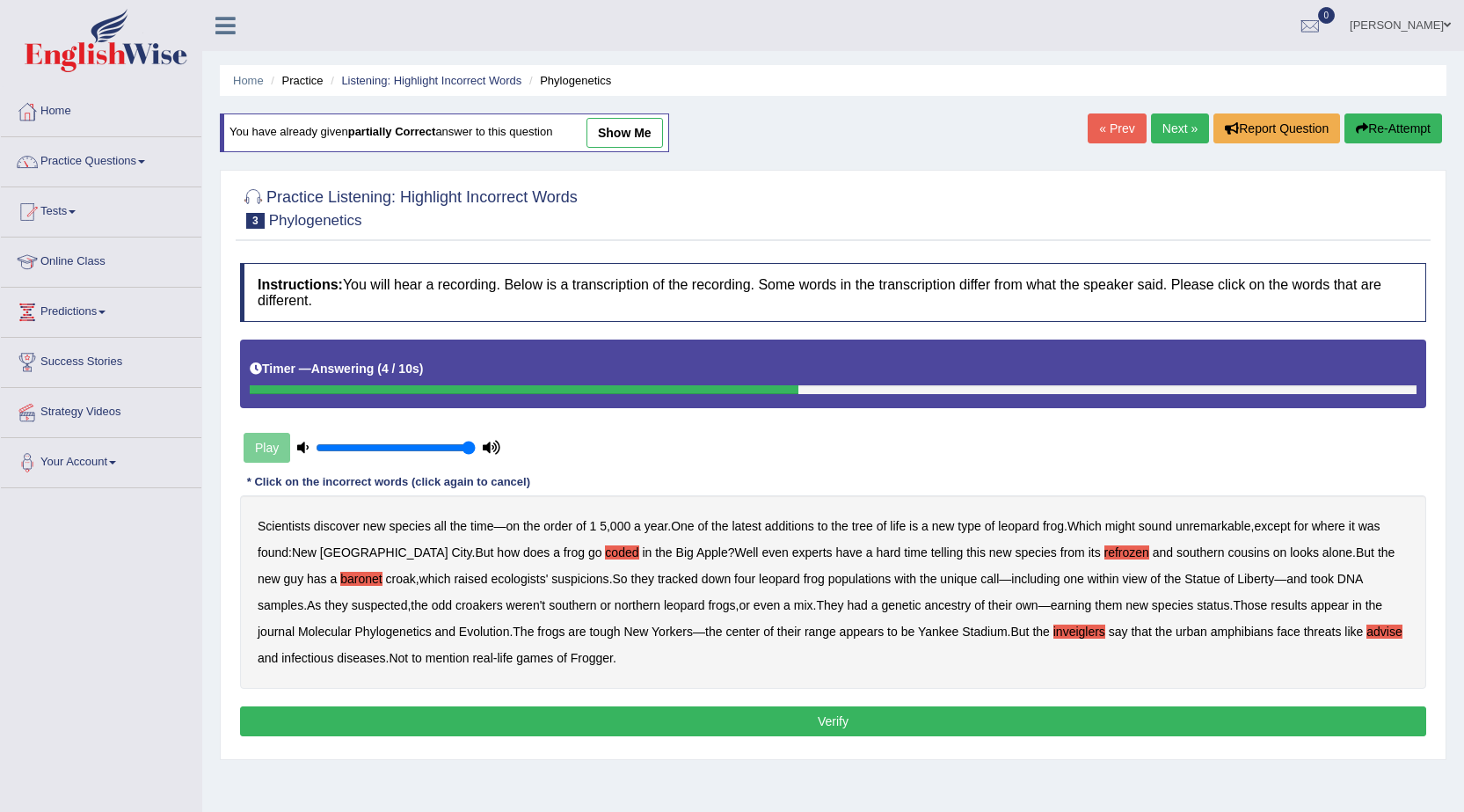
click at [399, 707] on button "Verify" at bounding box center [834, 721] width 1186 height 30
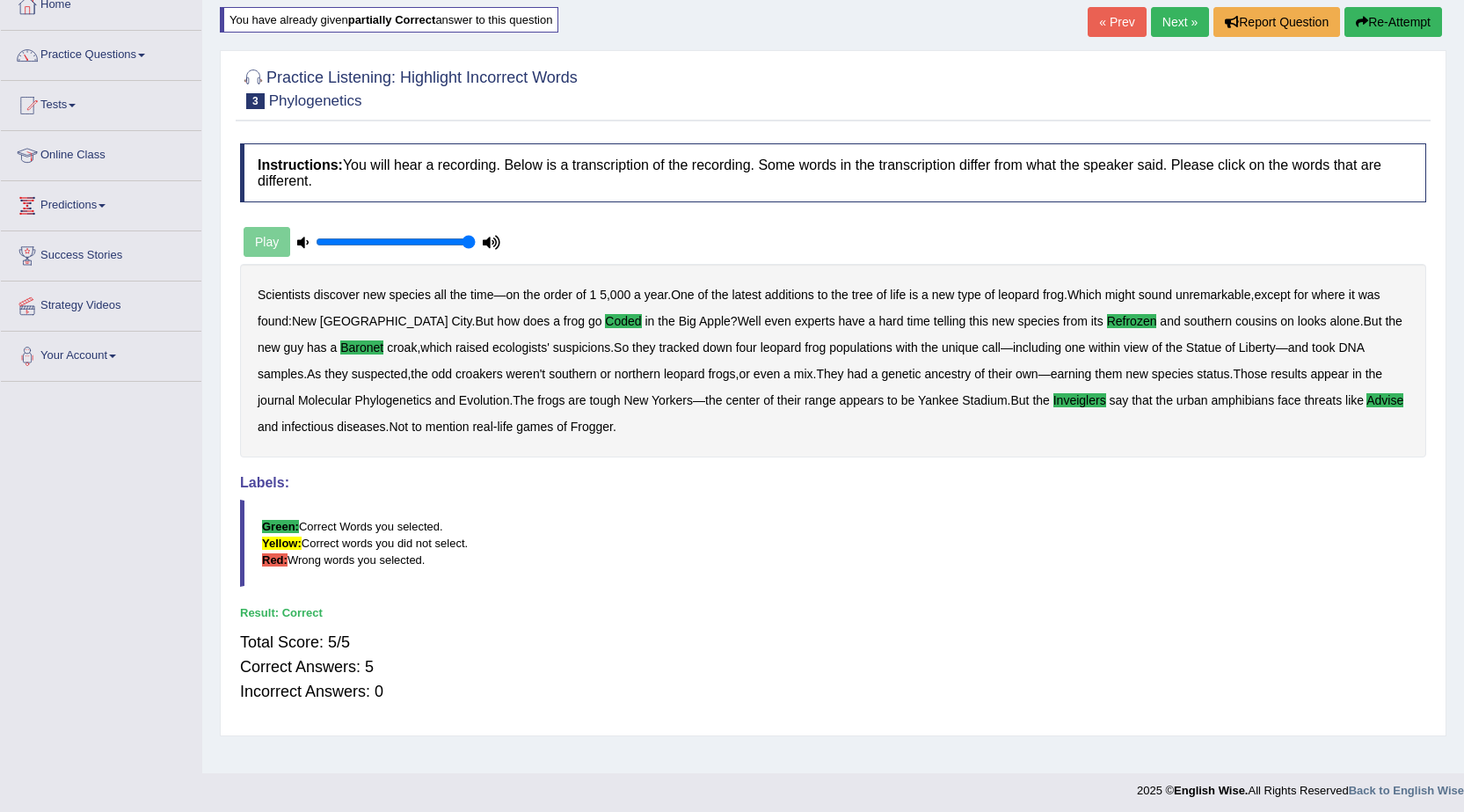
scroll to position [112, 0]
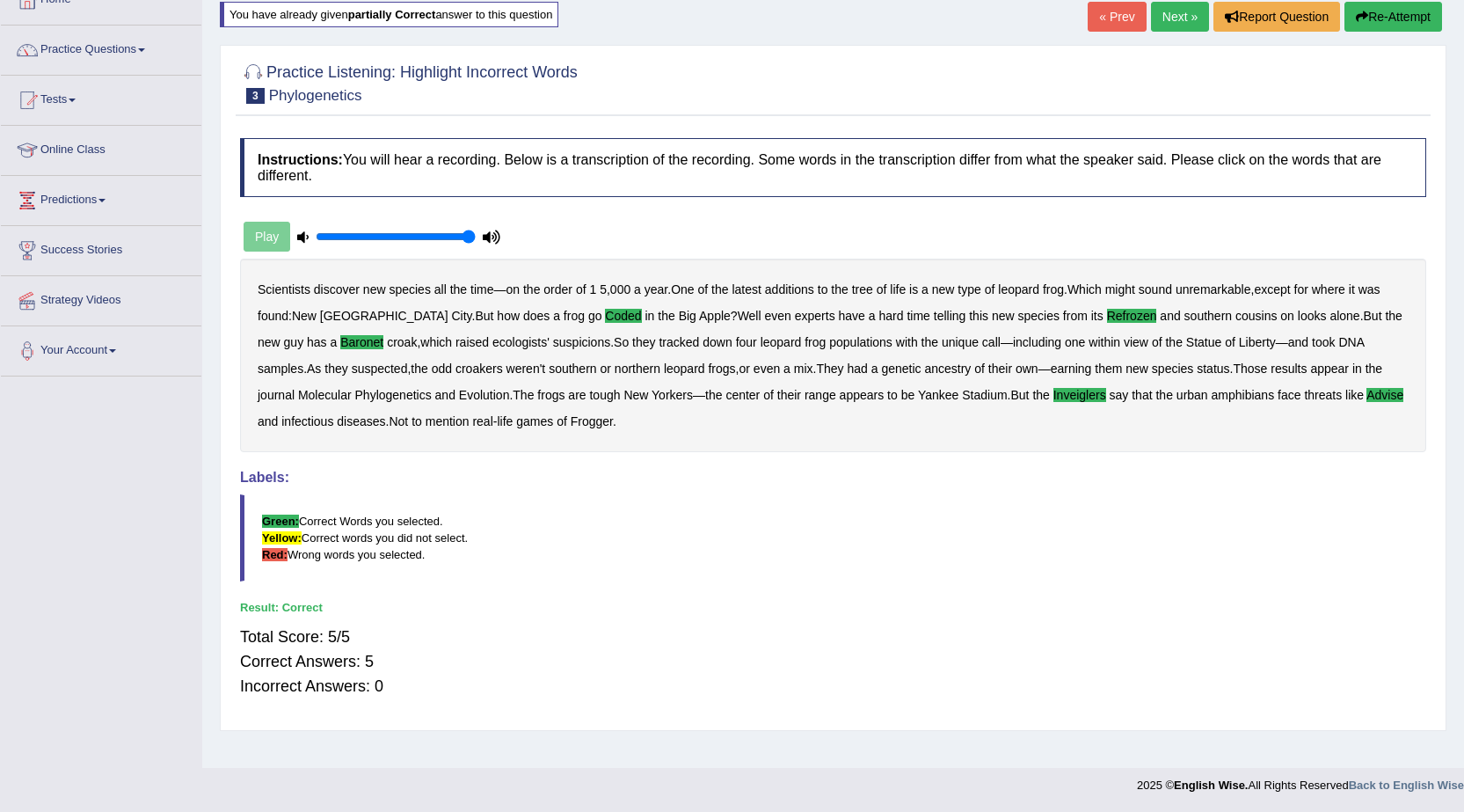
drag, startPoint x: 1186, startPoint y: 16, endPoint x: 1174, endPoint y: 45, distance: 31.4
click at [1186, 17] on link "Next »" at bounding box center [1179, 17] width 58 height 30
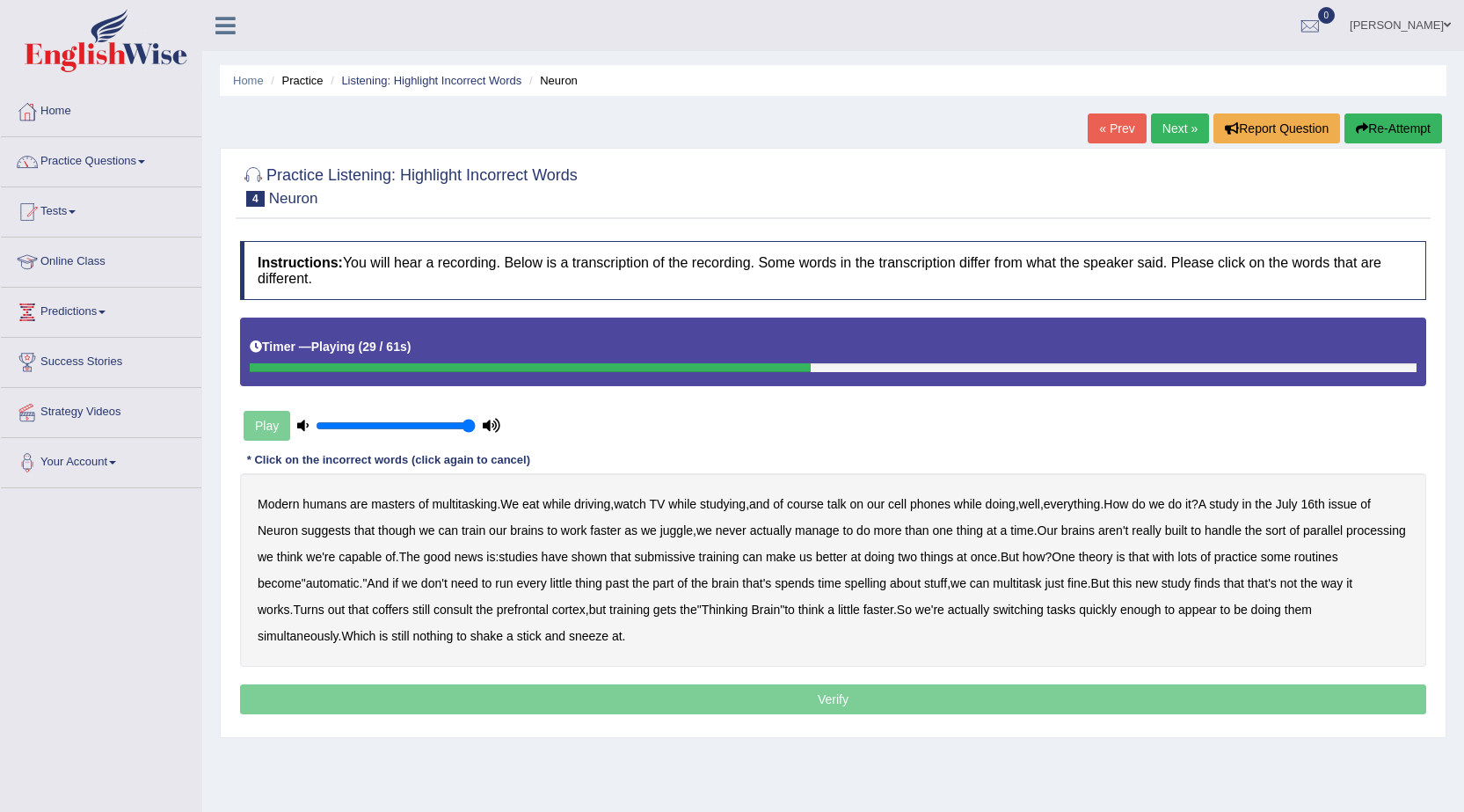
click at [695, 564] on b "submissive" at bounding box center [664, 557] width 60 height 14
click at [408, 612] on b "coffers" at bounding box center [391, 609] width 37 height 14
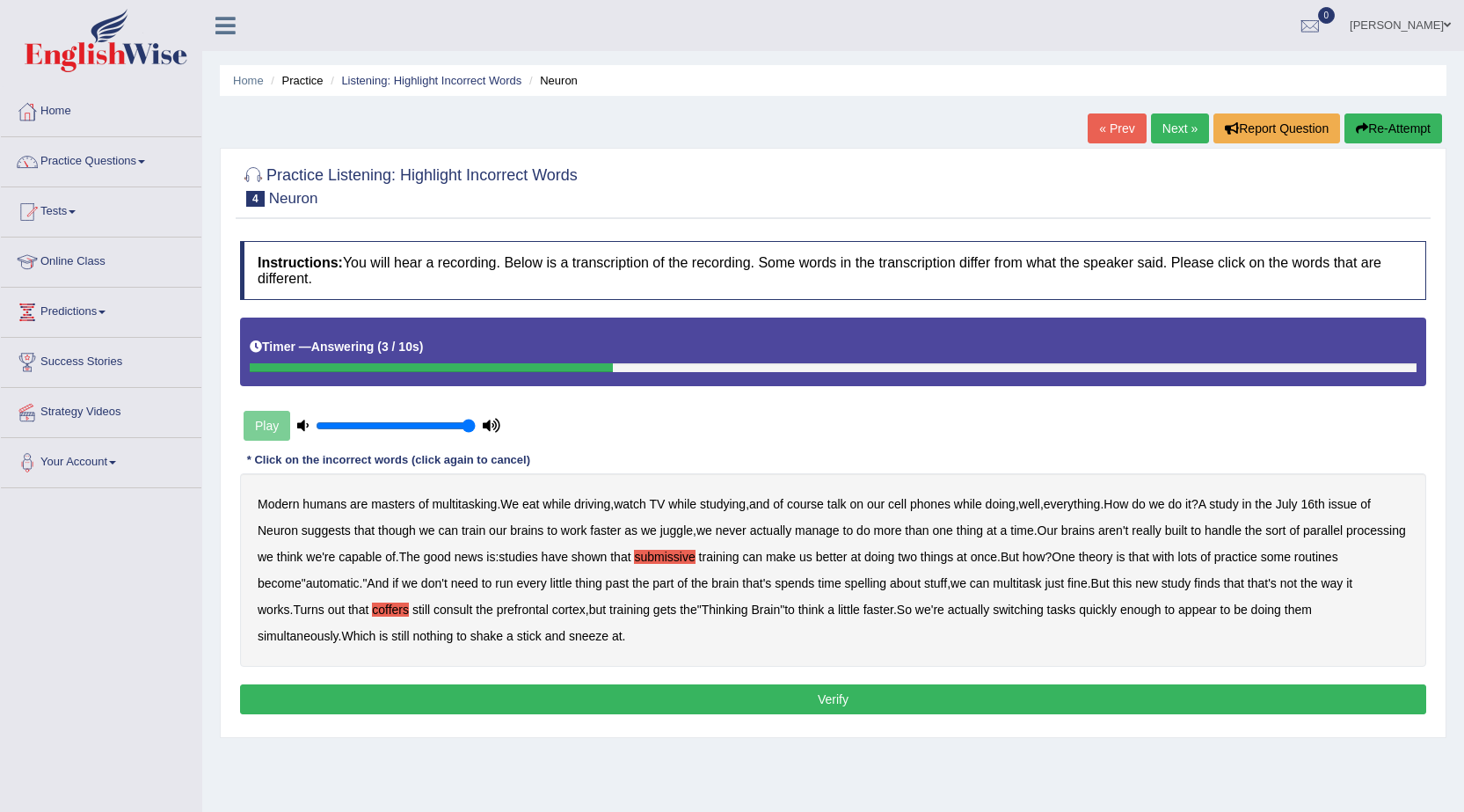
click at [552, 704] on button "Verify" at bounding box center [834, 699] width 1186 height 30
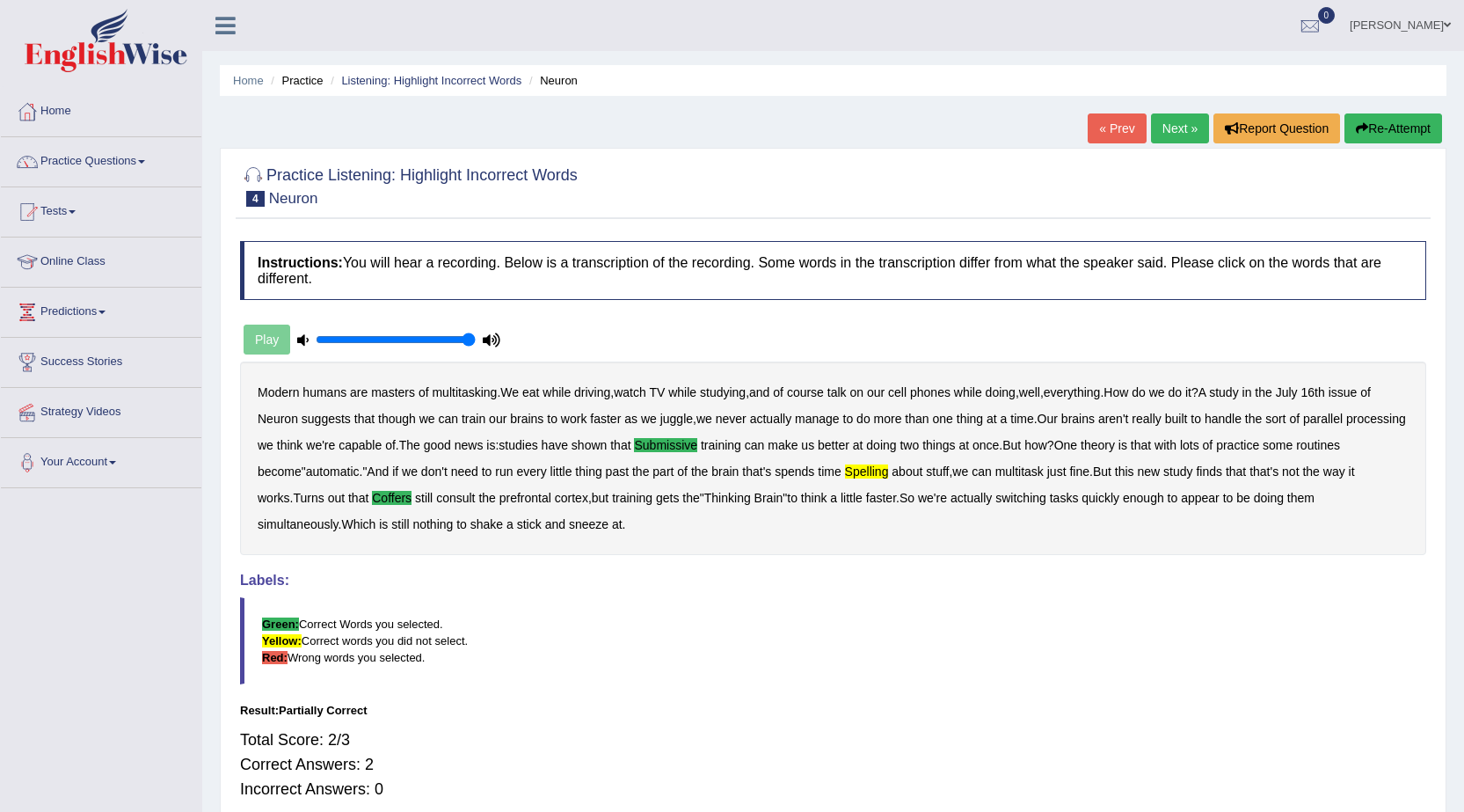
click at [268, 347] on div "Play" at bounding box center [372, 340] width 264 height 44
click at [279, 340] on div "Play" at bounding box center [372, 340] width 264 height 44
click at [1381, 121] on button "Re-Attempt" at bounding box center [1394, 129] width 98 height 30
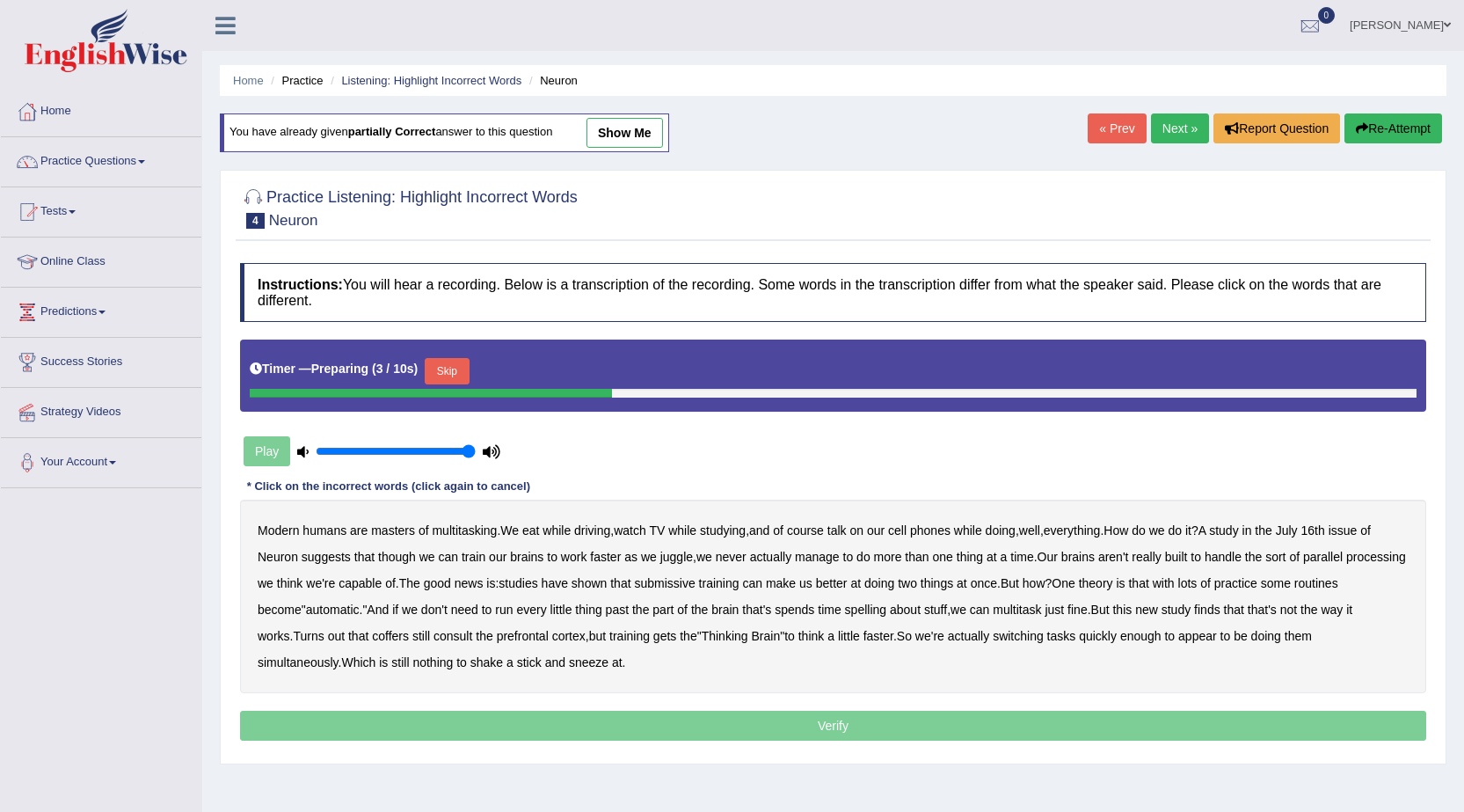
click at [450, 363] on button "Skip" at bounding box center [447, 371] width 44 height 27
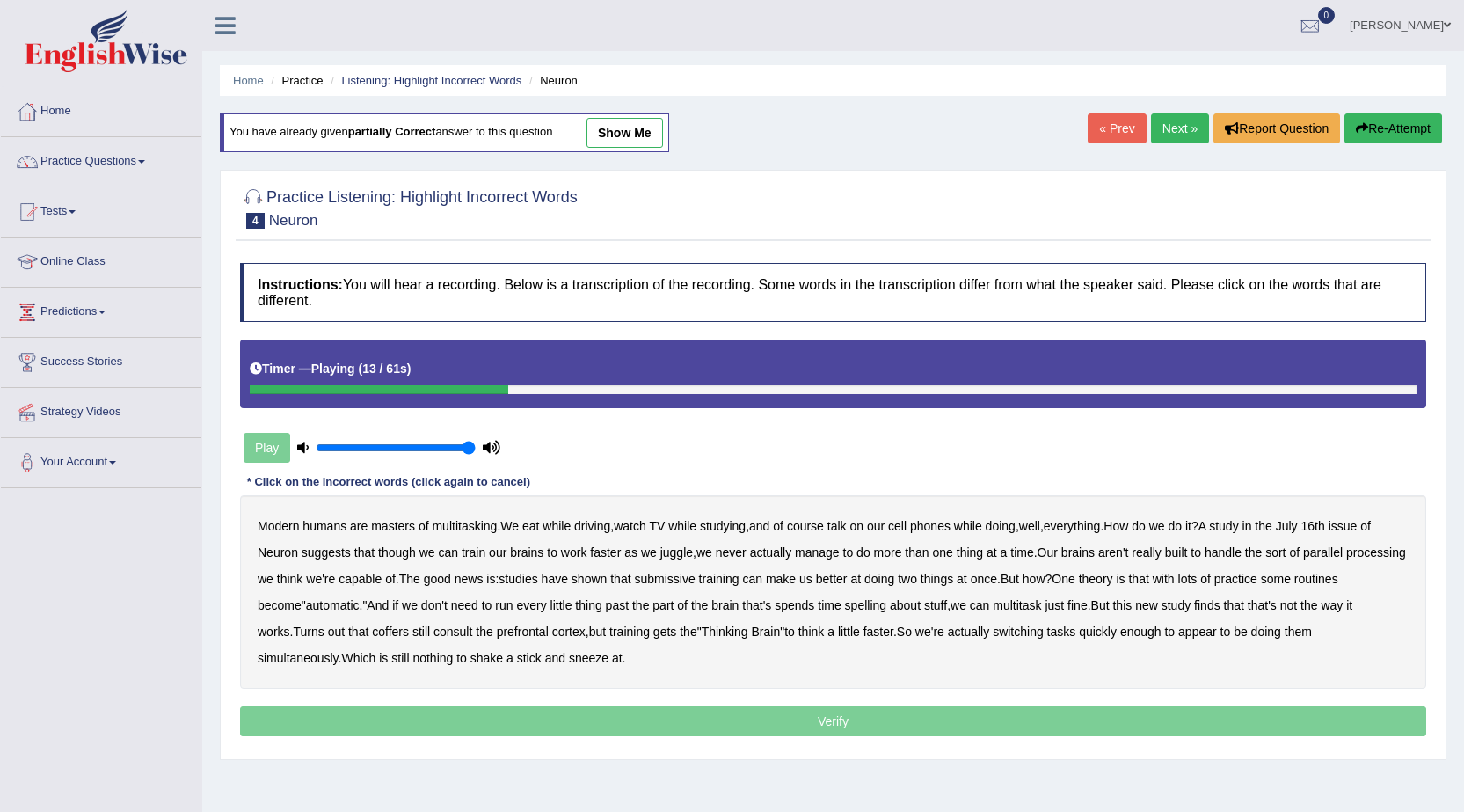
drag, startPoint x: 917, startPoint y: 386, endPoint x: 909, endPoint y: 393, distance: 10.6
click at [916, 386] on div "Timer — Playing ( 13 / 61s )" at bounding box center [834, 373] width 1186 height 67
click at [695, 585] on b "submissive" at bounding box center [664, 579] width 60 height 14
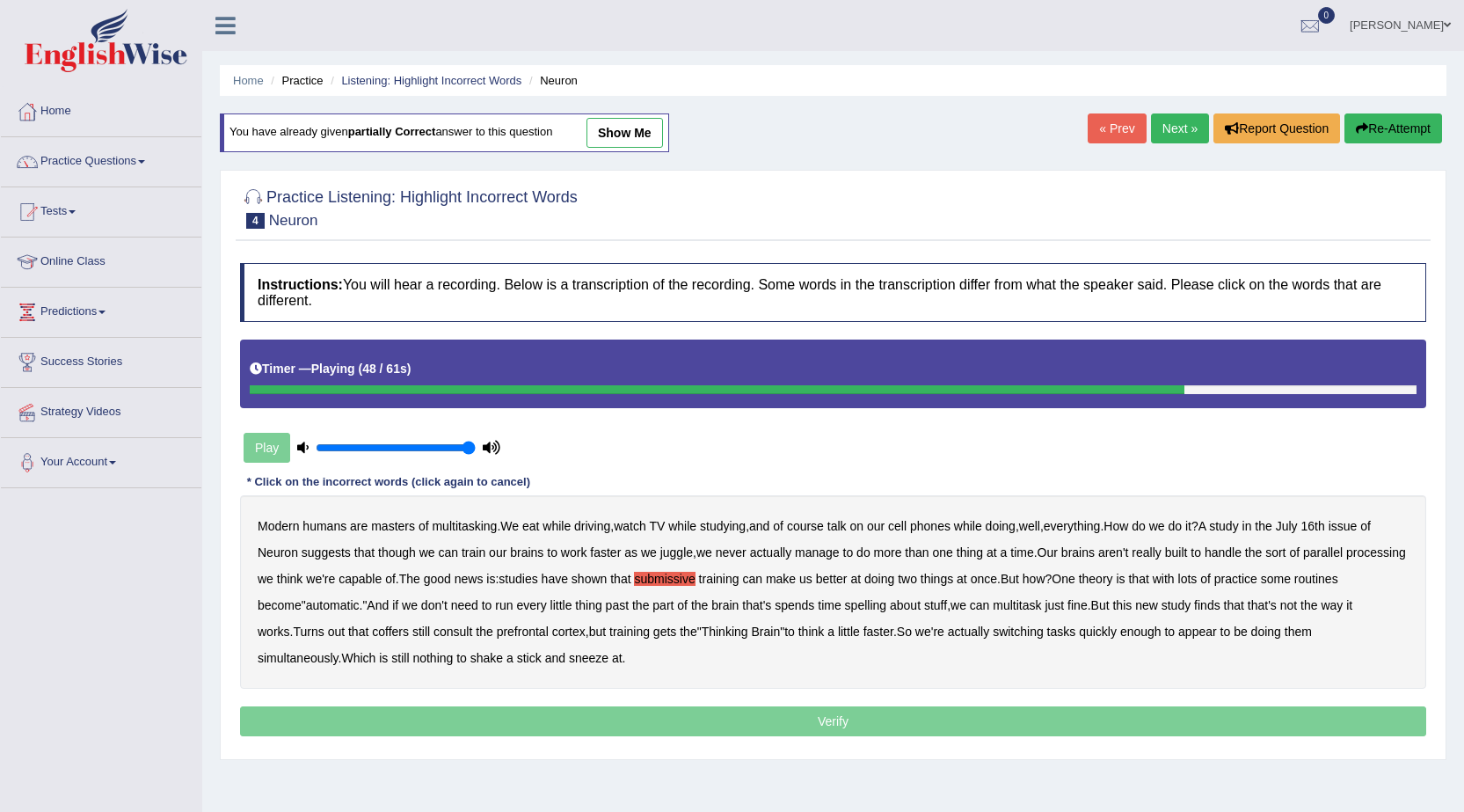
click at [409, 630] on b "coffers" at bounding box center [391, 631] width 37 height 14
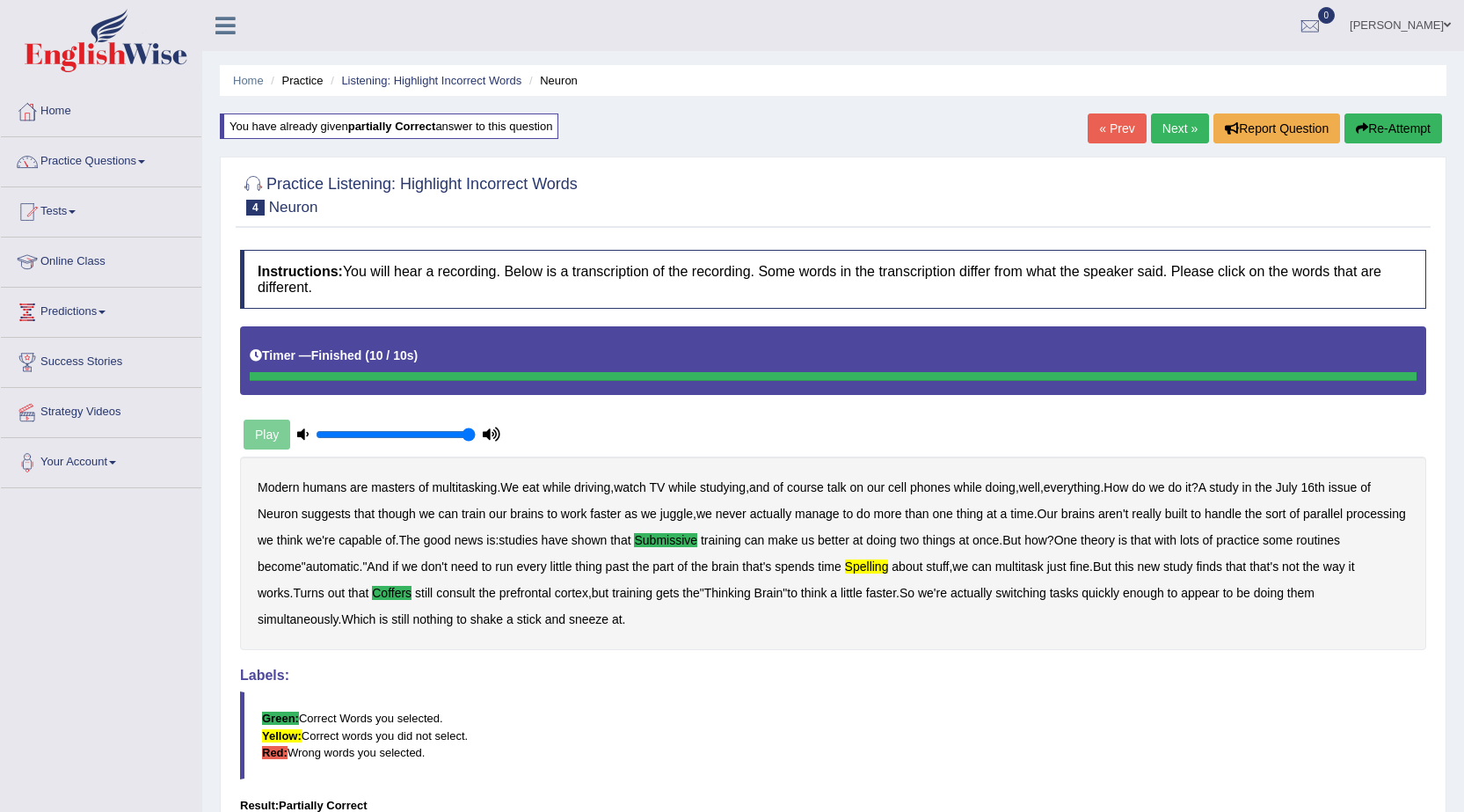
click at [1414, 131] on button "Re-Attempt" at bounding box center [1394, 129] width 98 height 30
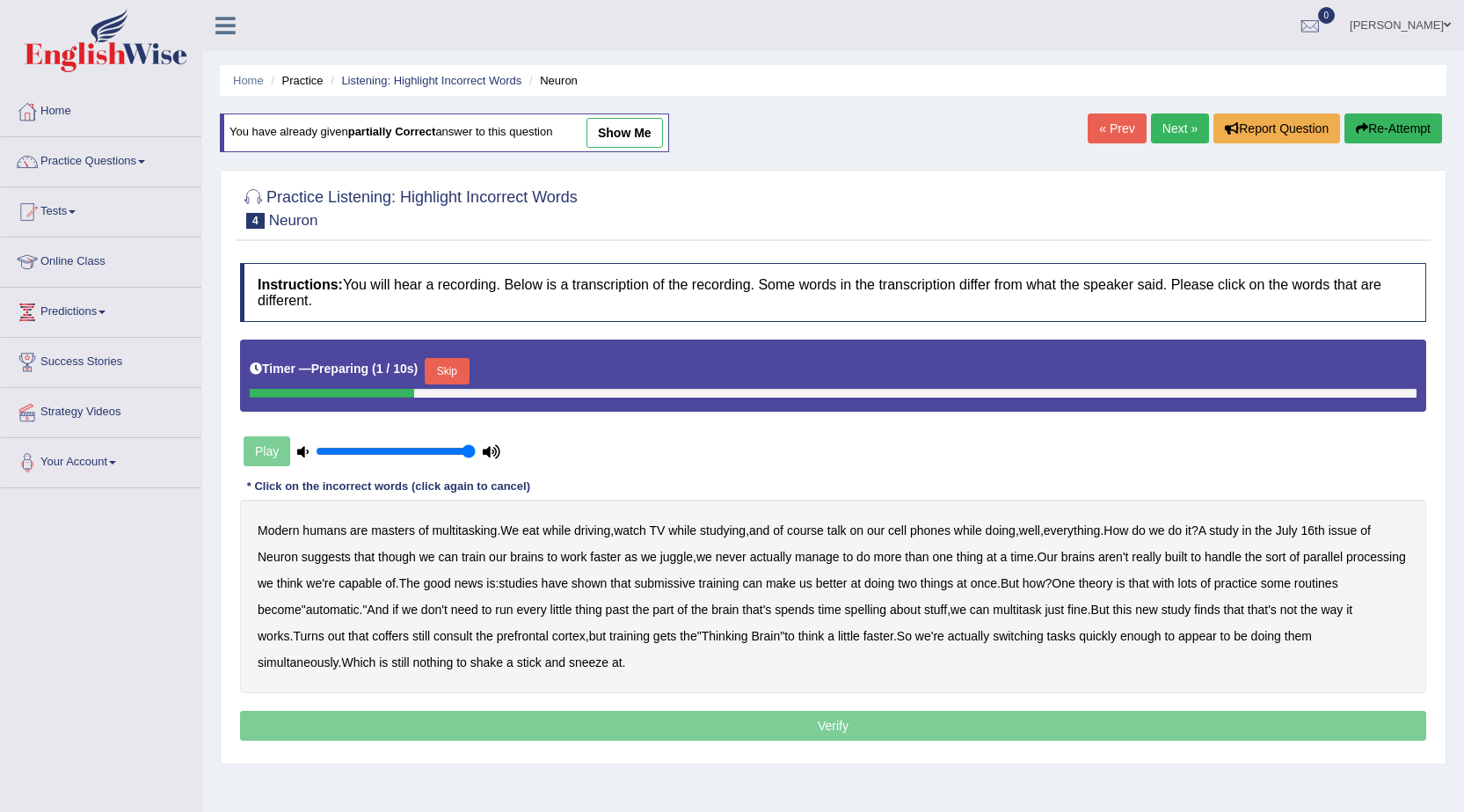
click at [465, 379] on button "Skip" at bounding box center [447, 371] width 44 height 27
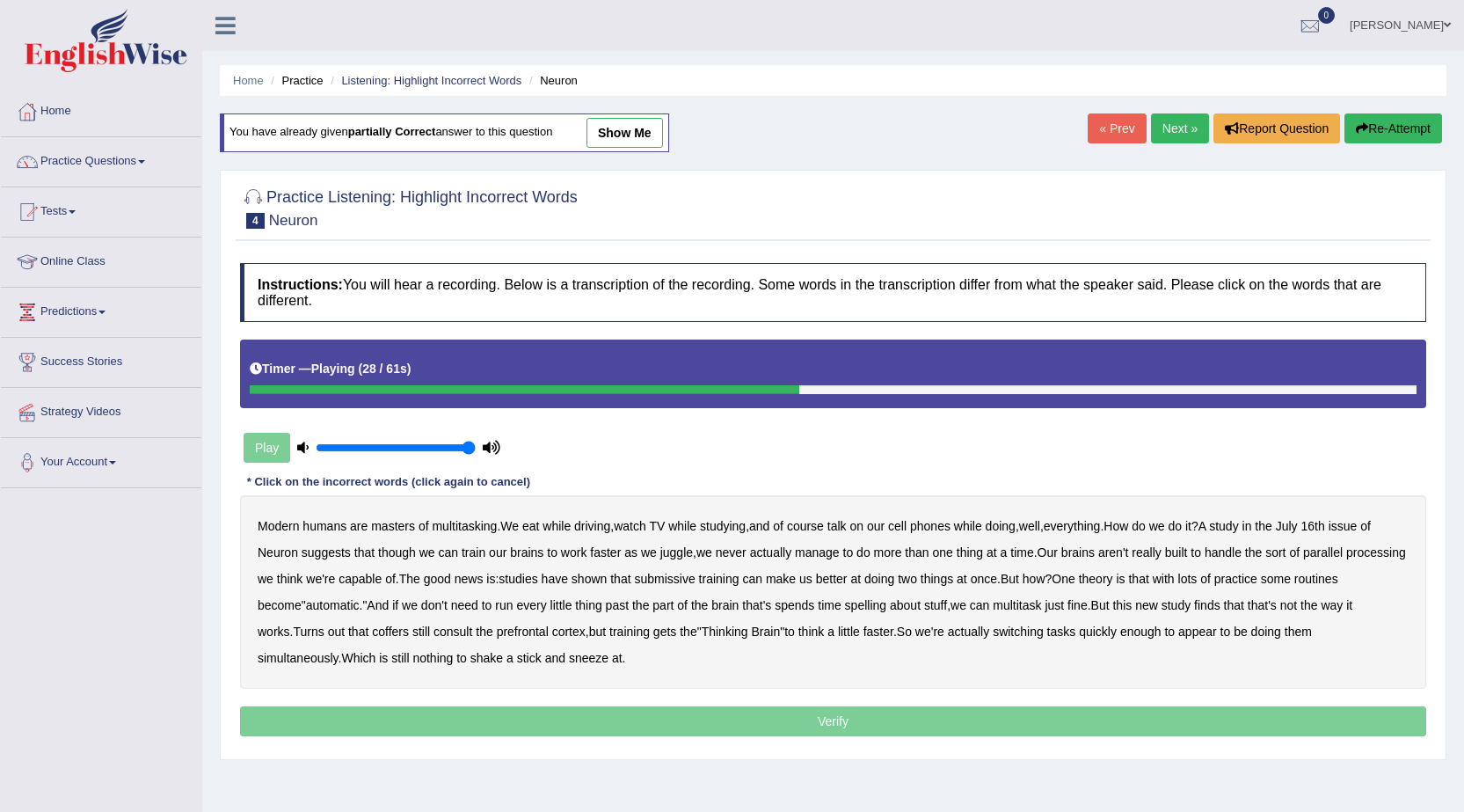
click at [695, 582] on b "submissive" at bounding box center [664, 579] width 60 height 14
click at [887, 608] on b "spelling" at bounding box center [865, 605] width 42 height 14
click at [397, 629] on b "coffers" at bounding box center [391, 631] width 37 height 14
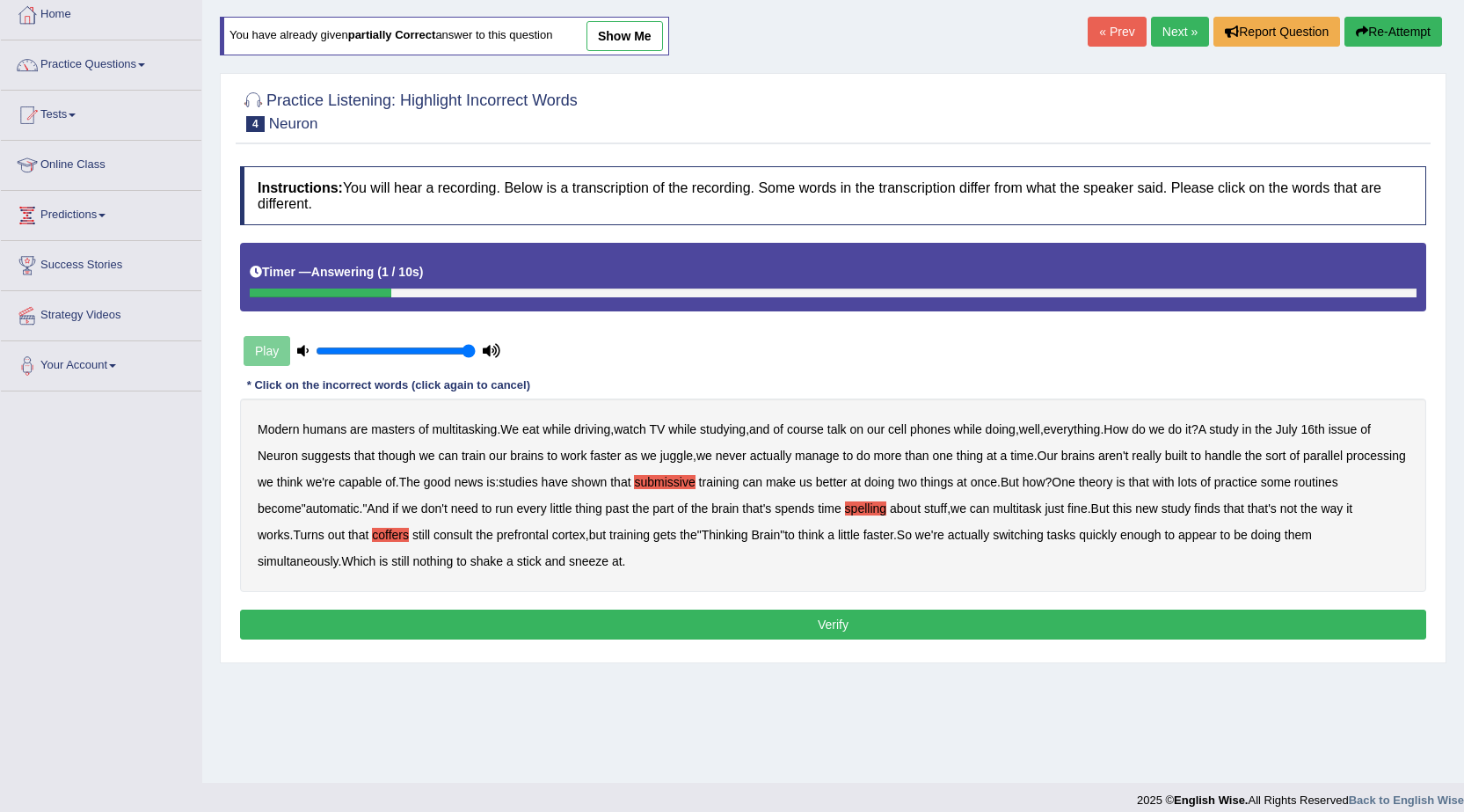
scroll to position [112, 0]
